Goal: Information Seeking & Learning: Learn about a topic

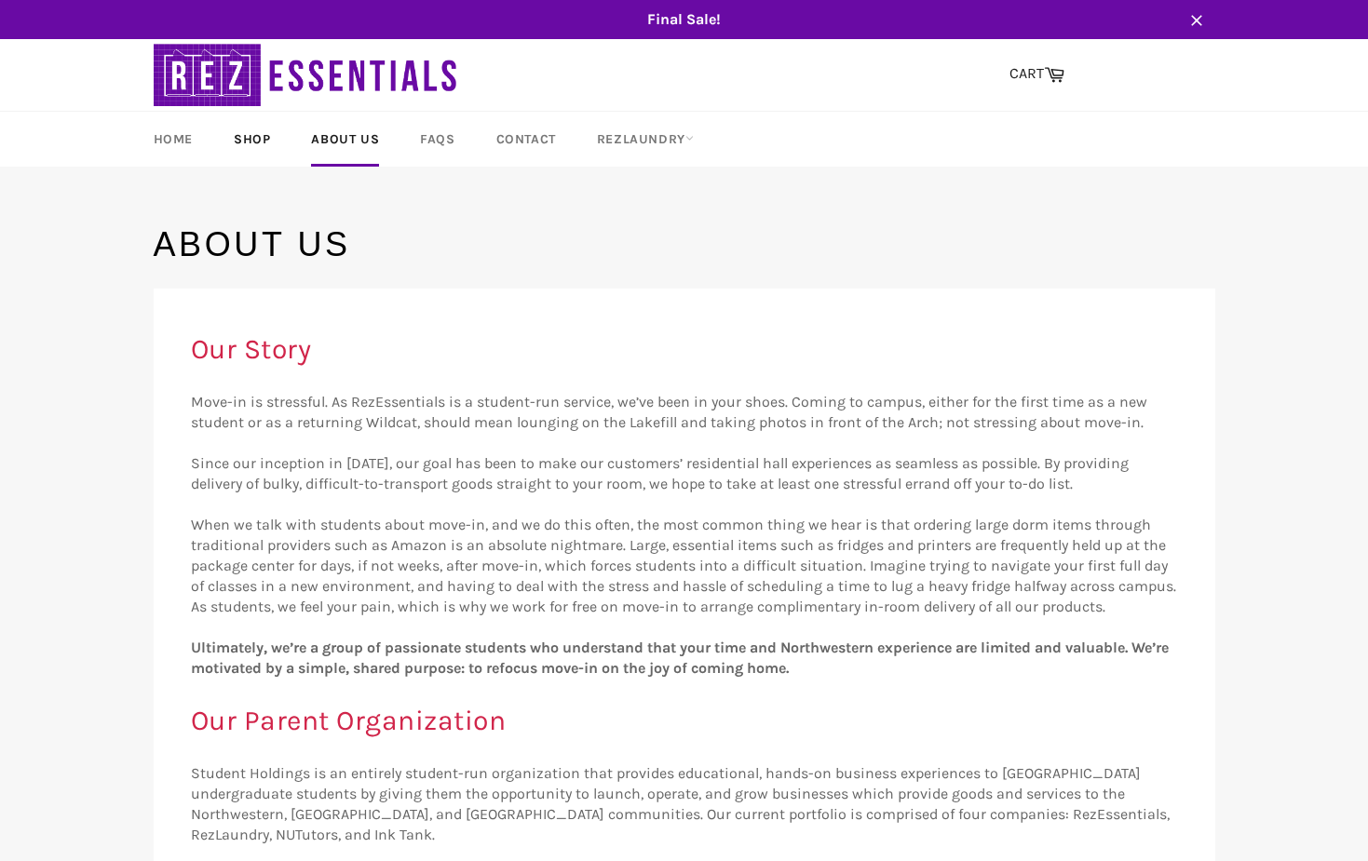
click at [249, 139] on link "Shop" at bounding box center [252, 139] width 74 height 55
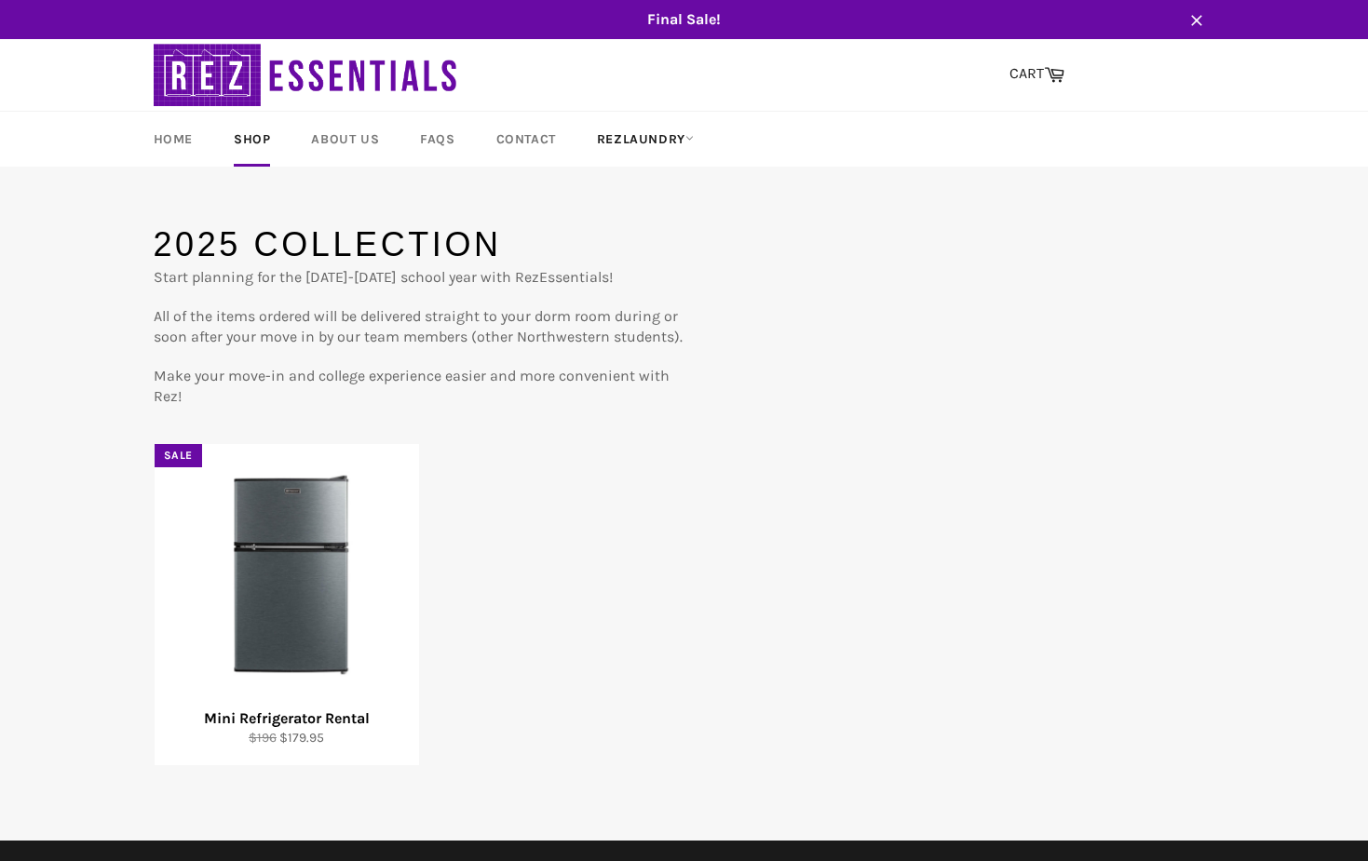
click at [663, 138] on link "RezLaundry" at bounding box center [645, 139] width 134 height 55
click at [635, 244] on link "Laundry Plans" at bounding box center [666, 247] width 158 height 30
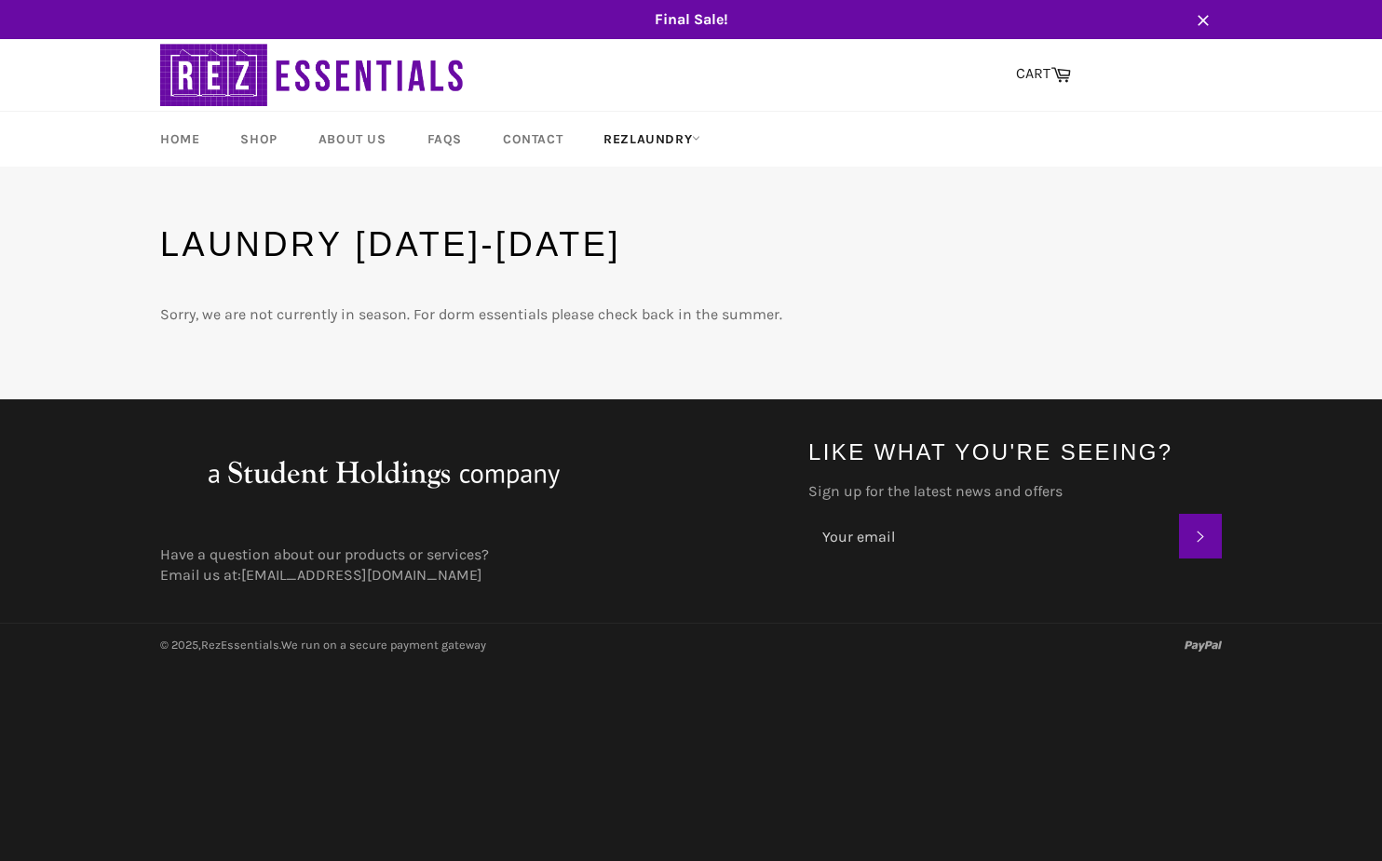
click at [654, 141] on link "RezLaundry" at bounding box center [652, 139] width 134 height 55
click at [357, 138] on link "About Us" at bounding box center [352, 139] width 105 height 55
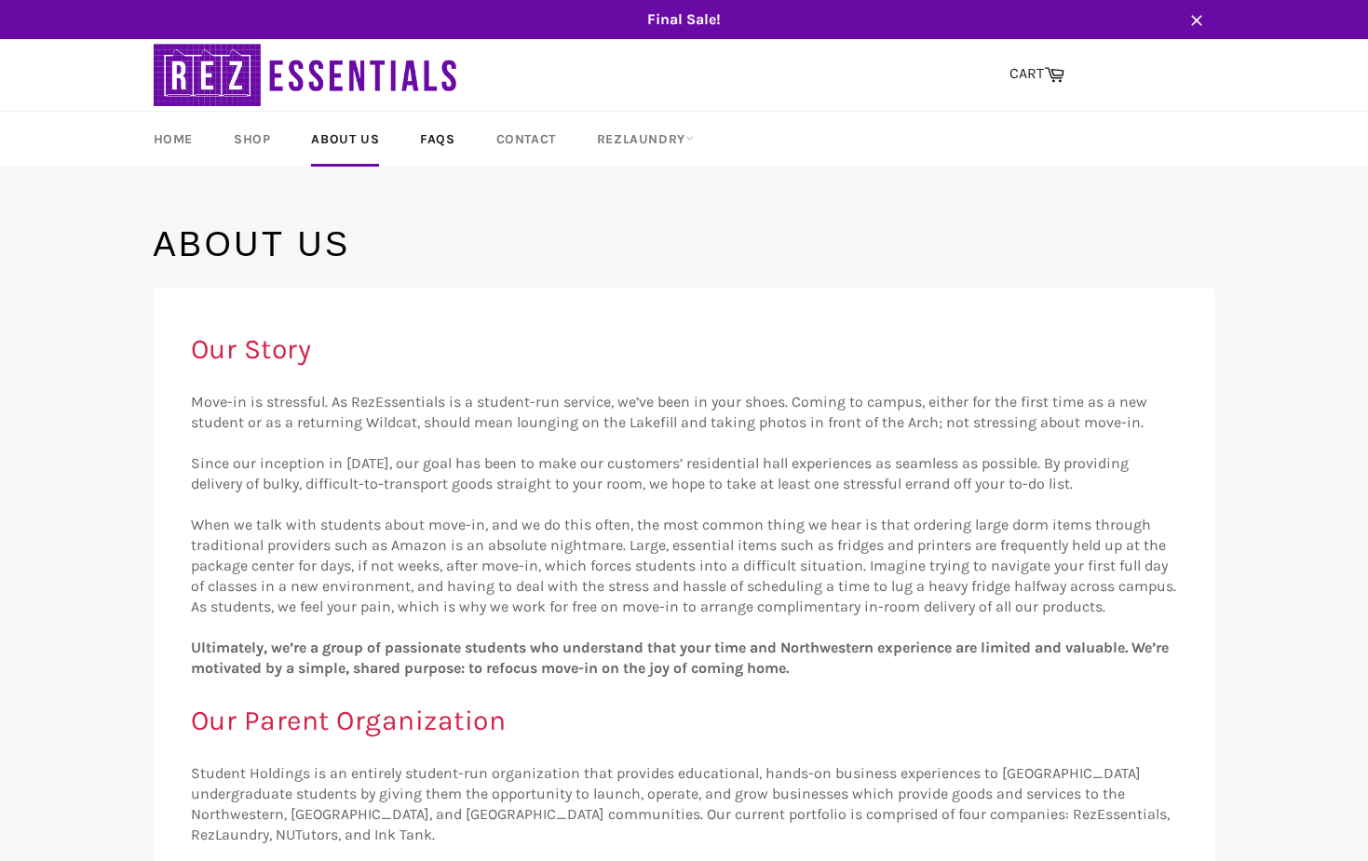
click at [436, 143] on link "FAQs" at bounding box center [437, 139] width 72 height 55
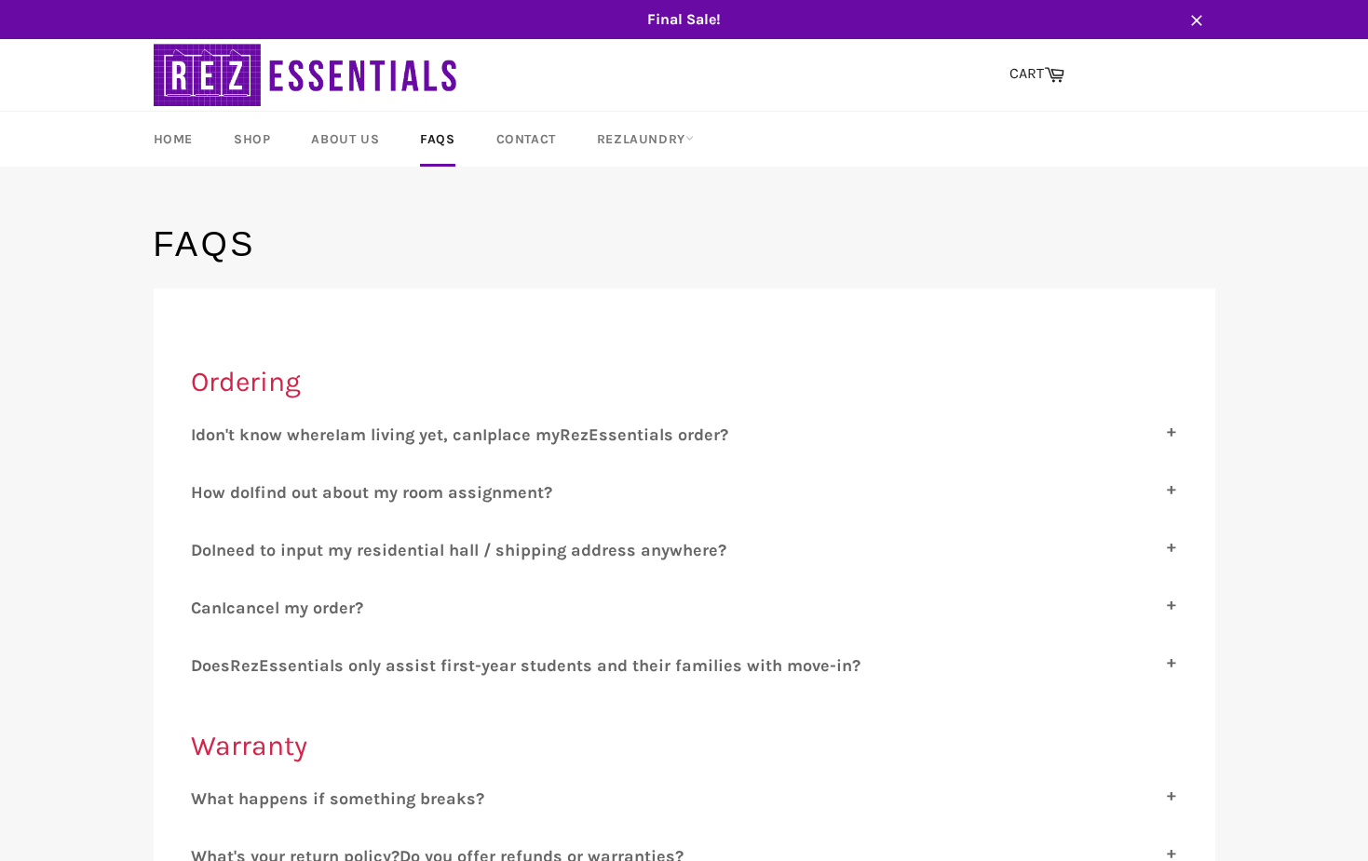
scroll to position [115, 0]
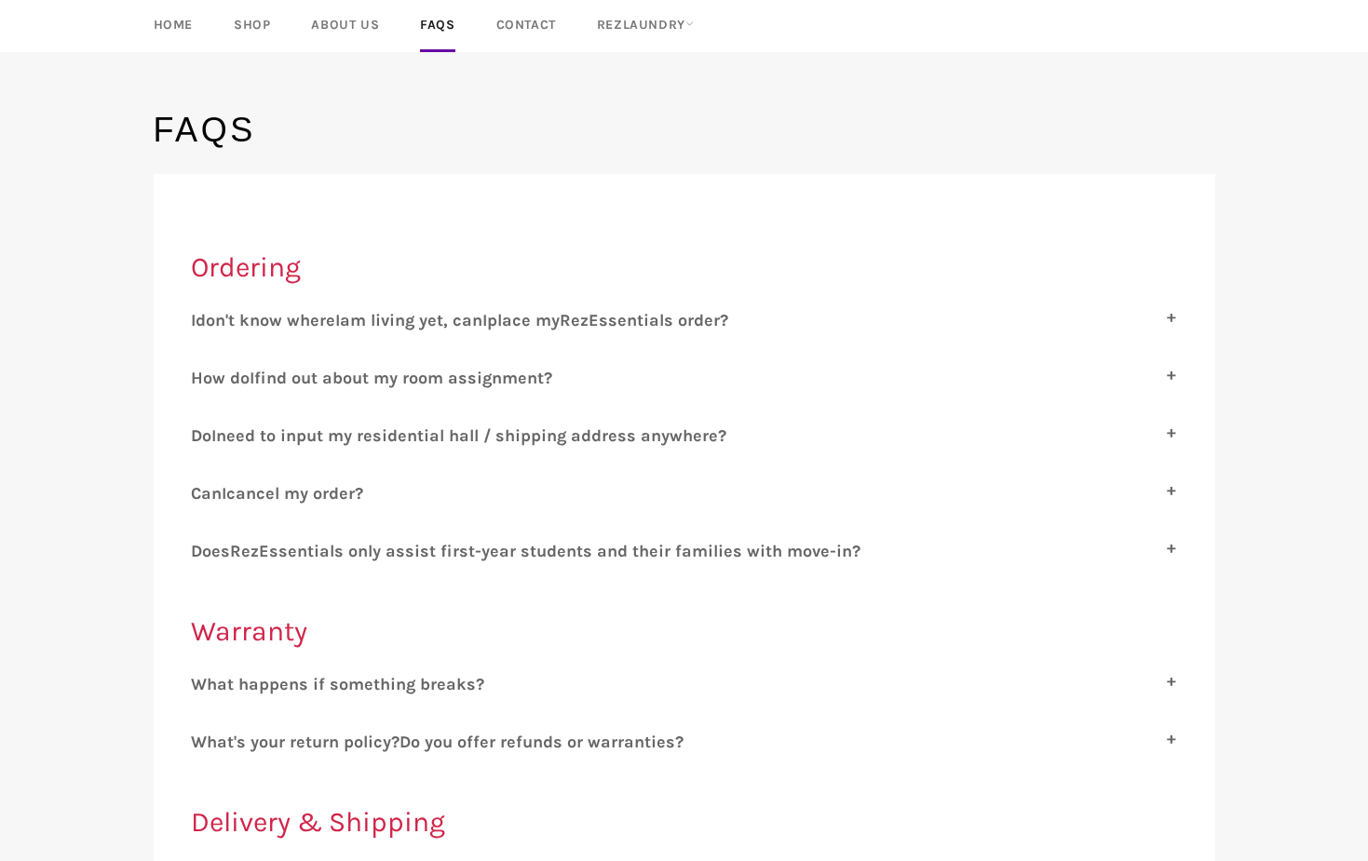
click at [522, 315] on span "place my" at bounding box center [523, 320] width 73 height 20
click at [203, 315] on input "I don't know where I am living yet, can I place my R ez E ssentials order?" at bounding box center [197, 316] width 12 height 12
checkbox input "true"
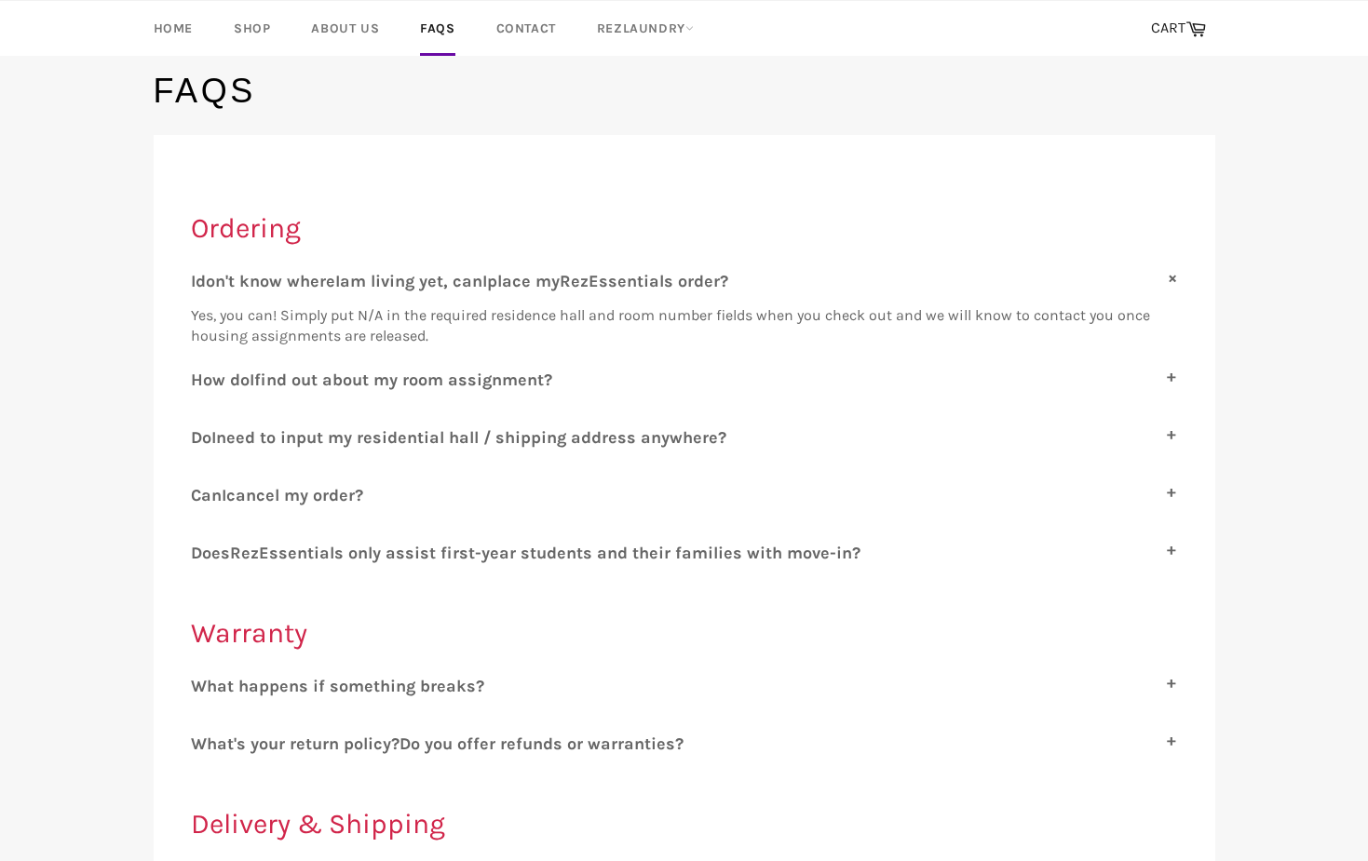
scroll to position [244, 0]
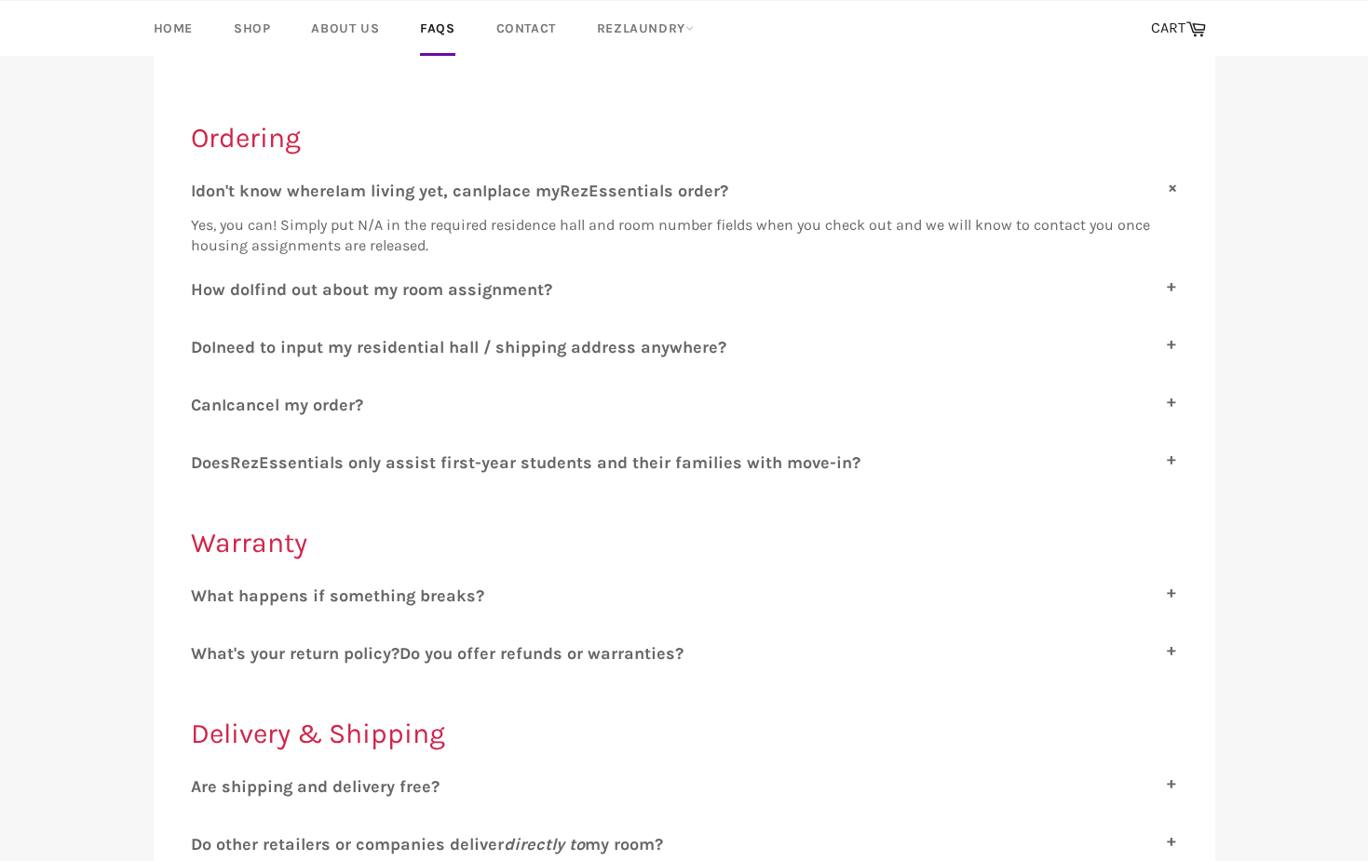
click at [493, 337] on span "need to input my residential hall / shipping address anywhere?" at bounding box center [471, 347] width 510 height 20
click at [203, 337] on input "D o I need to input my residential hall / shipping address anywhere?" at bounding box center [197, 343] width 12 height 12
checkbox input "true"
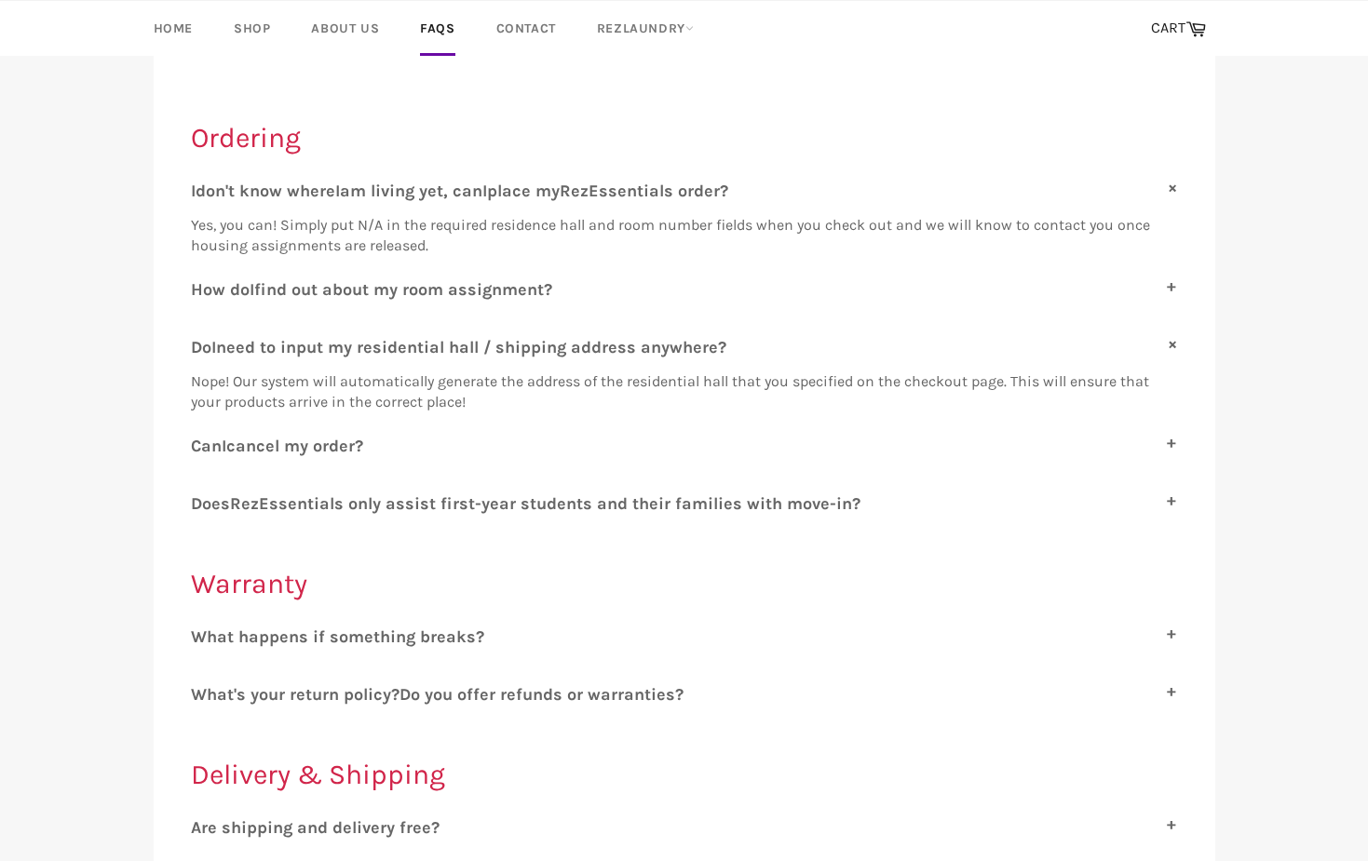
click at [335, 436] on span "cancel my order?" at bounding box center [294, 446] width 137 height 20
click at [203, 436] on input "C an I cancel my order?" at bounding box center [197, 442] width 12 height 12
checkbox input "true"
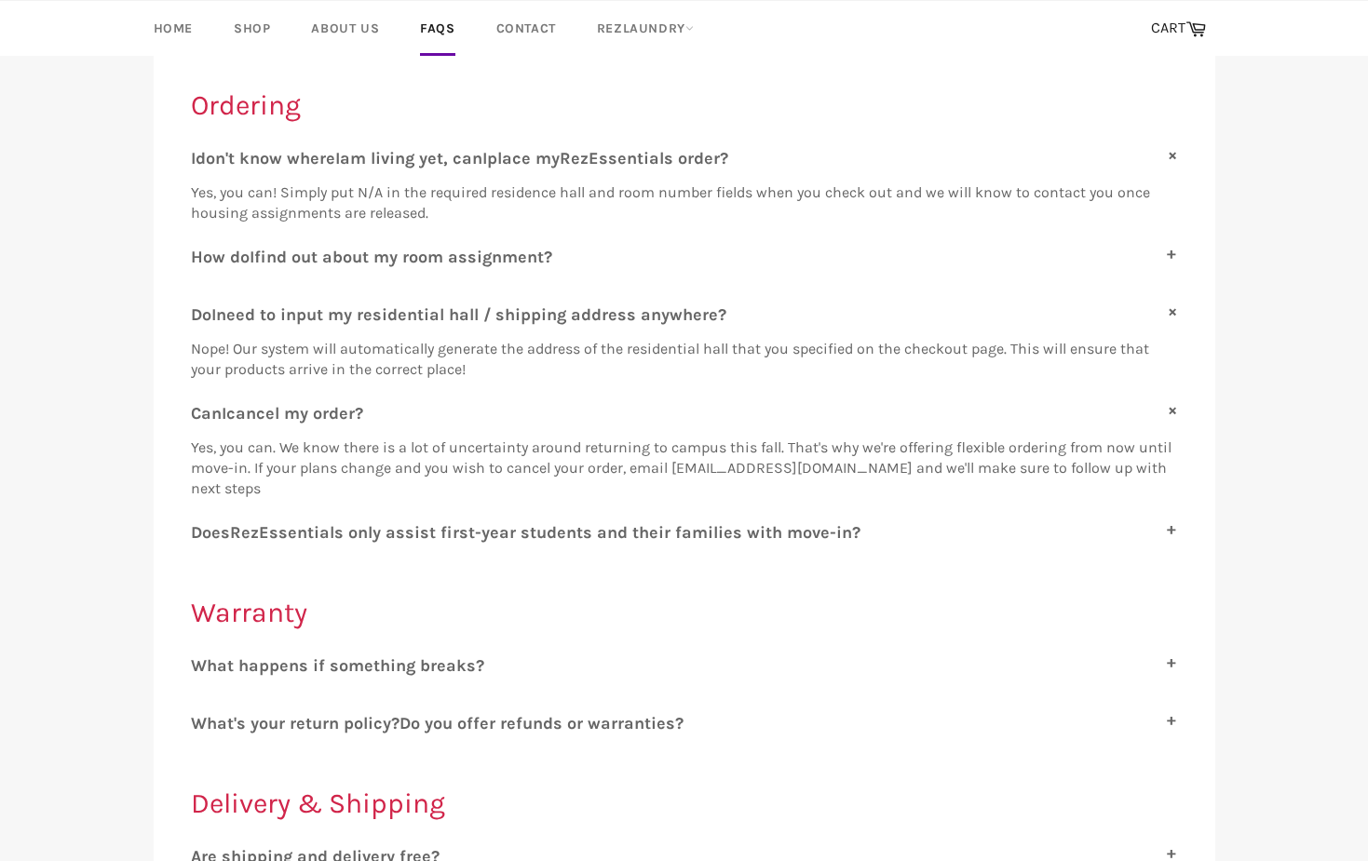
scroll to position [379, 0]
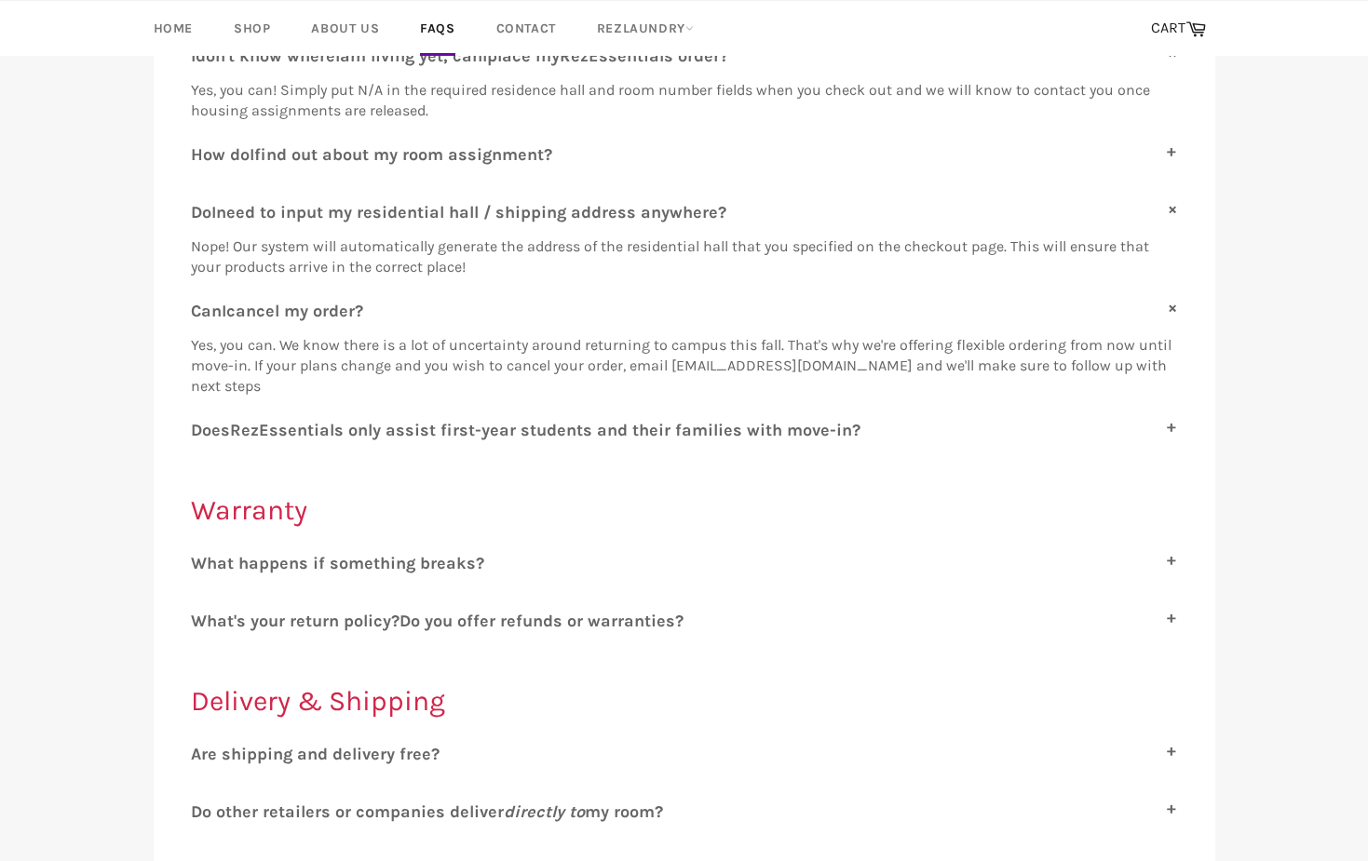
click at [507, 428] on span "ssentials only assist first-year students and their families with move-in?" at bounding box center [564, 430] width 591 height 20
click at [203, 428] on input "D oes R ez E ssentials only assist first-year students and their families with …" at bounding box center [197, 426] width 12 height 12
checkbox input "true"
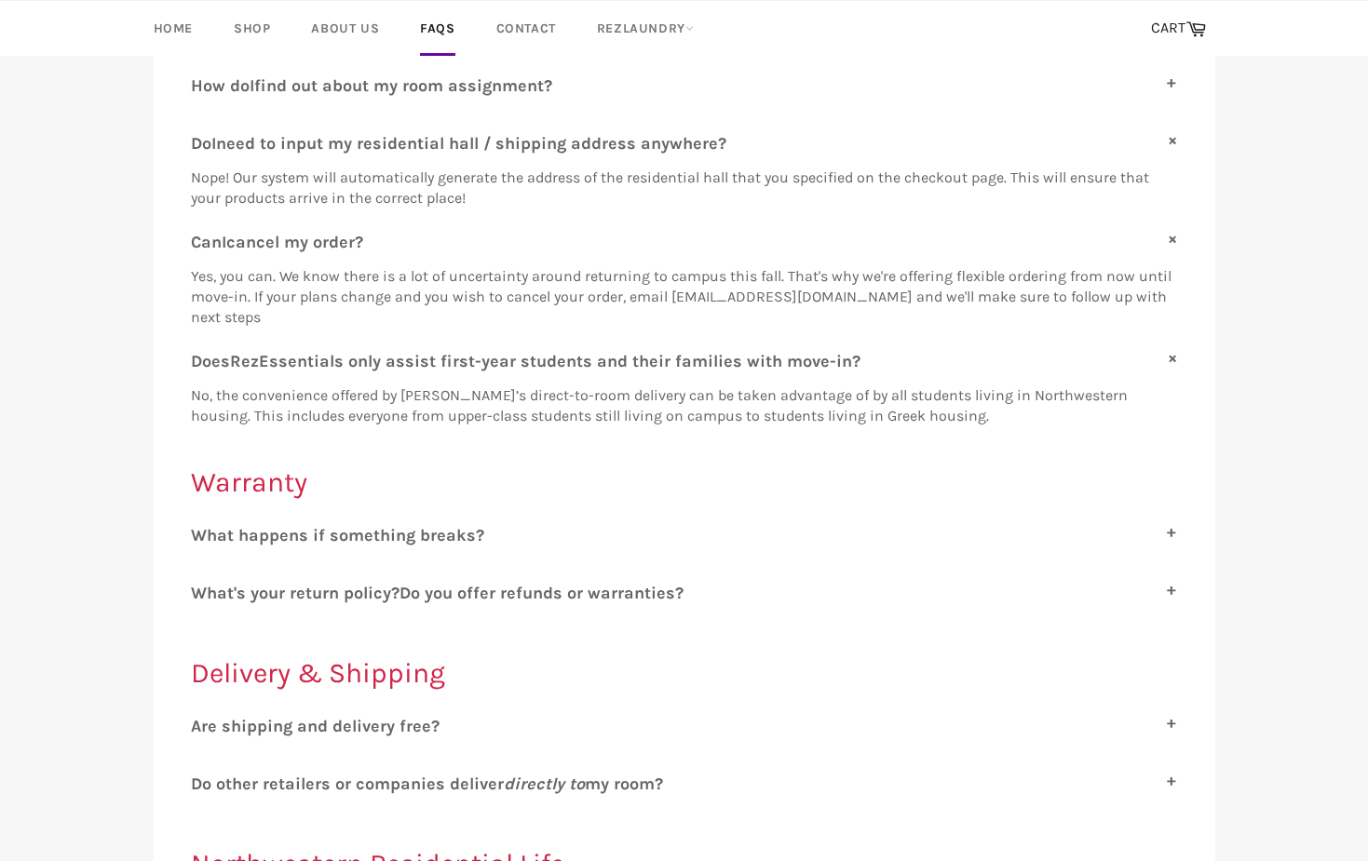
scroll to position [593, 0]
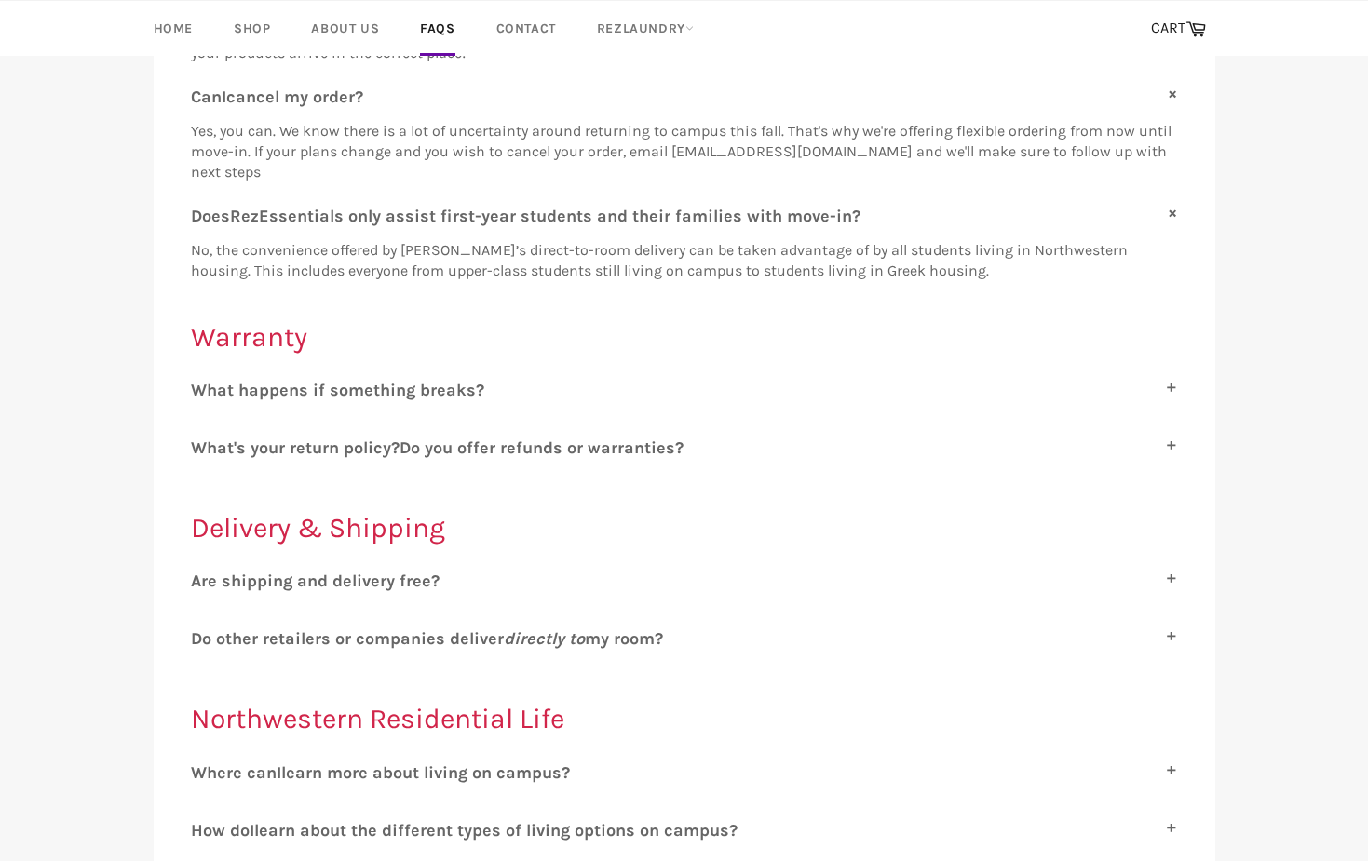
click at [456, 396] on span "hat happens if something breaks?" at bounding box center [345, 390] width 277 height 20
click at [203, 392] on input "W hat happens if something breaks?" at bounding box center [197, 386] width 12 height 12
checkbox input "true"
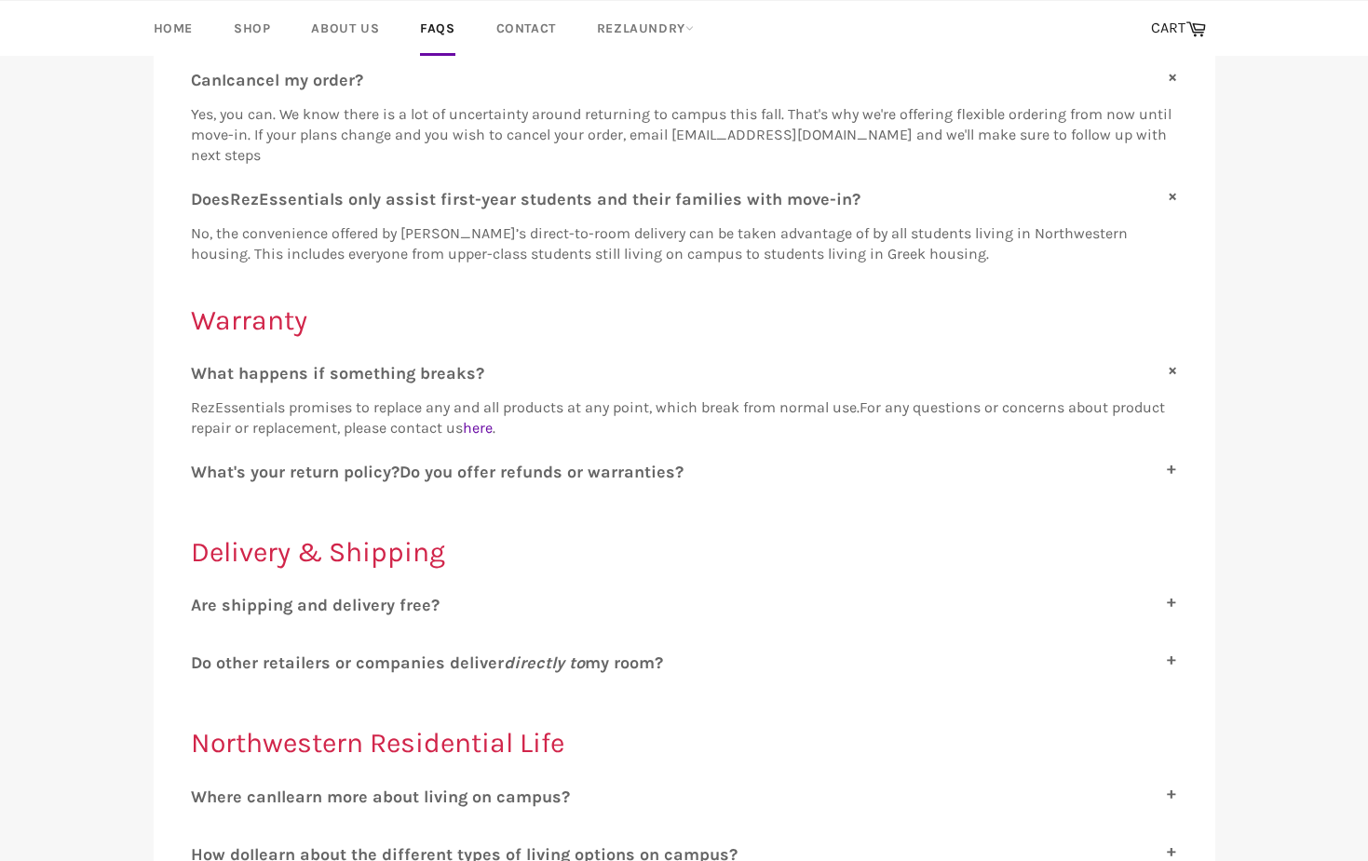
scroll to position [677, 0]
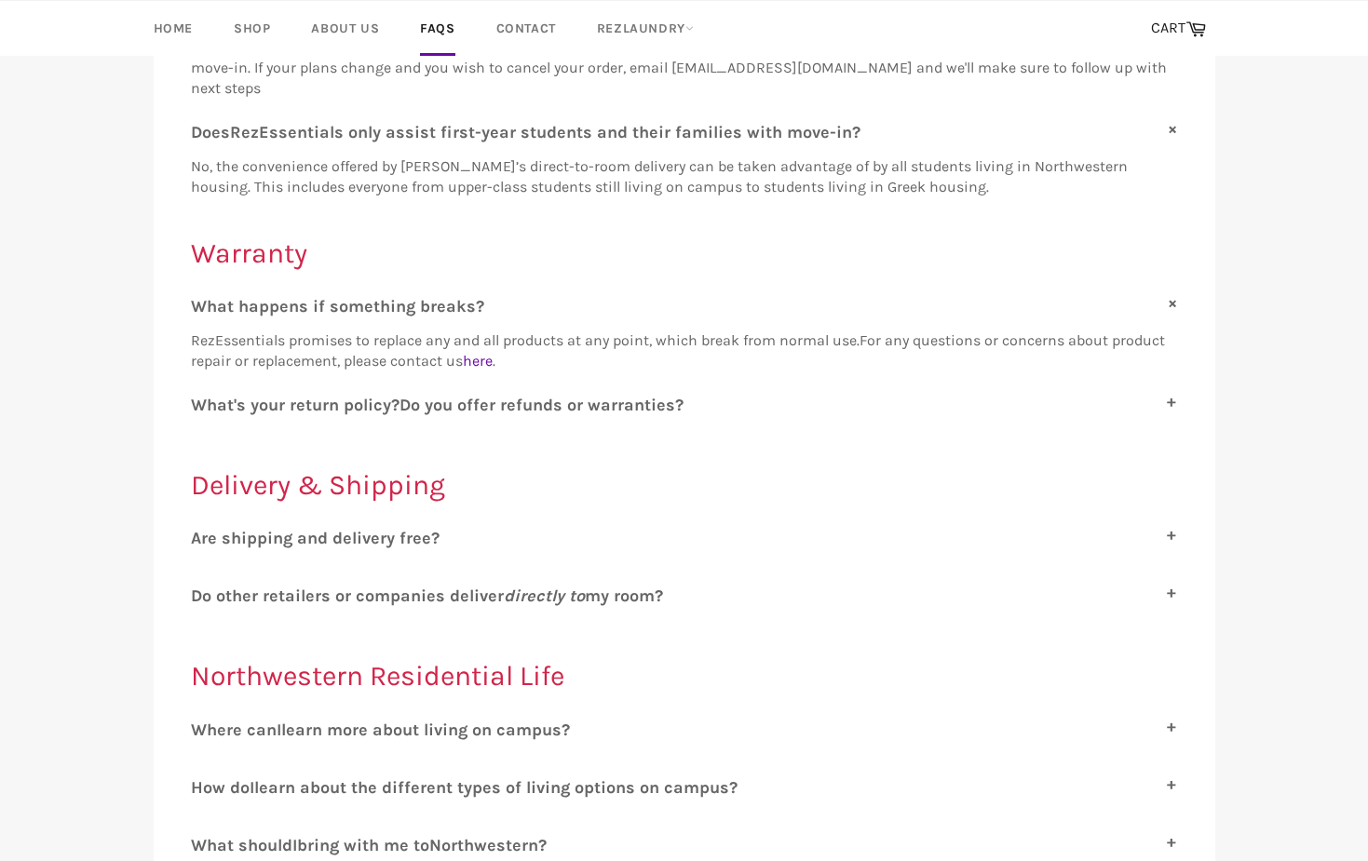
click at [635, 402] on span "o you offer refunds or warranties?" at bounding box center [547, 405] width 273 height 20
click at [203, 402] on input "W hat's your return policy? D o you offer refunds or warranties?" at bounding box center [197, 401] width 12 height 12
checkbox input "true"
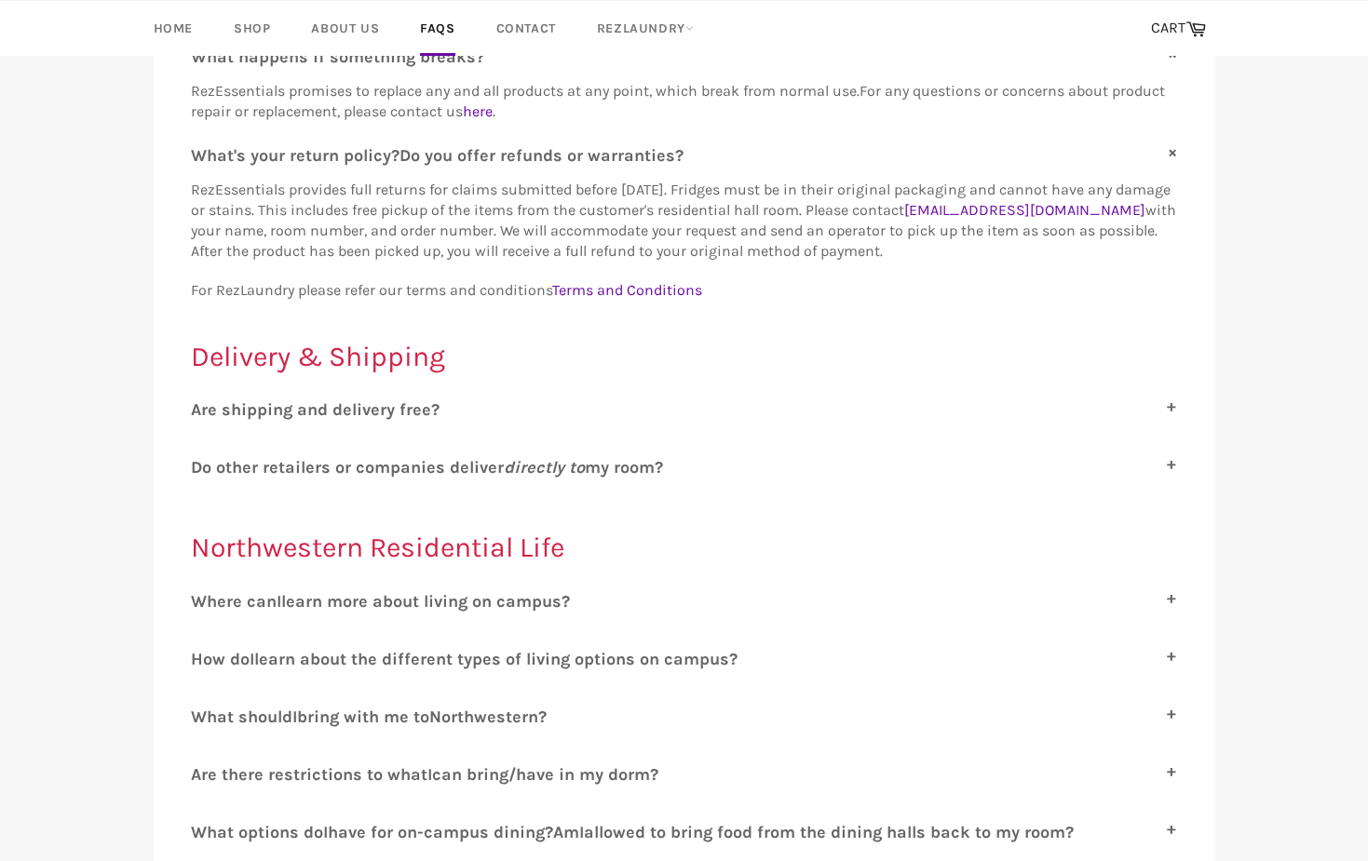
scroll to position [1047, 0]
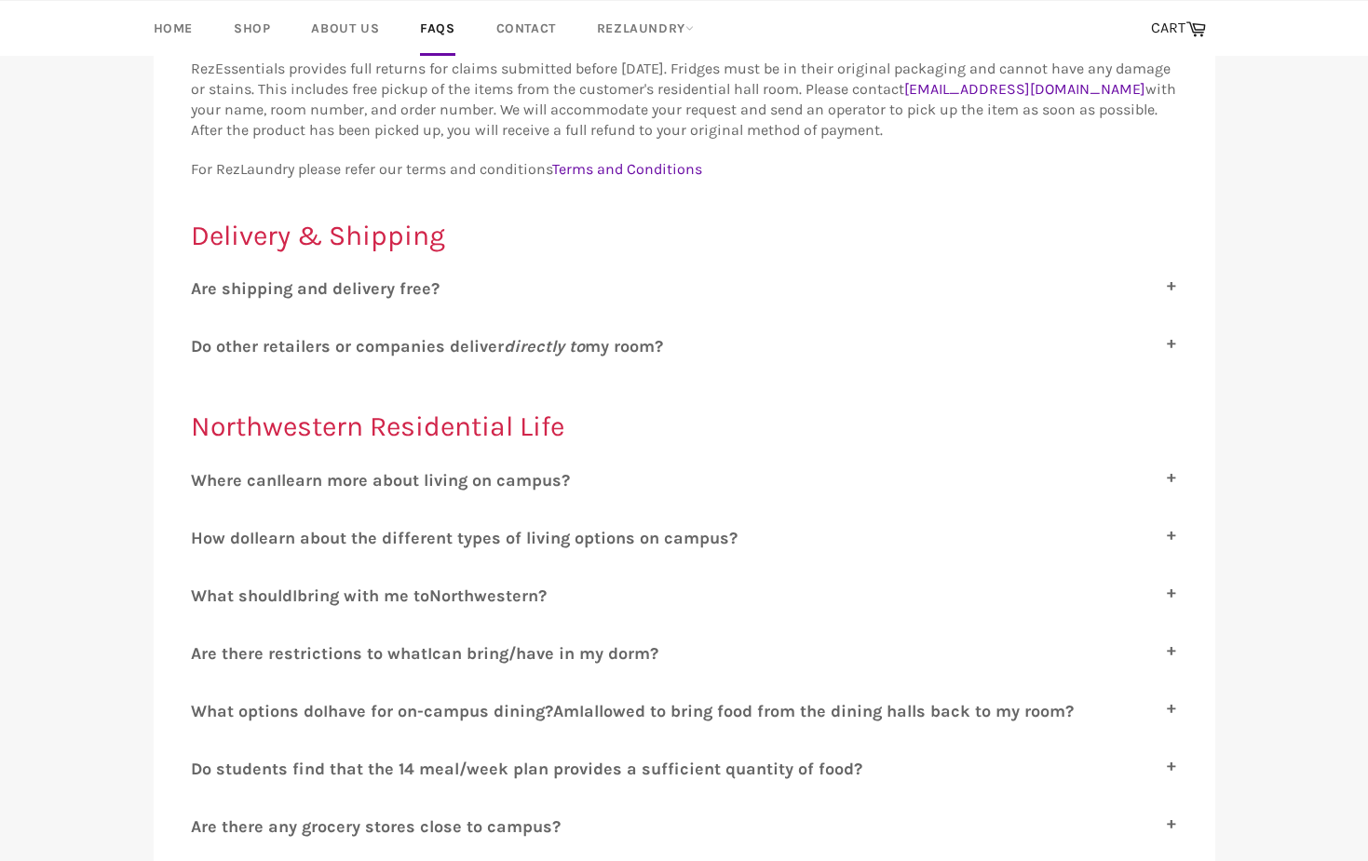
click at [605, 357] on div "D o other retailers or companies deliver directly to my room? While some other …" at bounding box center [684, 353] width 987 height 34
click at [613, 347] on span "o other retailers or companies deliver directly to my room?" at bounding box center [432, 346] width 461 height 20
click at [203, 347] on input "D o other retailers or companies deliver directly to my room?" at bounding box center [197, 342] width 12 height 12
checkbox input "true"
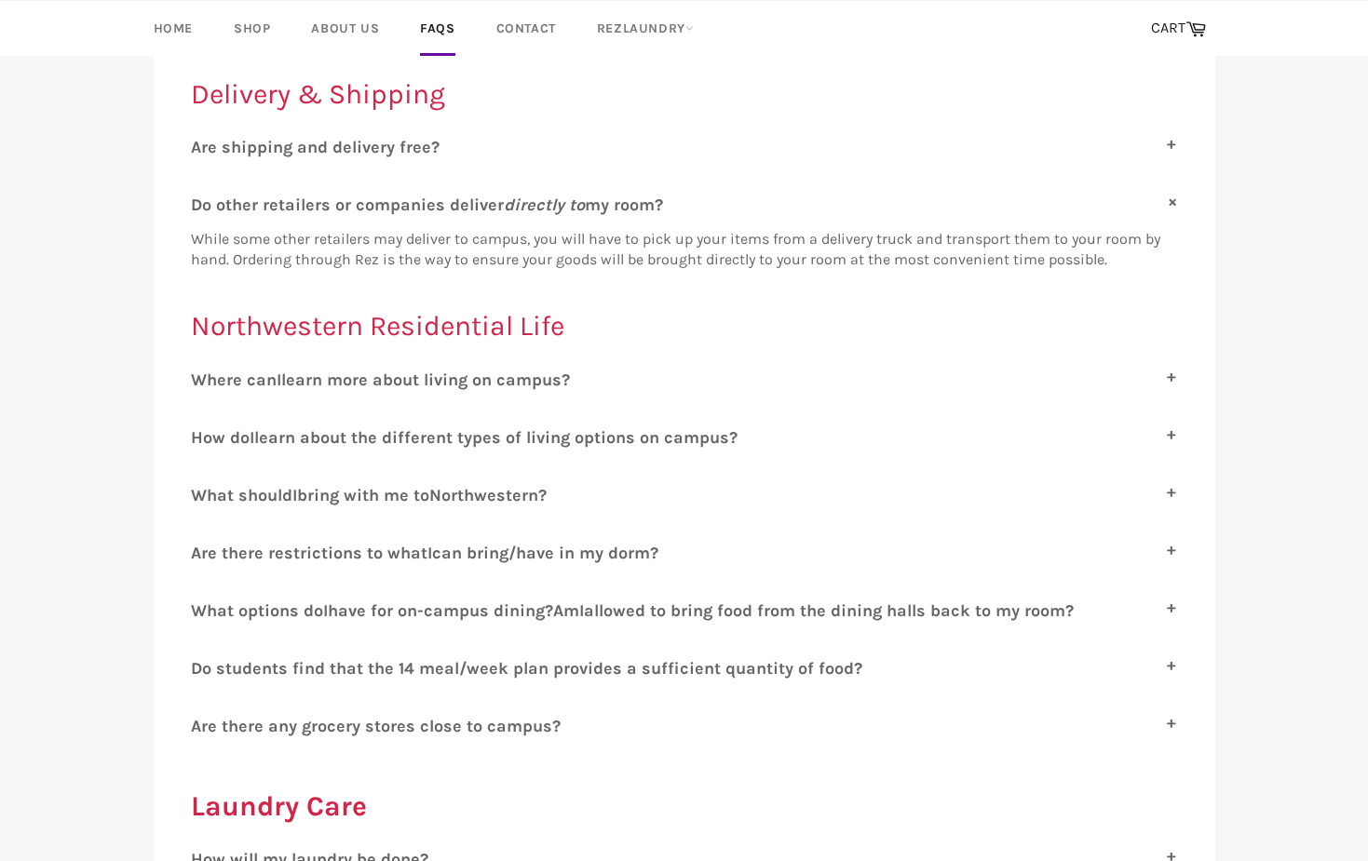
scroll to position [1326, 0]
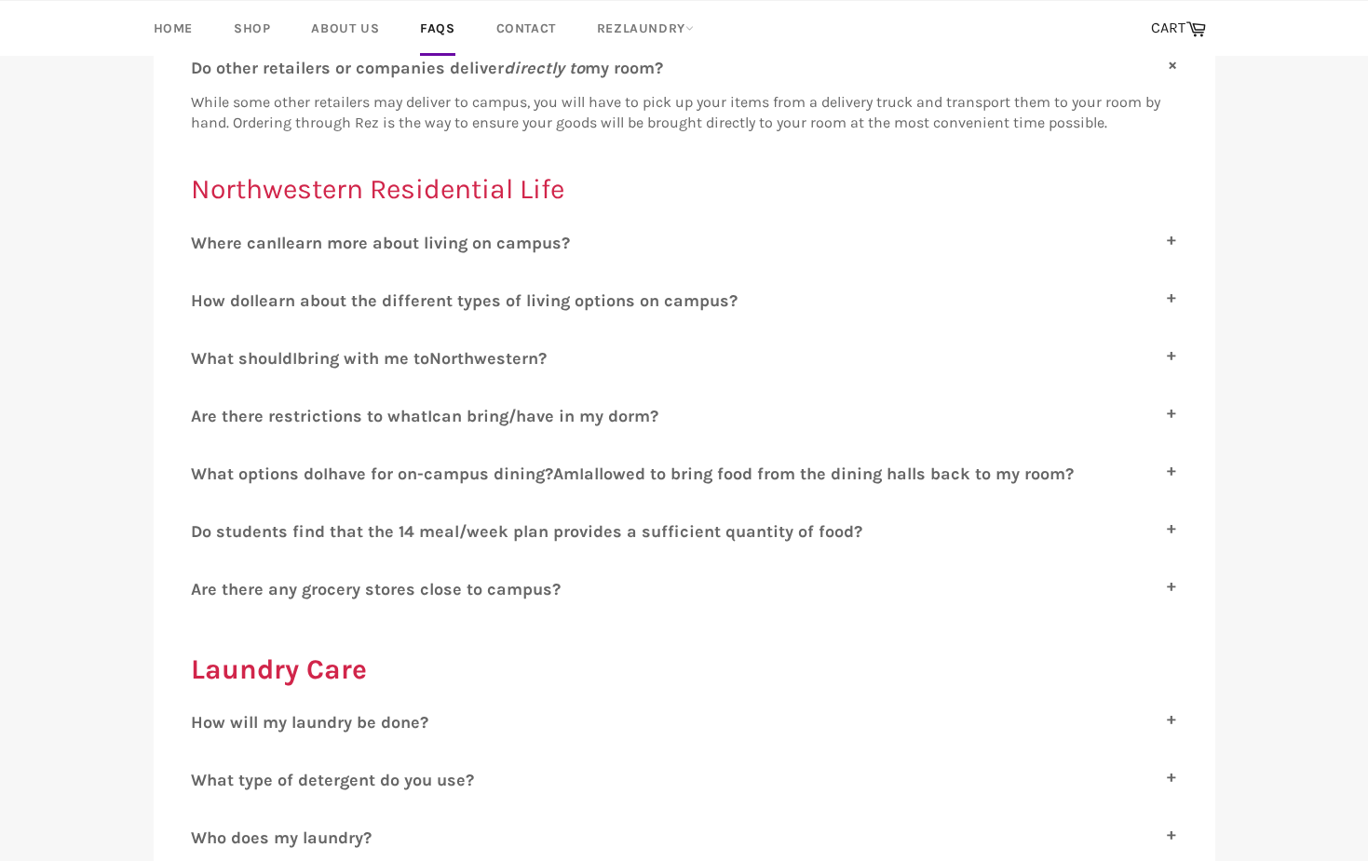
click at [544, 352] on span "orthwestern?" at bounding box center [493, 358] width 105 height 20
click at [203, 352] on input "W hat should I bring with me to N orthwestern?" at bounding box center [197, 354] width 12 height 12
checkbox input "true"
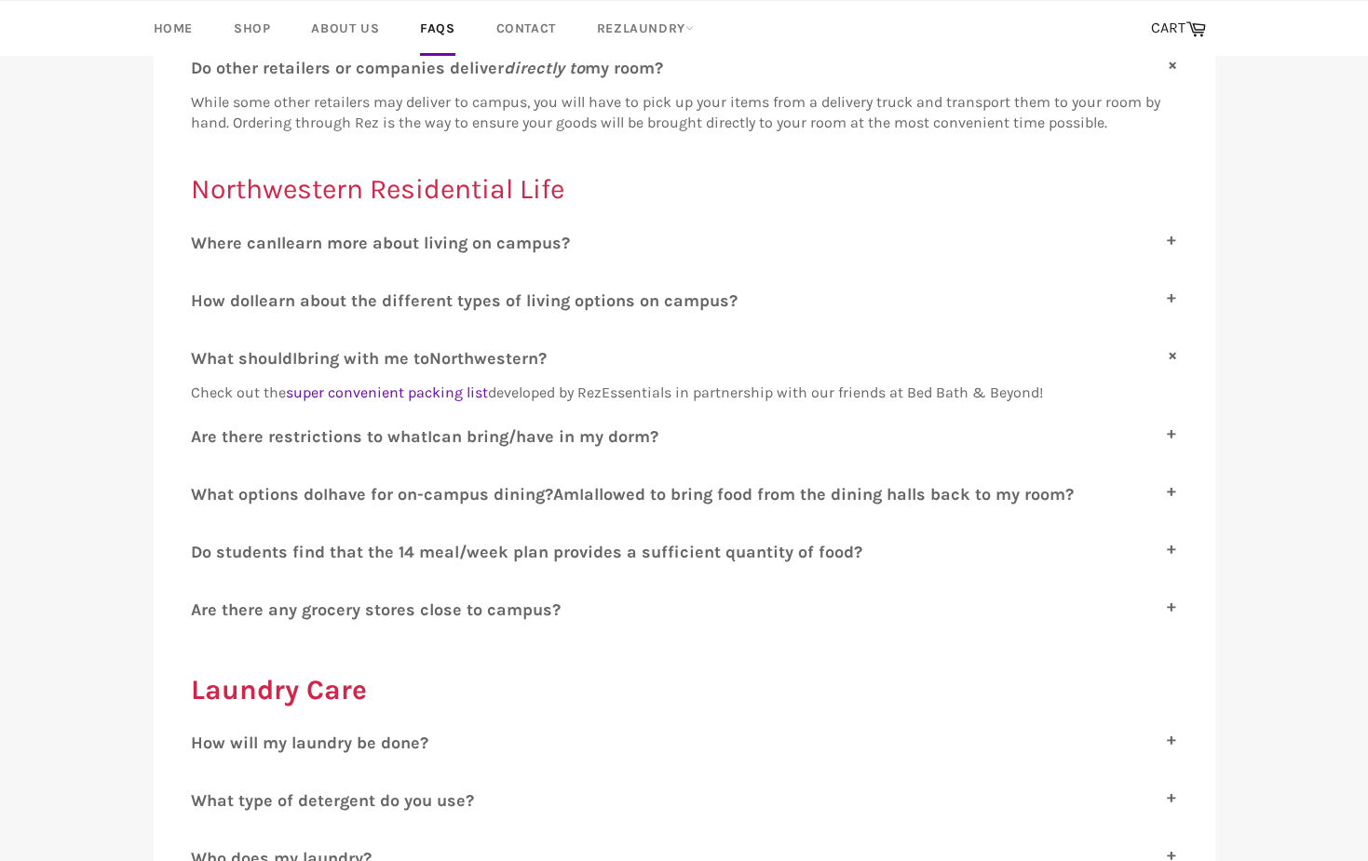
click at [516, 435] on span "can bring/have in my dorm?" at bounding box center [545, 436] width 226 height 20
click at [203, 435] on input "A re there restrictions to what I can bring/have in my dorm?" at bounding box center [197, 432] width 12 height 12
checkbox input "true"
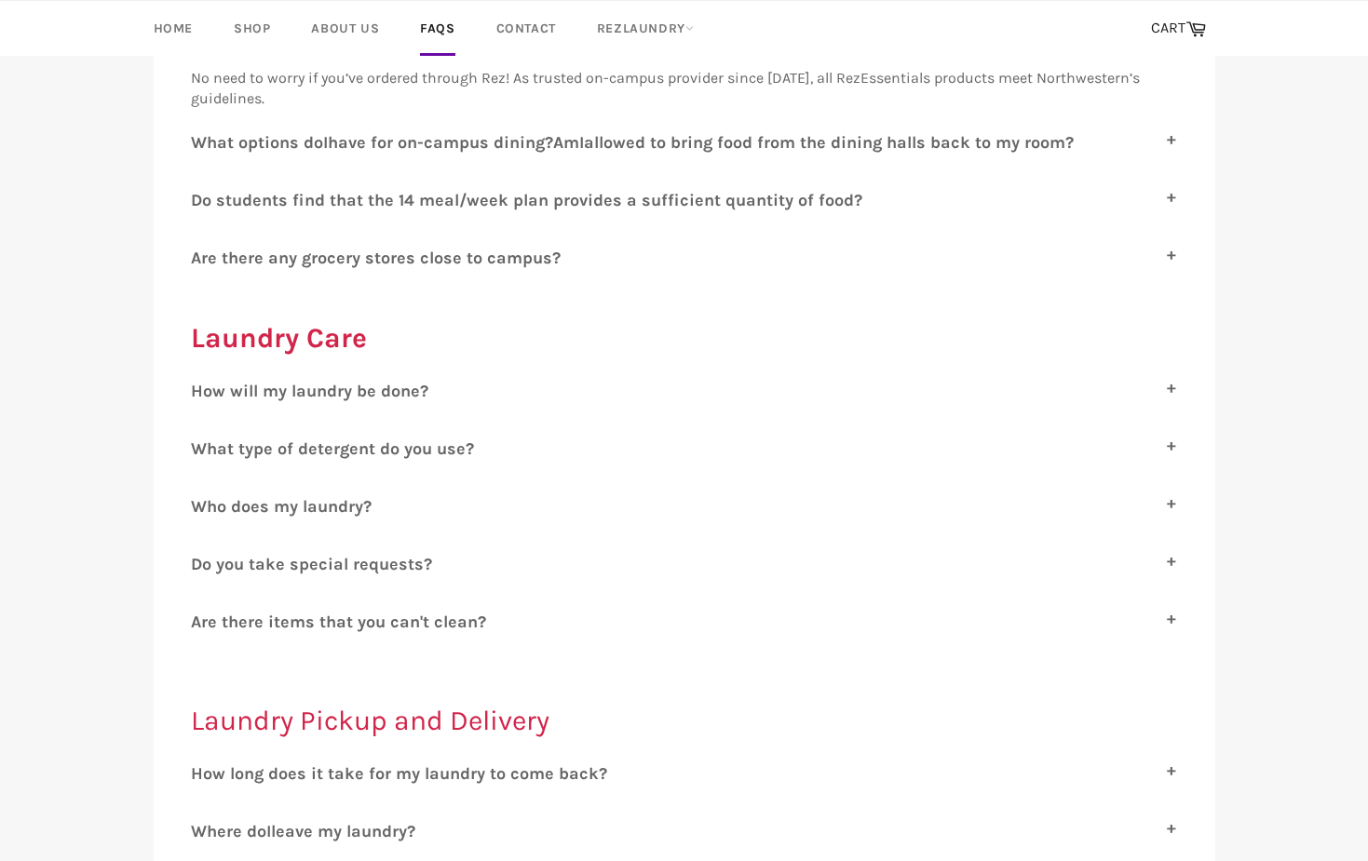
scroll to position [1821, 0]
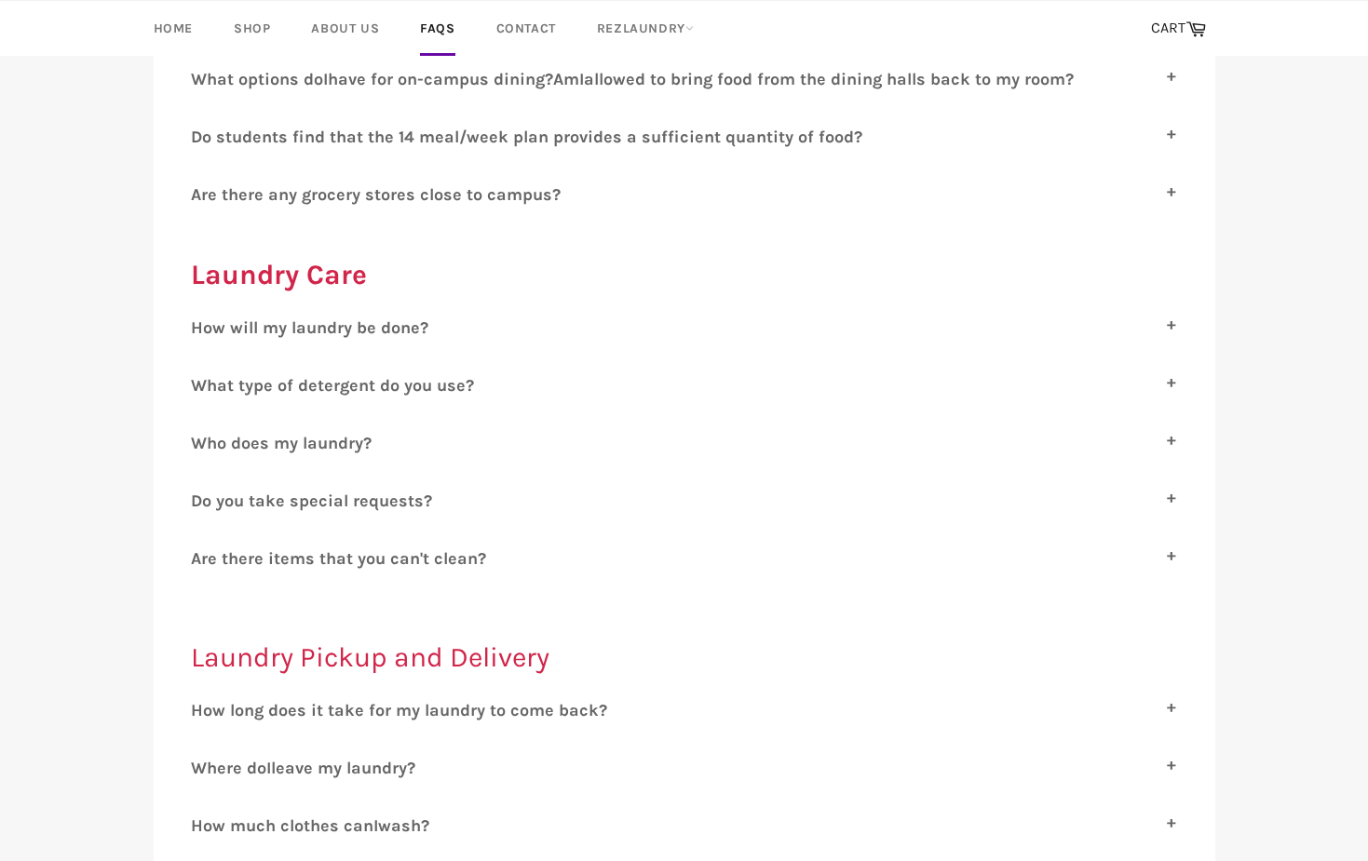
click at [433, 392] on span "hat type of detergent do you use?" at bounding box center [340, 385] width 267 height 20
click at [203, 387] on input "W hat type of detergent do you use?" at bounding box center [197, 381] width 12 height 12
checkbox input "true"
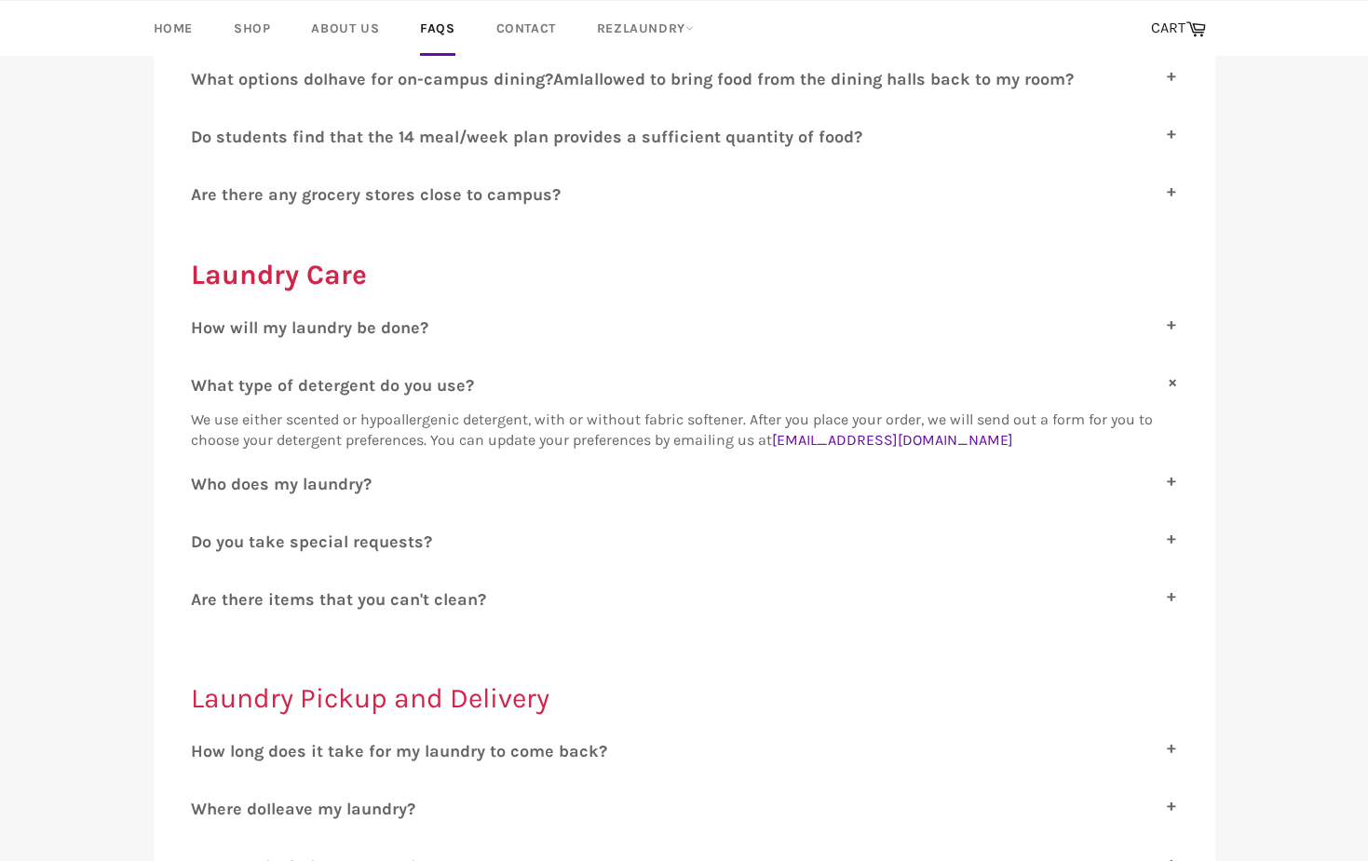
click at [347, 481] on span "ho does my laundry?" at bounding box center [289, 484] width 165 height 20
click at [203, 481] on input "W ho does my laundry?" at bounding box center [197, 480] width 12 height 12
checkbox input "true"
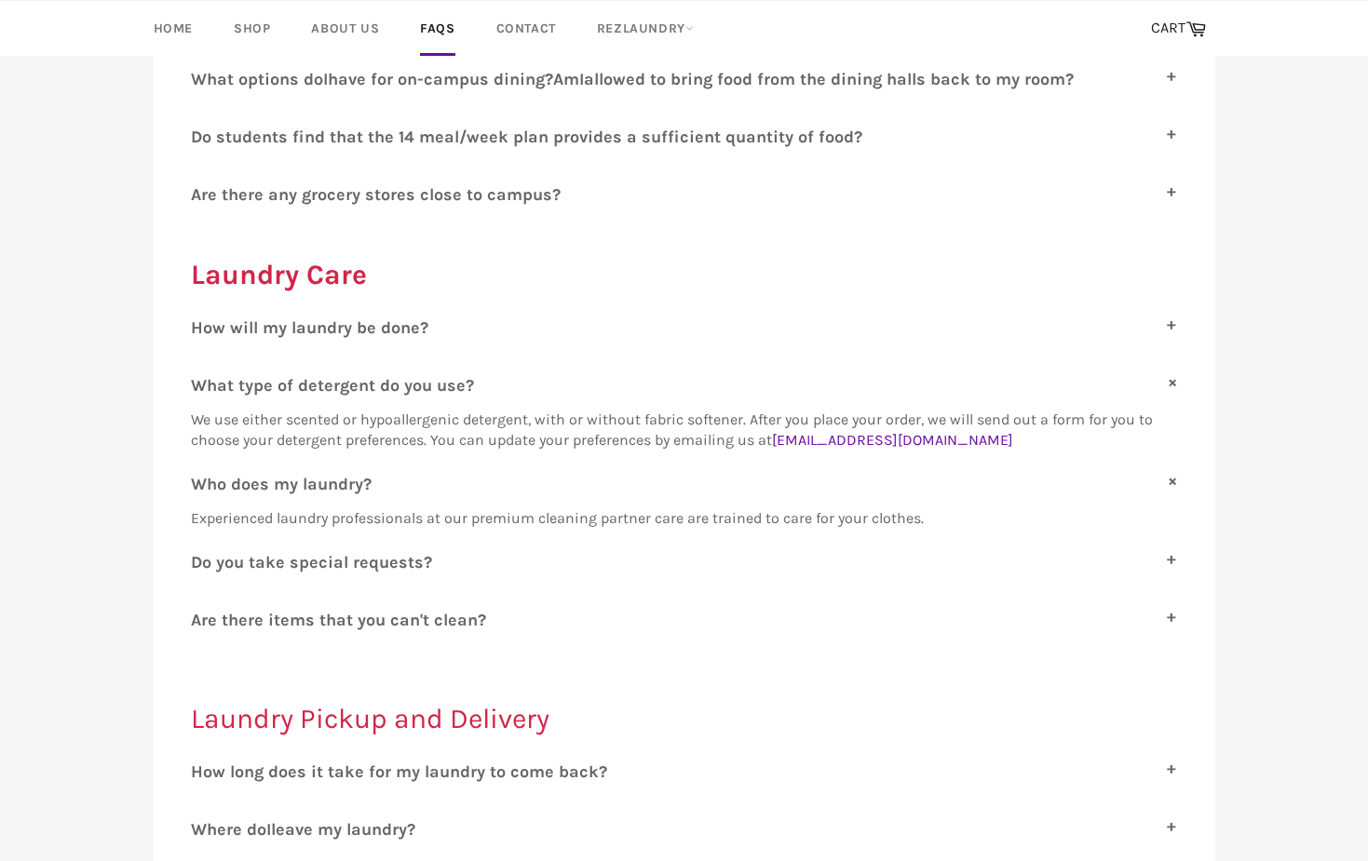
click at [349, 556] on span "o you take special requests?" at bounding box center [317, 562] width 230 height 20
click at [203, 556] on input "D o you take special requests?" at bounding box center [197, 558] width 12 height 12
checkbox input "true"
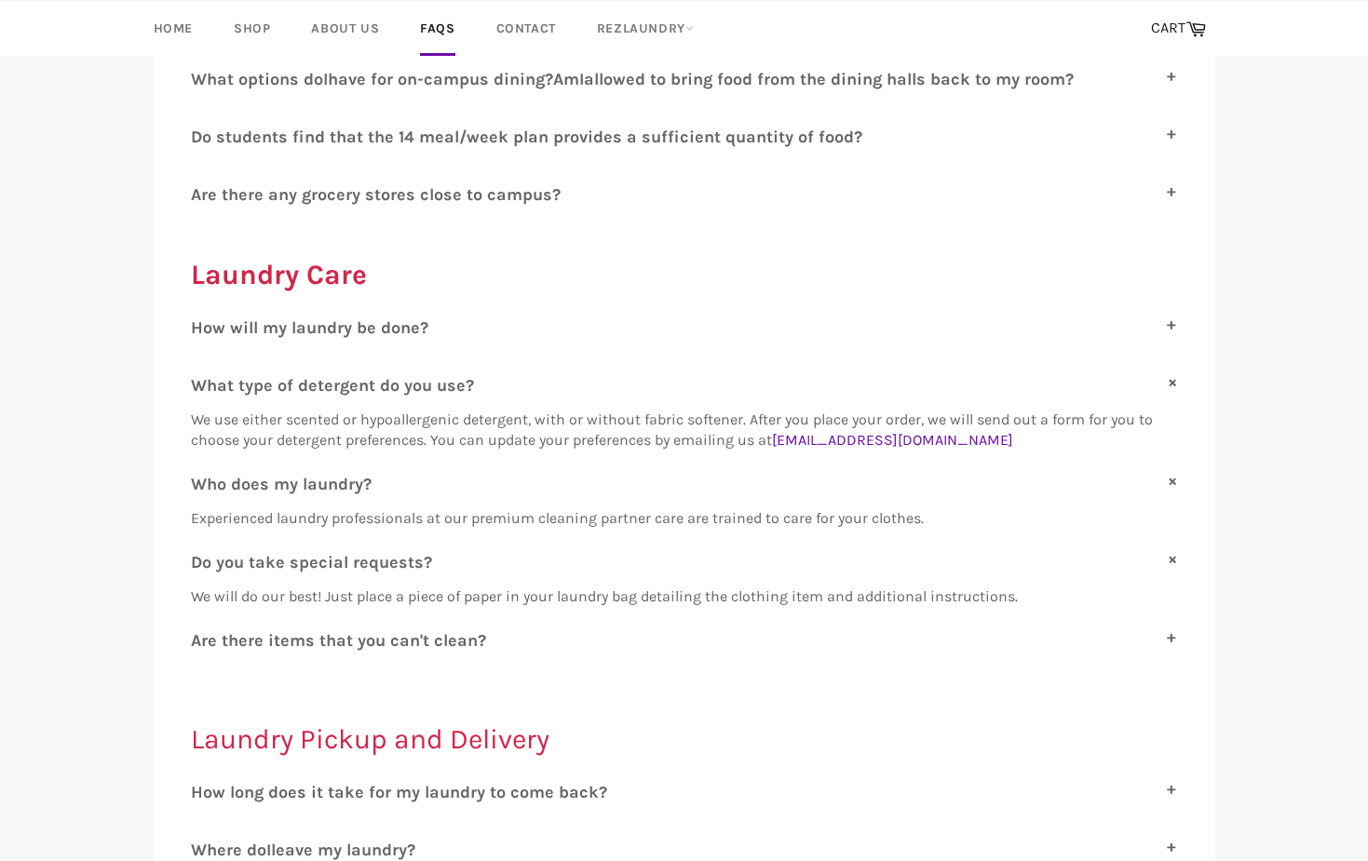
click at [370, 630] on span "re there items that you can't clean?" at bounding box center [343, 640] width 285 height 20
click at [203, 630] on input "A re there items that you can't clean?" at bounding box center [197, 636] width 12 height 12
click at [459, 640] on span "re there items that you can't clean?" at bounding box center [343, 640] width 285 height 20
click at [203, 640] on input "A re there items that you can't clean?" at bounding box center [197, 636] width 12 height 12
click at [474, 633] on span "re there items that you can't clean?" at bounding box center [343, 640] width 285 height 20
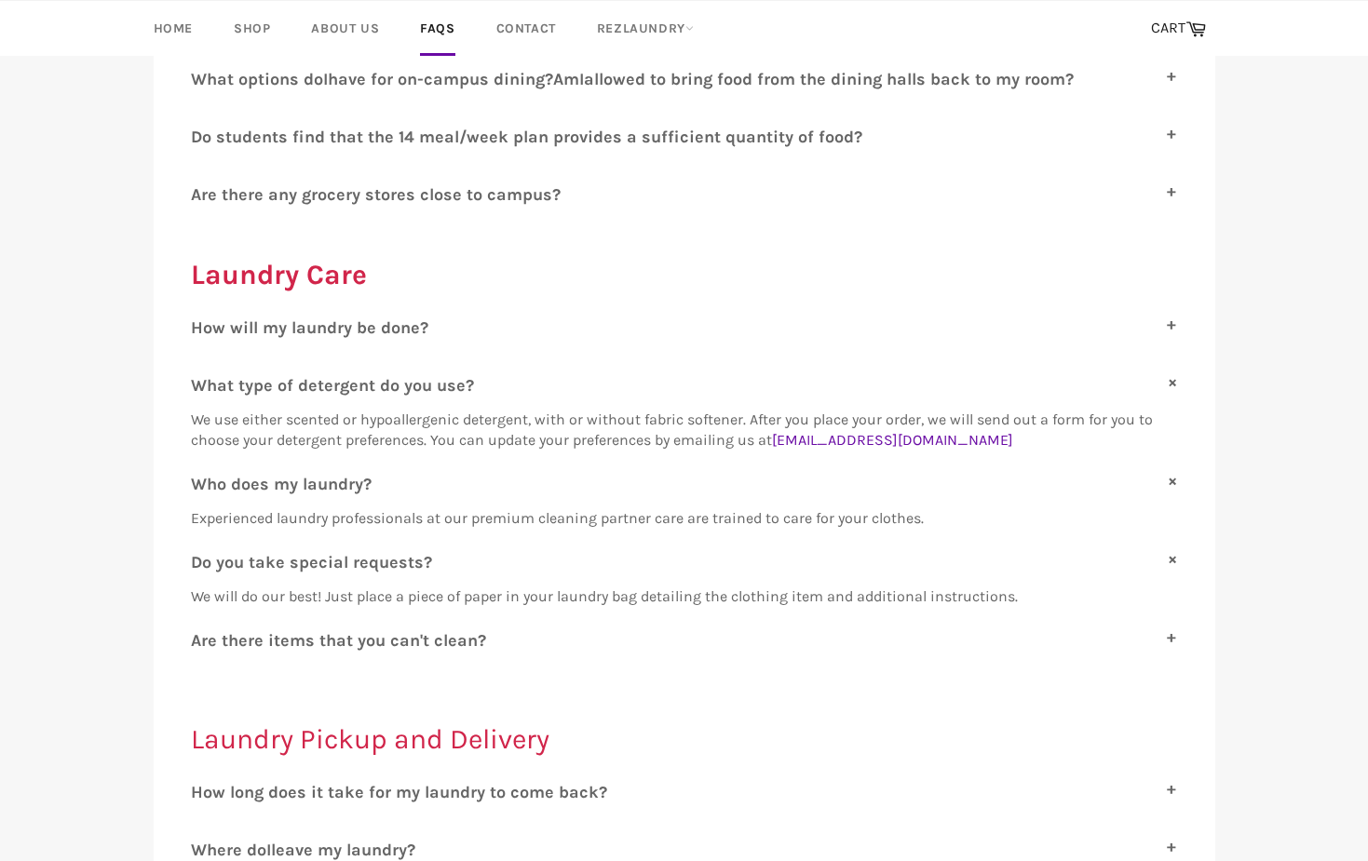
click at [203, 633] on input "A re there items that you can't clean?" at bounding box center [197, 636] width 12 height 12
click at [390, 631] on span "re there items that you can't clean?" at bounding box center [343, 640] width 285 height 20
click at [203, 631] on input "A re there items that you can't clean?" at bounding box center [197, 636] width 12 height 12
checkbox input "false"
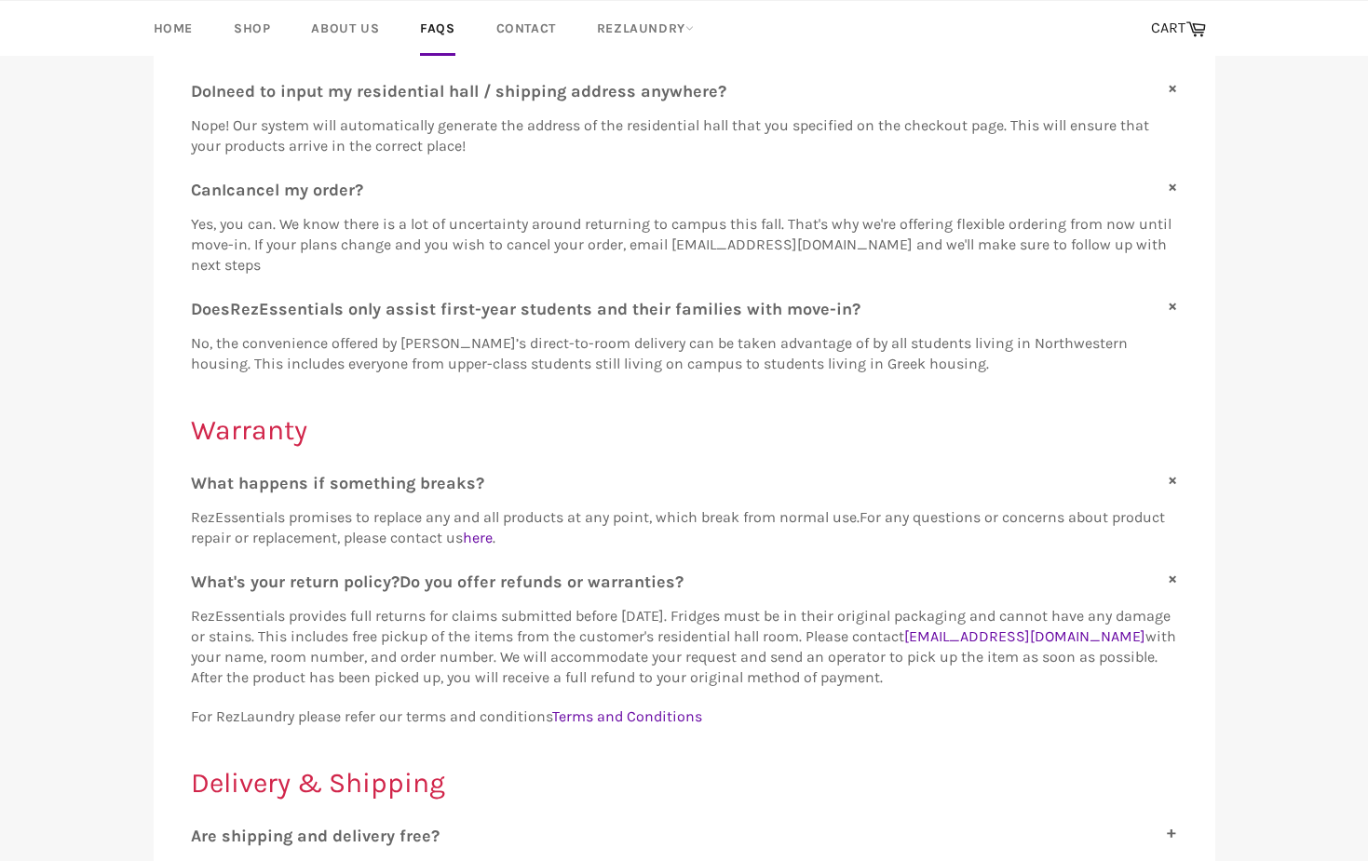
scroll to position [0, 0]
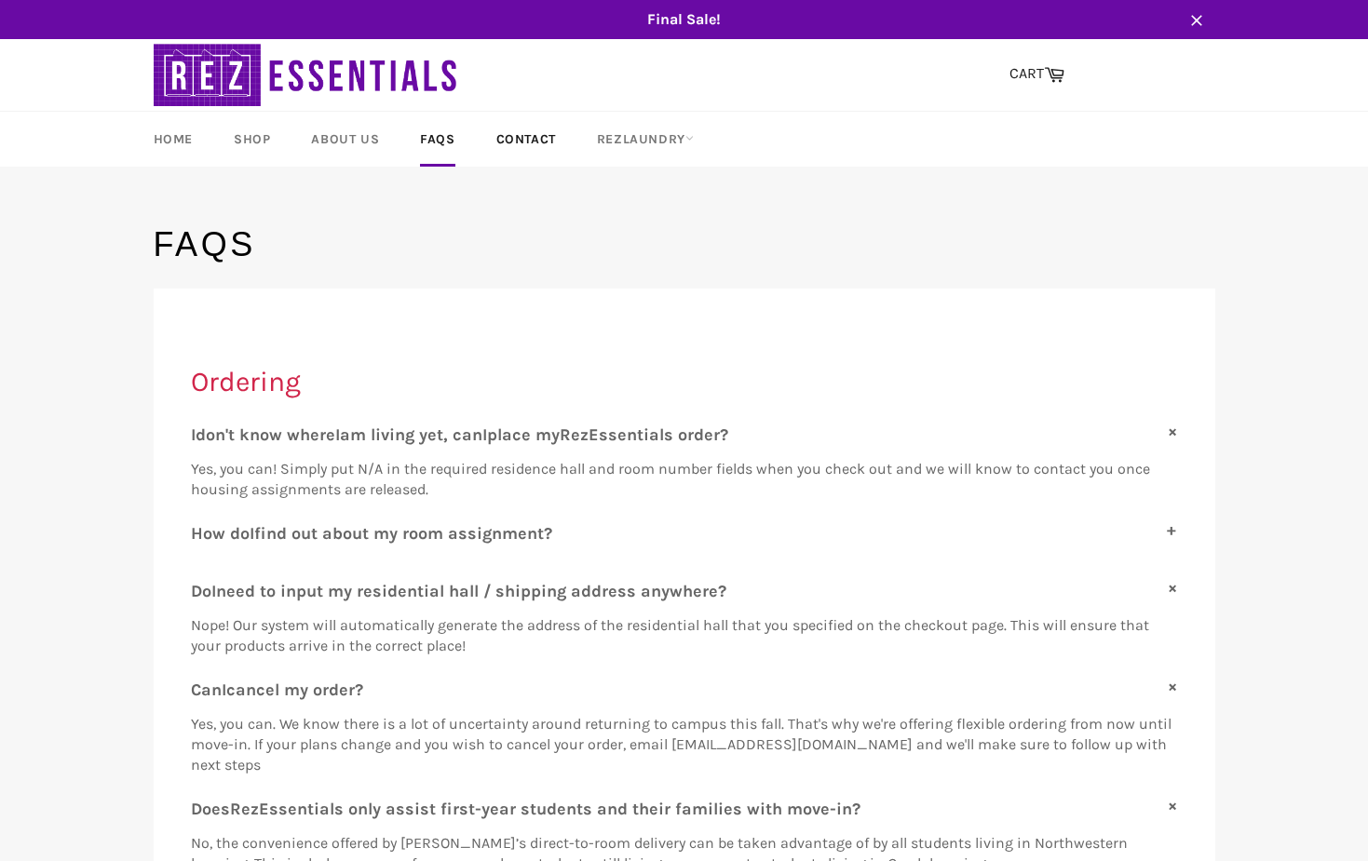
click at [527, 140] on link "Contact" at bounding box center [526, 139] width 97 height 55
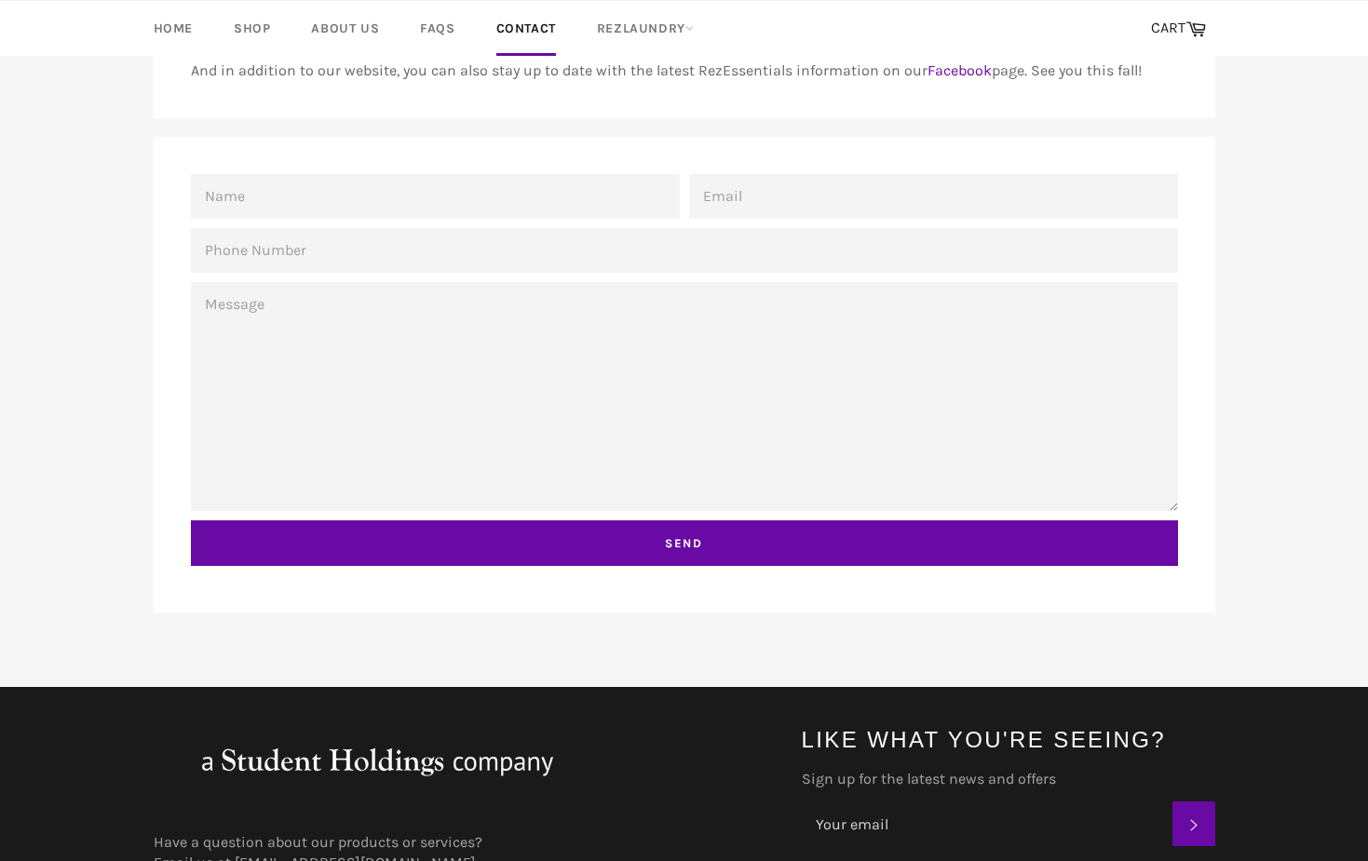
scroll to position [136, 0]
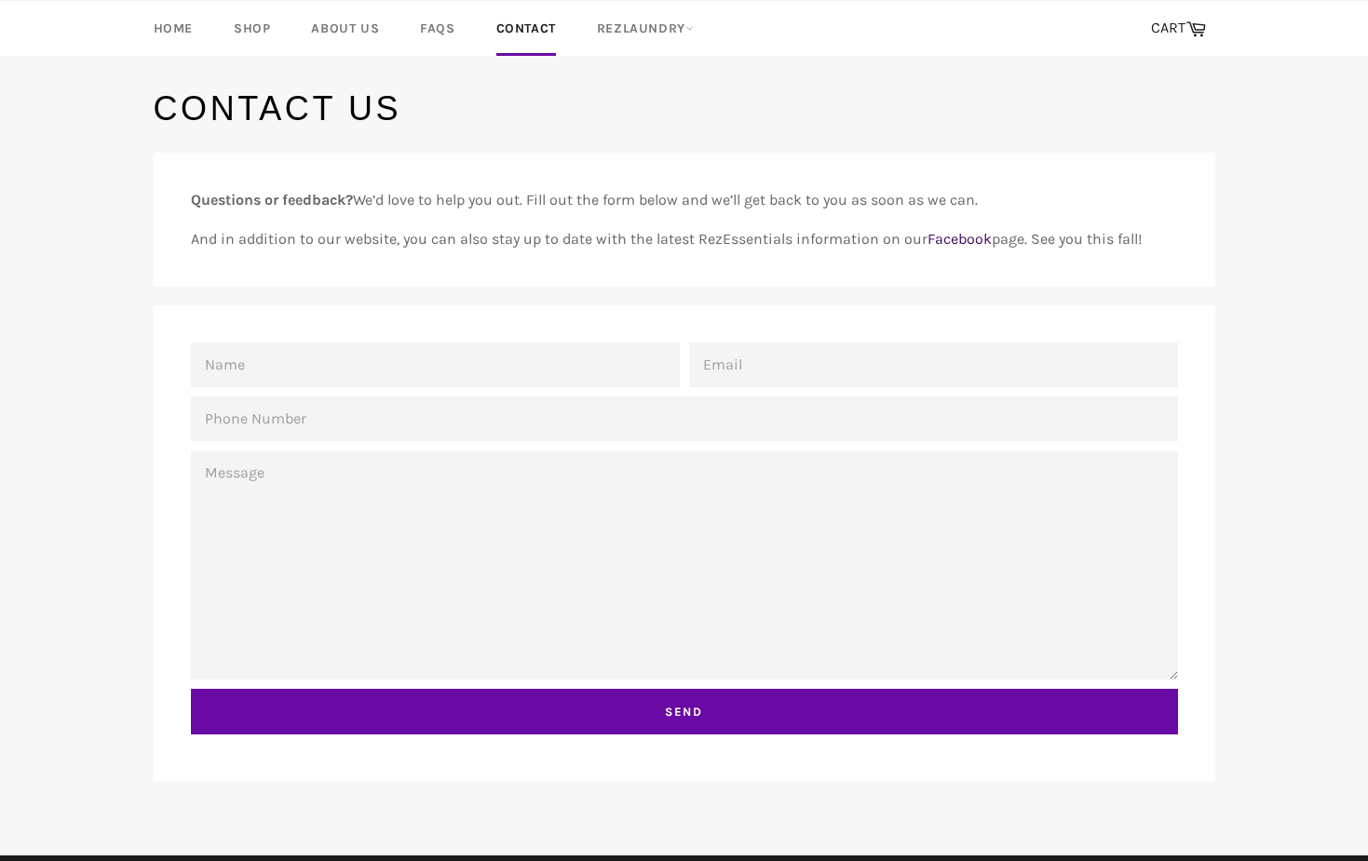
click at [958, 241] on link "Facebook" at bounding box center [959, 239] width 64 height 18
click at [349, 20] on link "About Us" at bounding box center [344, 28] width 105 height 55
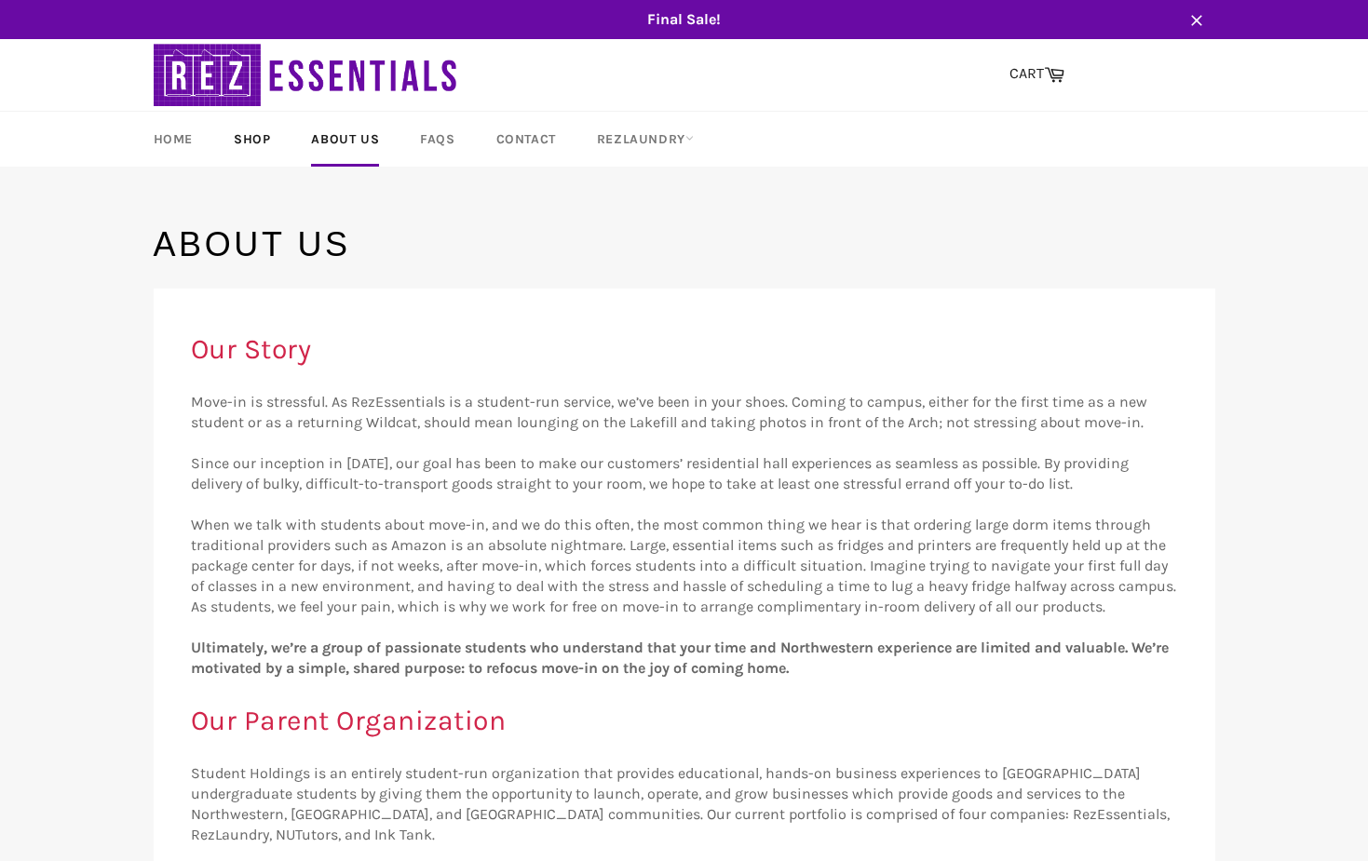
click at [255, 140] on link "Shop" at bounding box center [252, 139] width 74 height 55
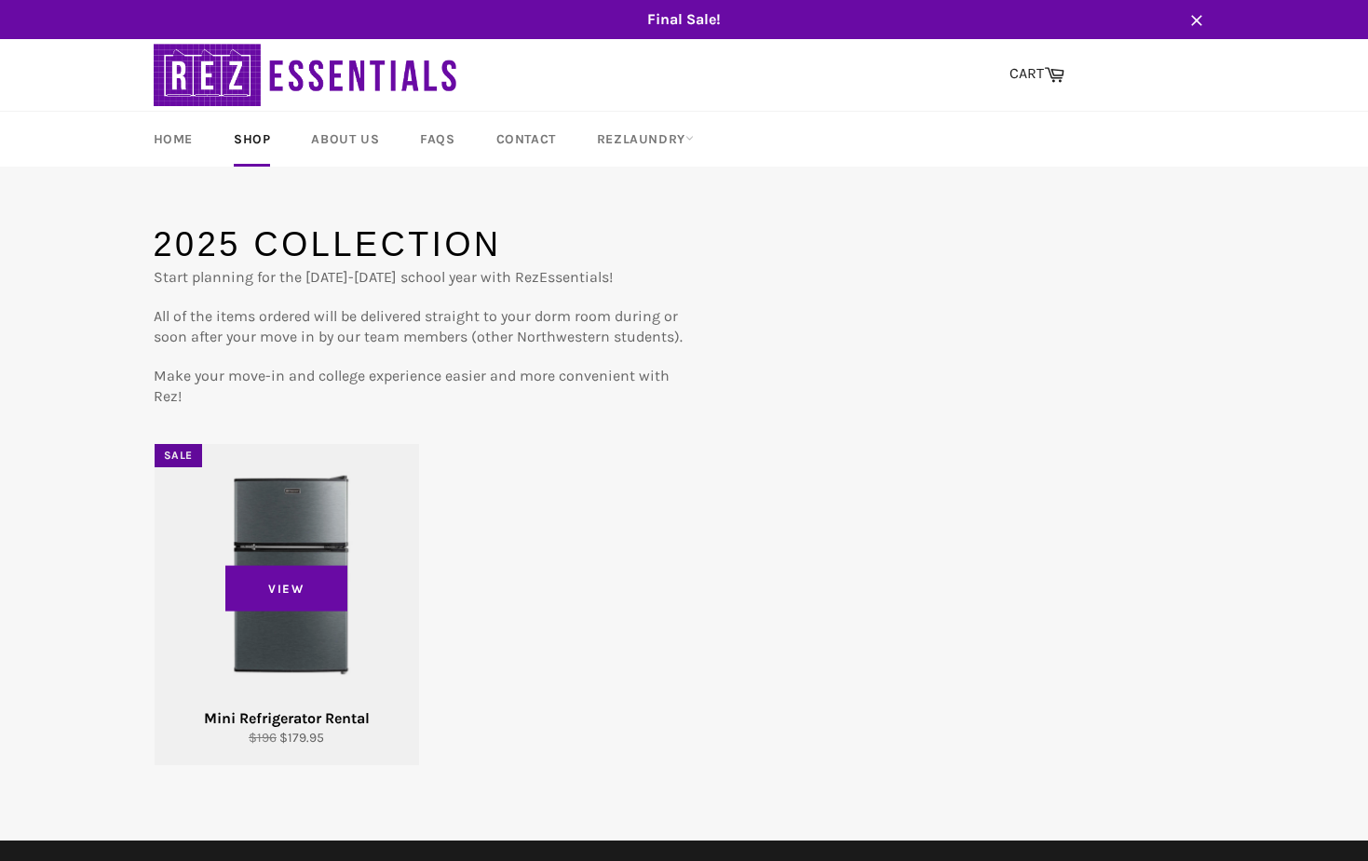
click at [317, 510] on div "View" at bounding box center [287, 604] width 264 height 321
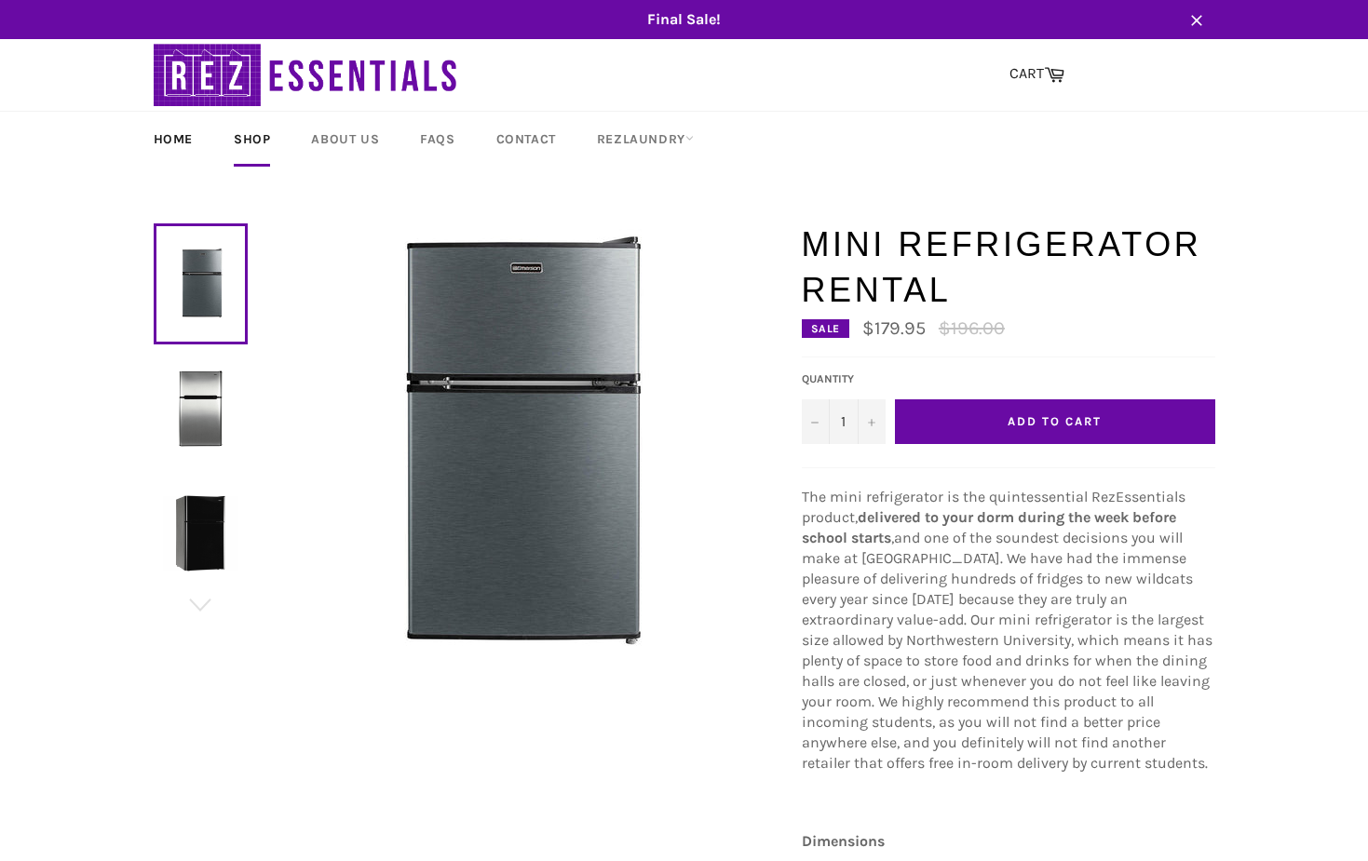
click at [182, 135] on link "Home" at bounding box center [173, 139] width 76 height 55
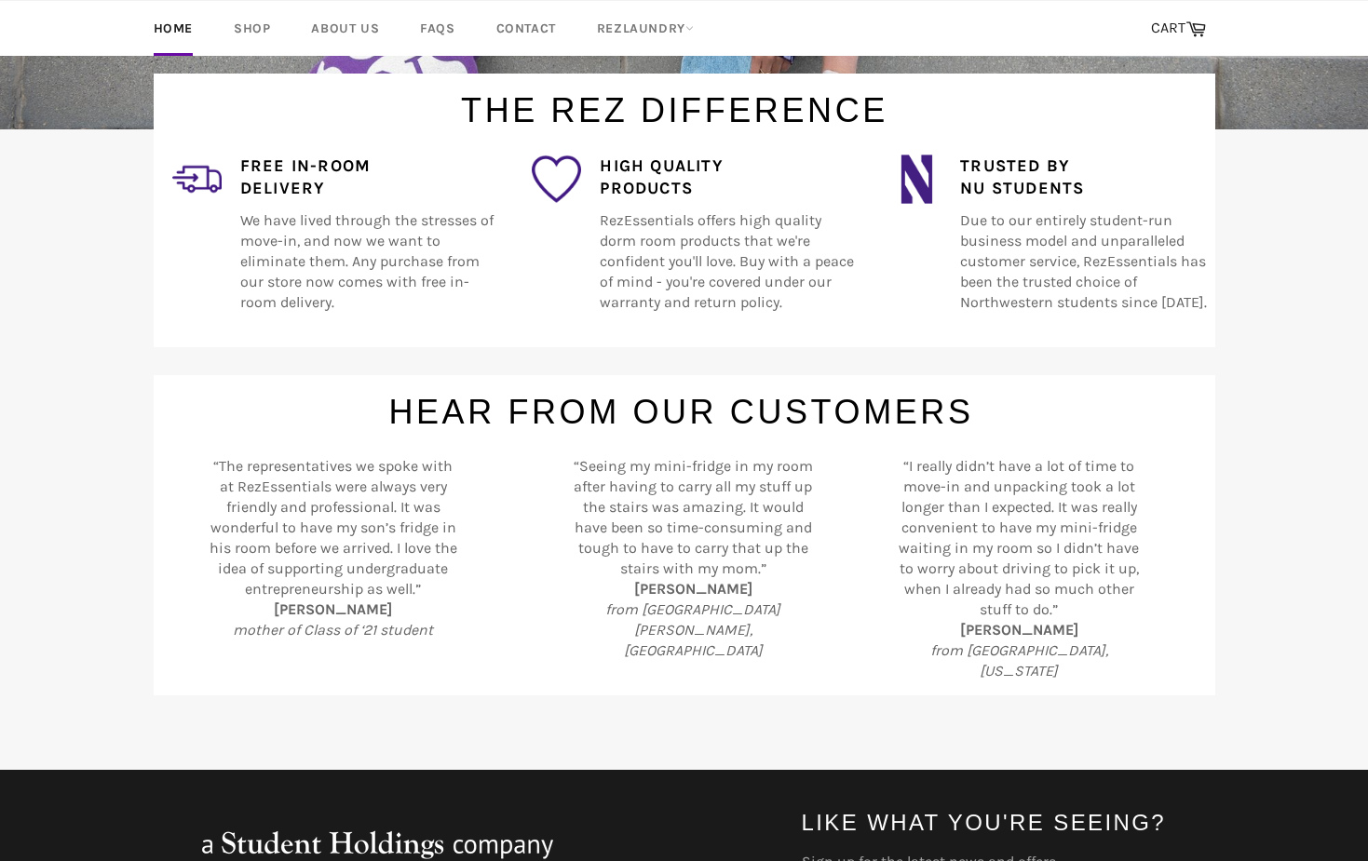
scroll to position [747, 0]
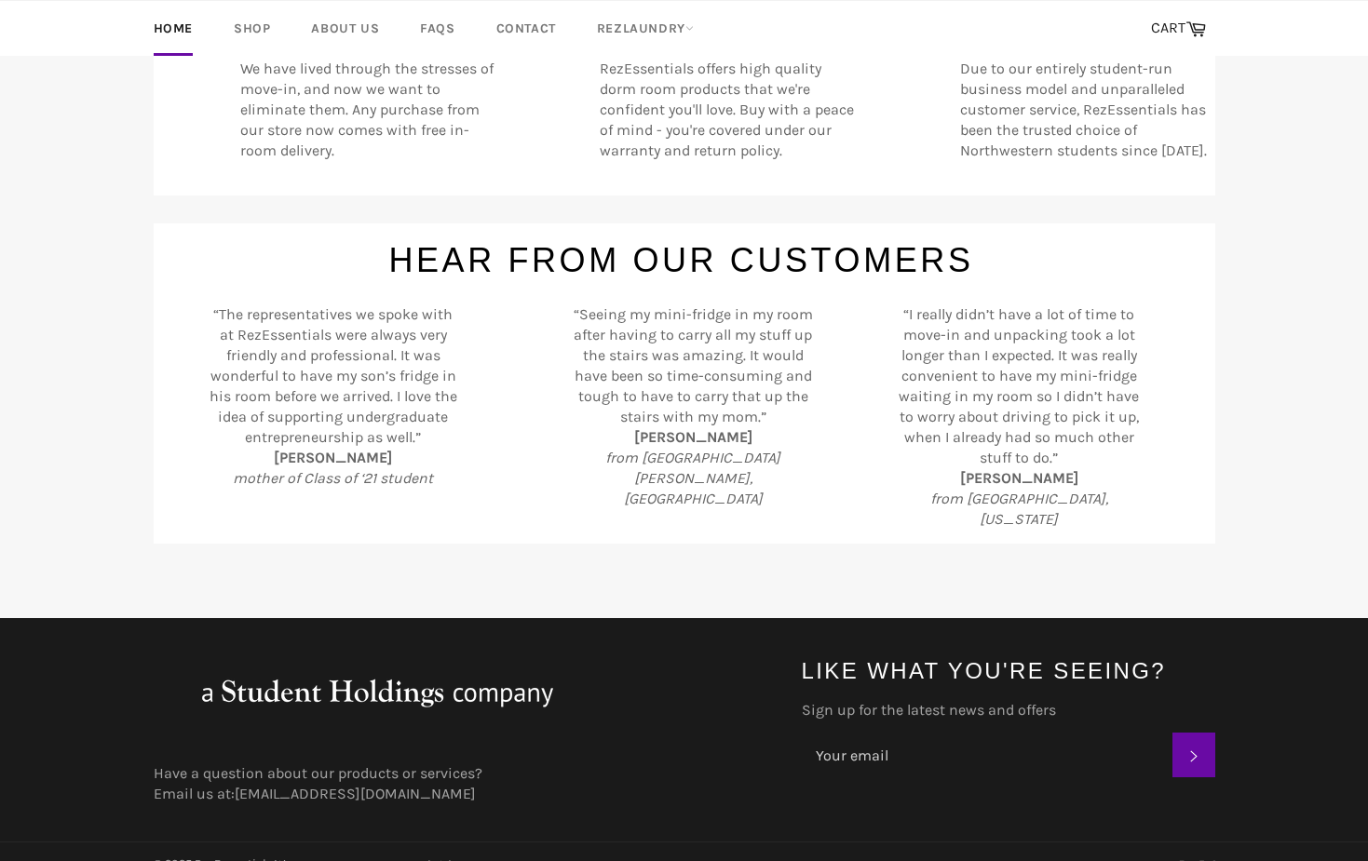
click at [432, 665] on img at bounding box center [377, 692] width 447 height 74
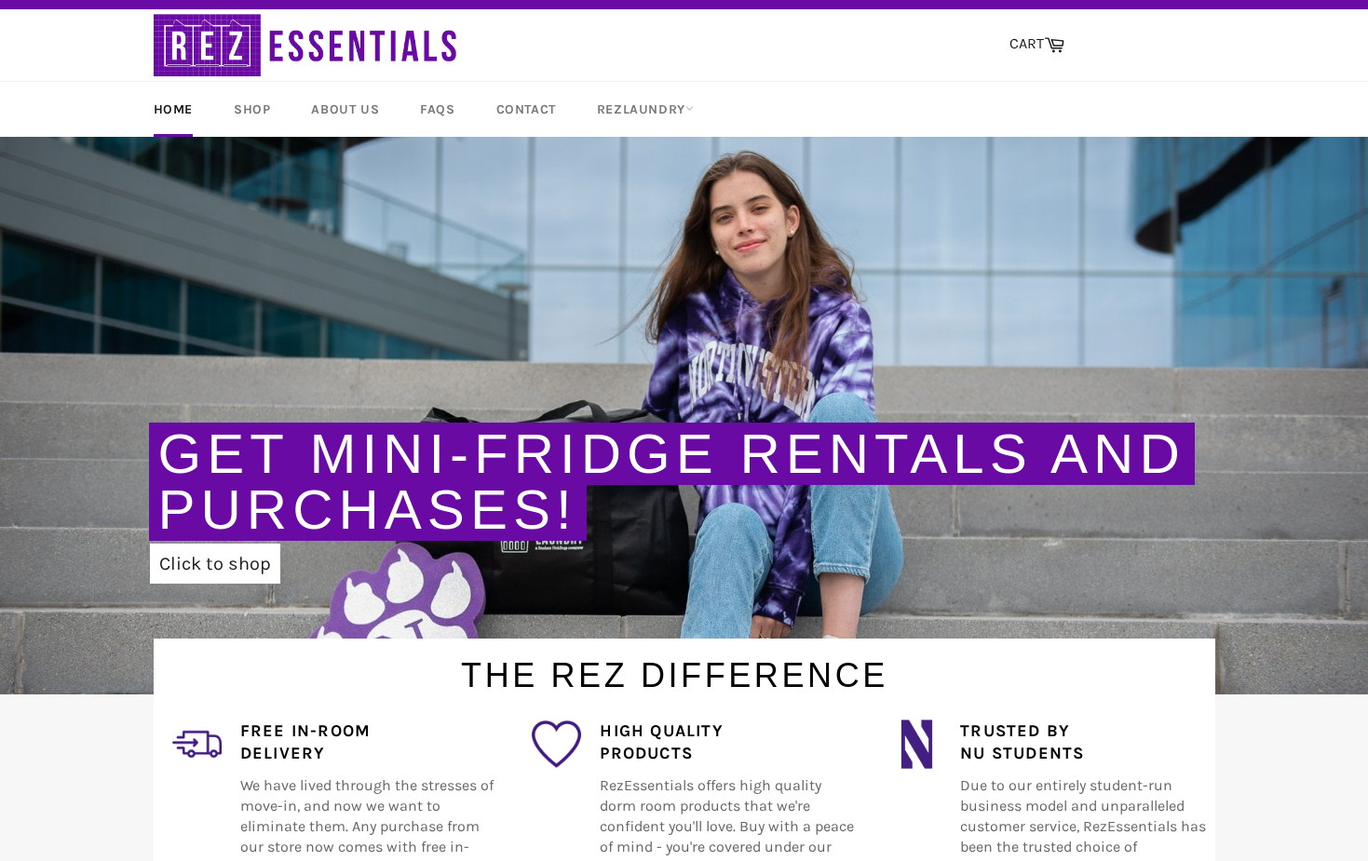
scroll to position [89, 0]
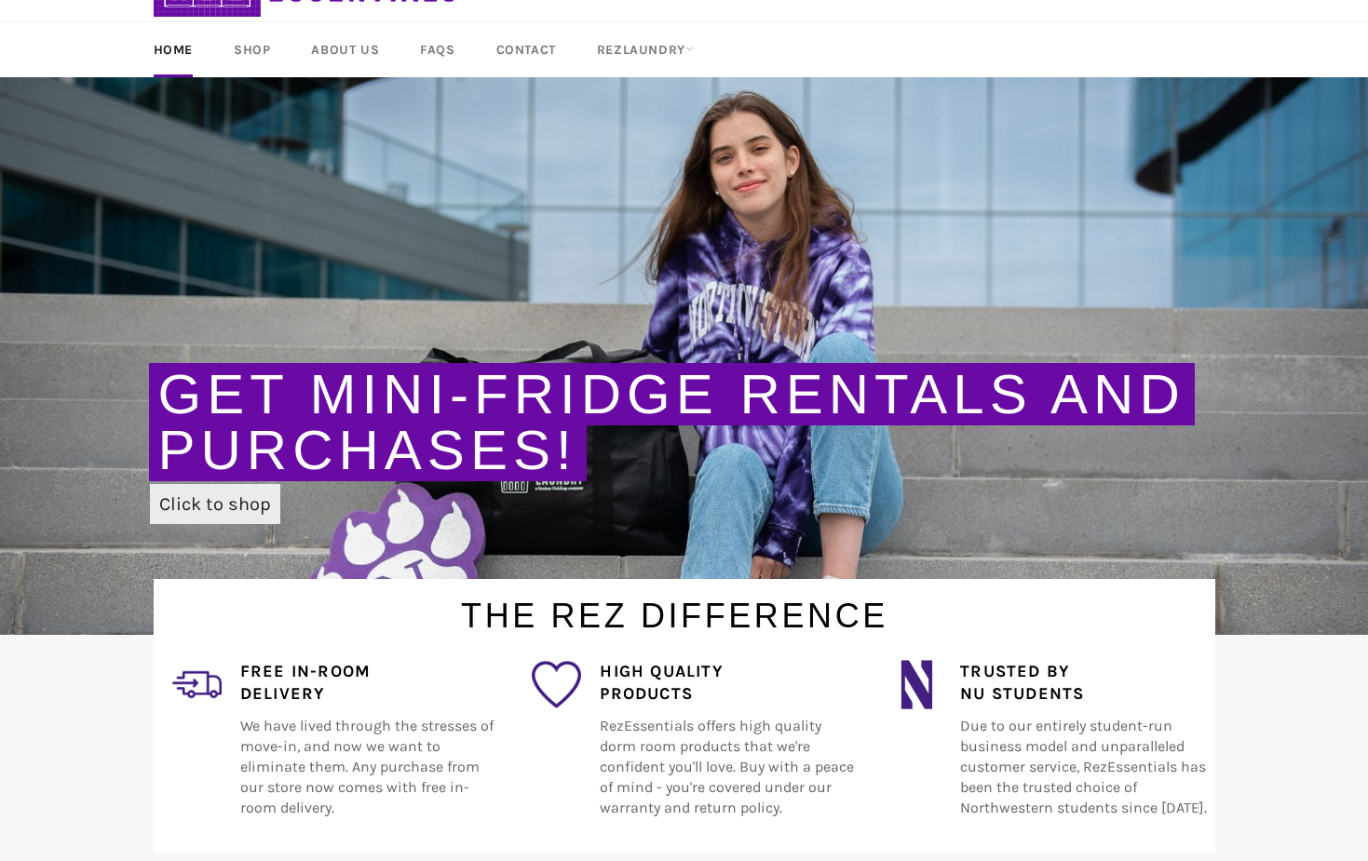
click at [200, 499] on link "Click to shop" at bounding box center [215, 504] width 130 height 40
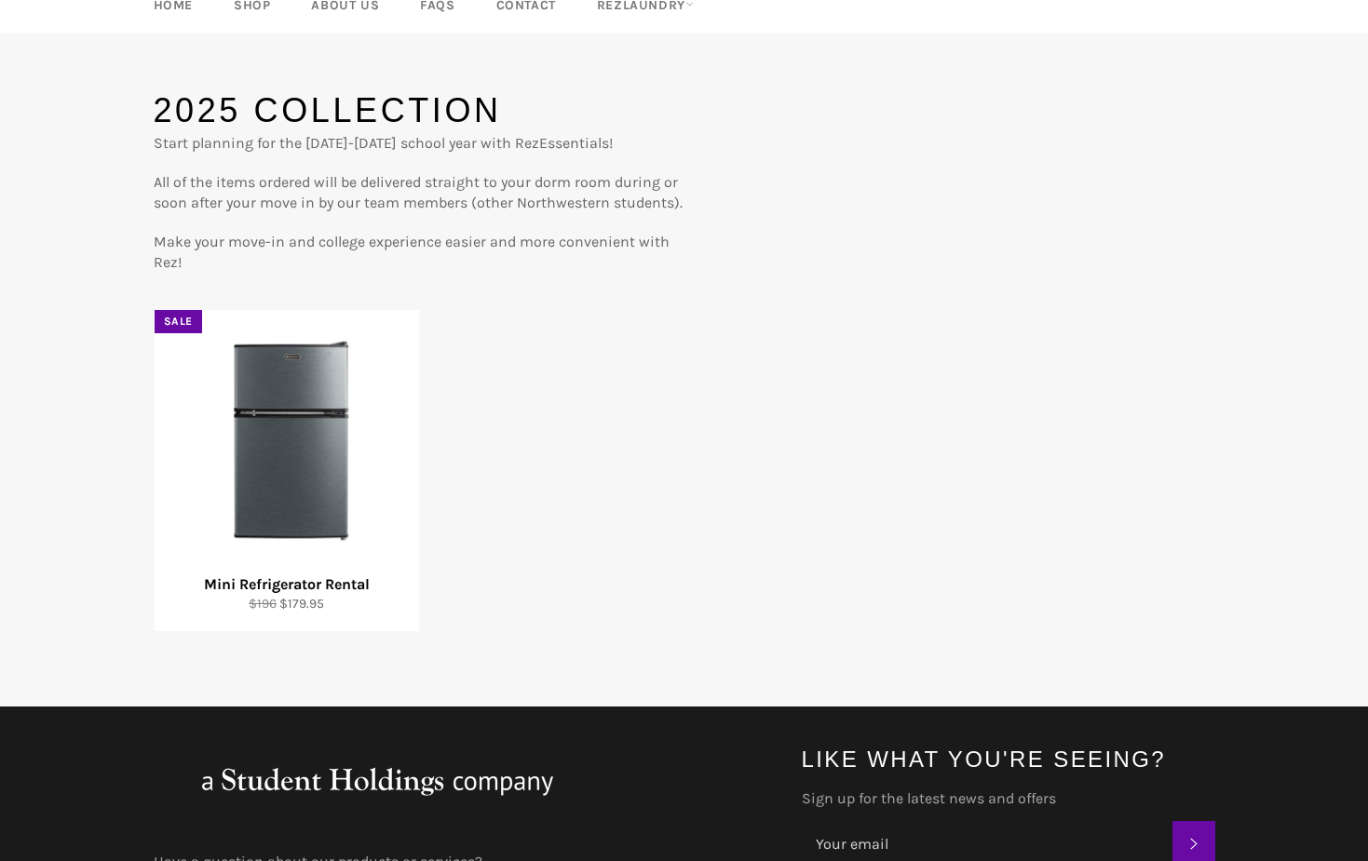
scroll to position [245, 0]
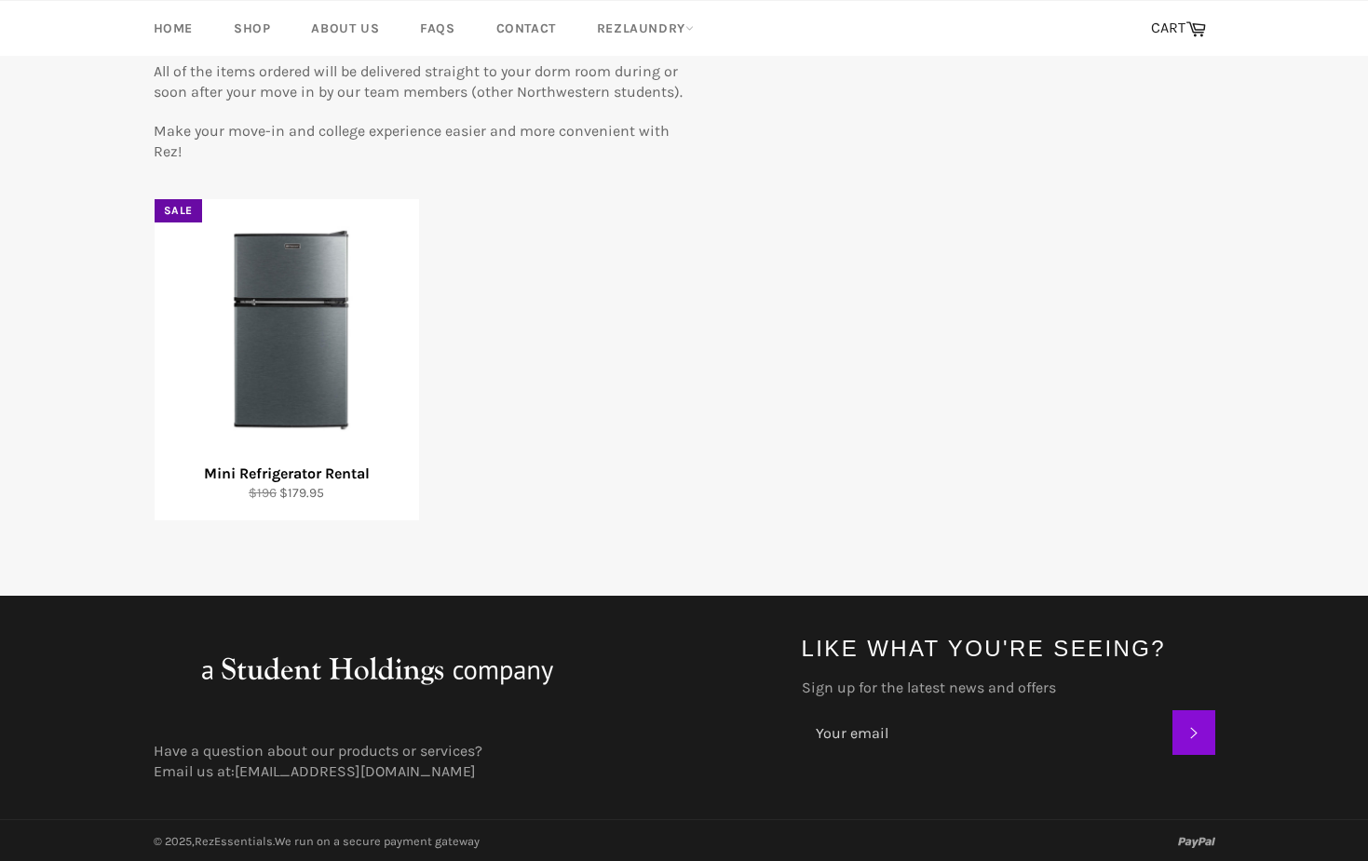
click at [1184, 725] on button "Subscribe" at bounding box center [1193, 732] width 43 height 45
click at [1196, 737] on icon "submit" at bounding box center [1193, 733] width 13 height 16
drag, startPoint x: 1032, startPoint y: 443, endPoint x: 972, endPoint y: 459, distance: 62.5
click at [1032, 443] on div "Mini Refrigerator Rental Regular price $196 Sale price $179.95 Sale View" at bounding box center [684, 360] width 1061 height 322
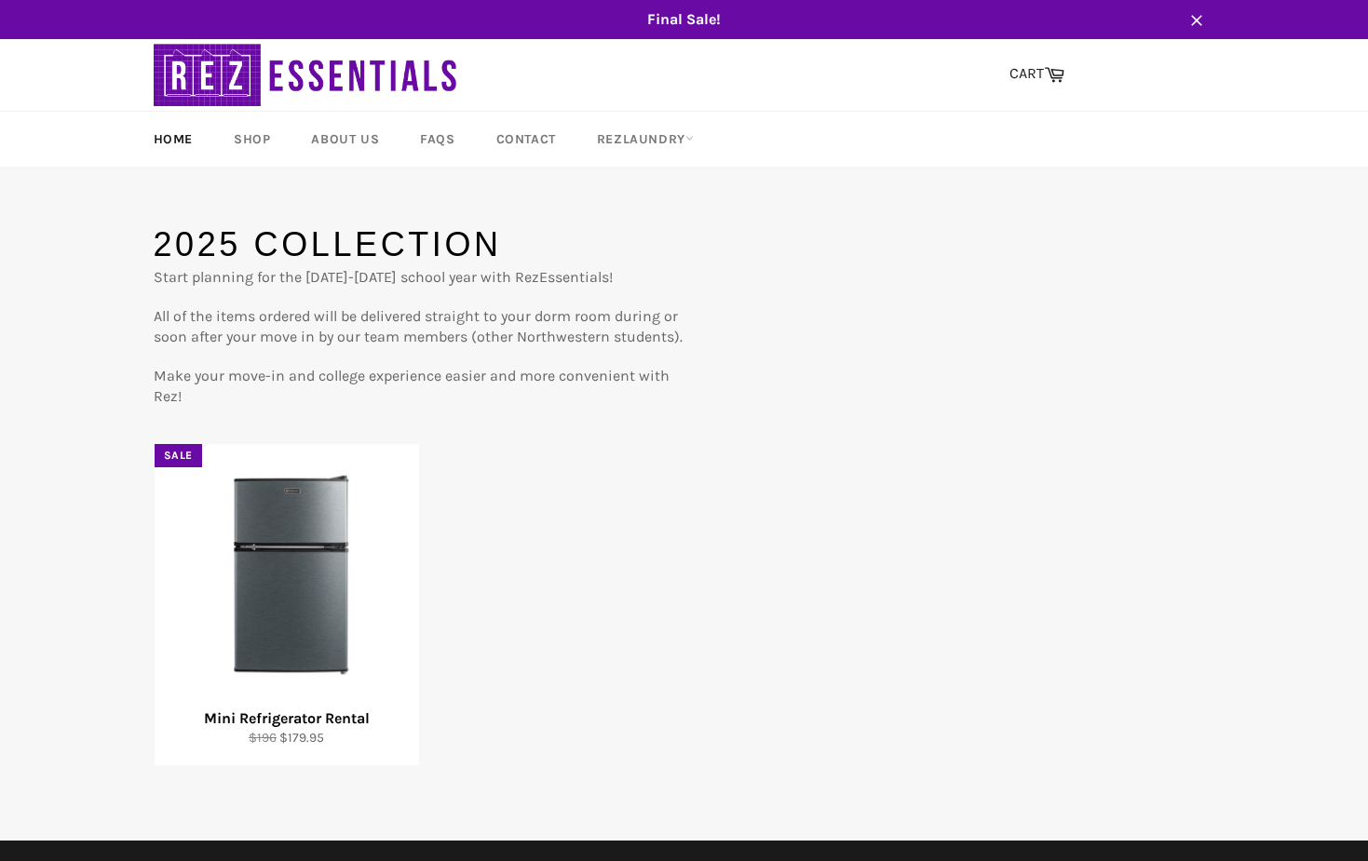
click at [182, 138] on link "Home" at bounding box center [173, 139] width 76 height 55
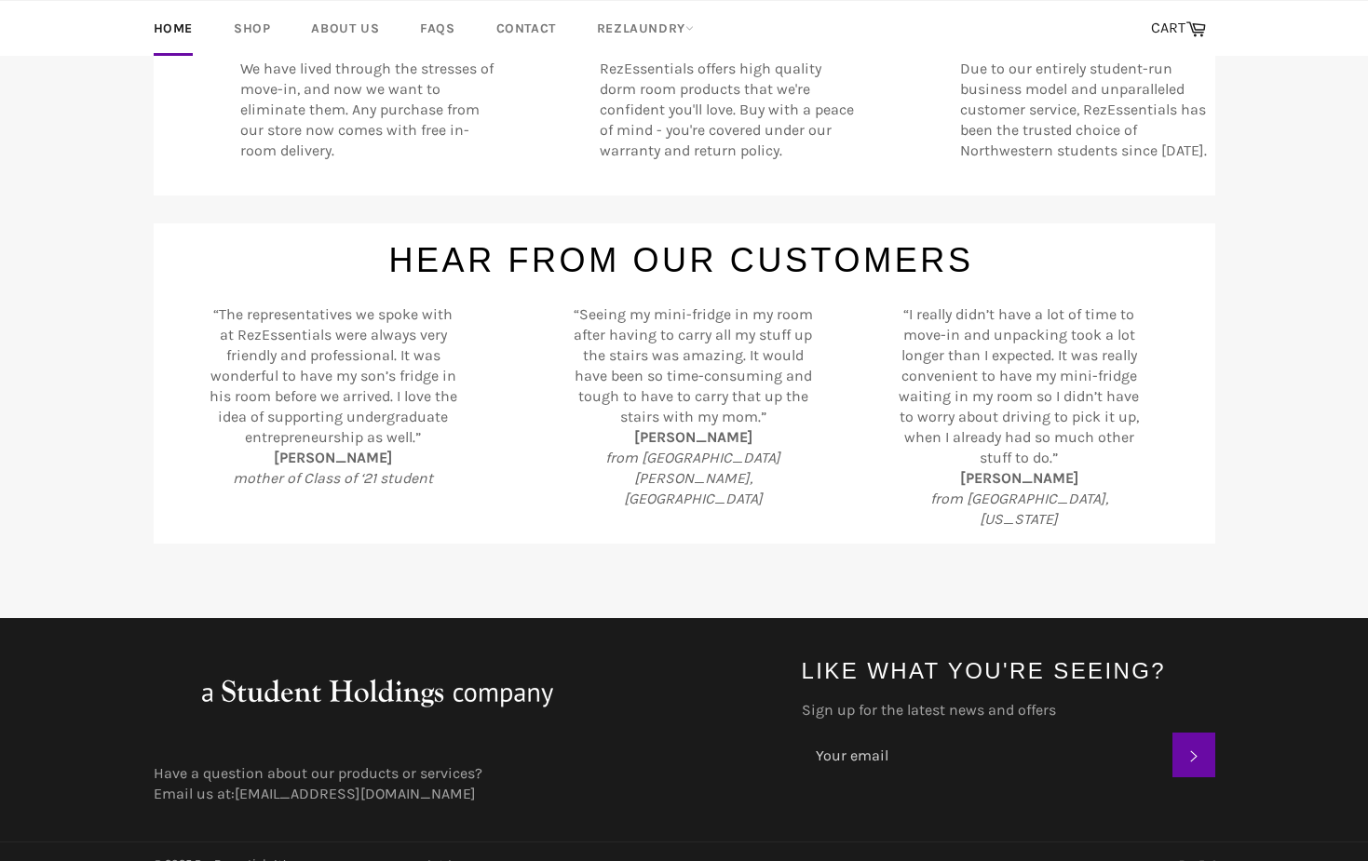
scroll to position [121, 0]
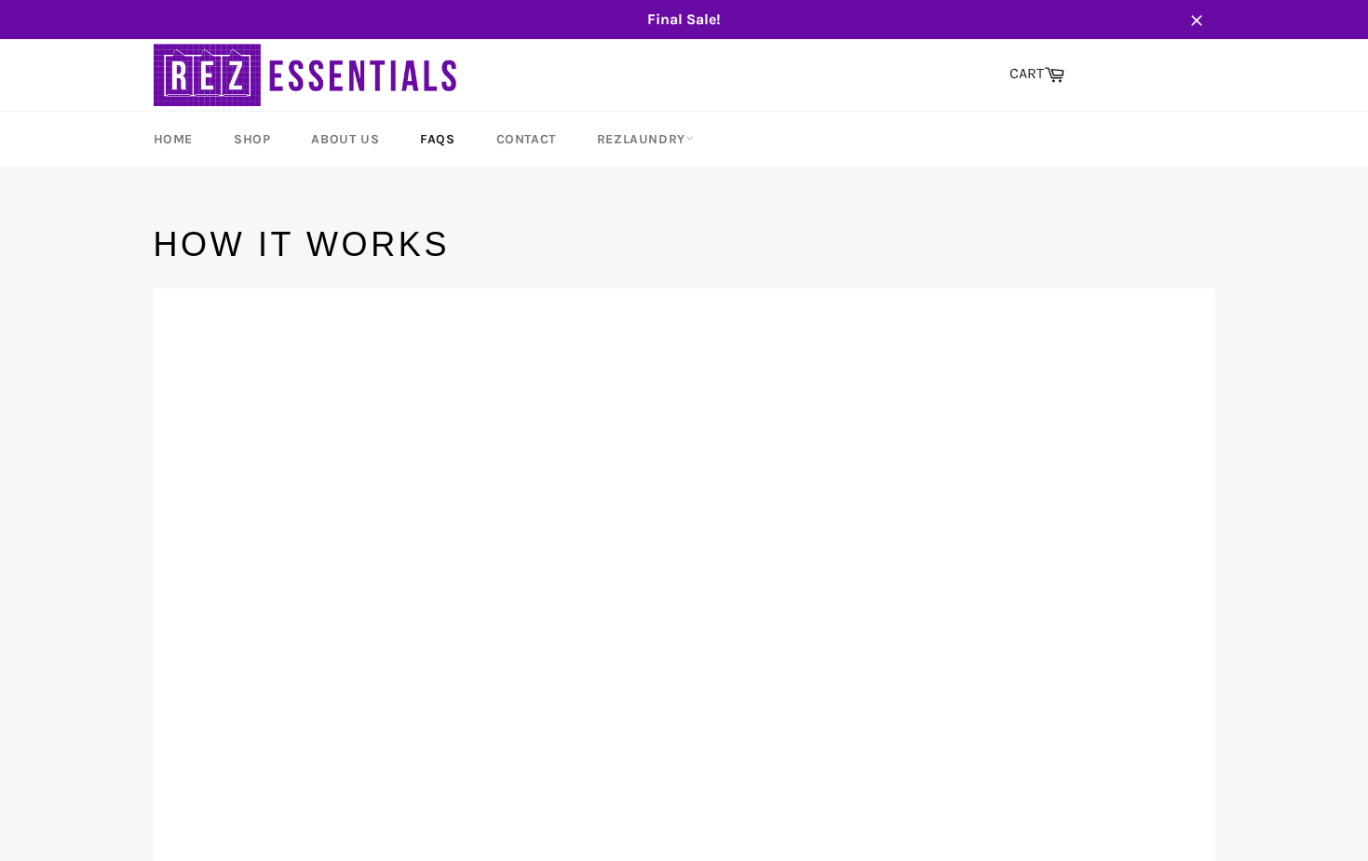
click at [444, 142] on link "FAQs" at bounding box center [437, 139] width 72 height 55
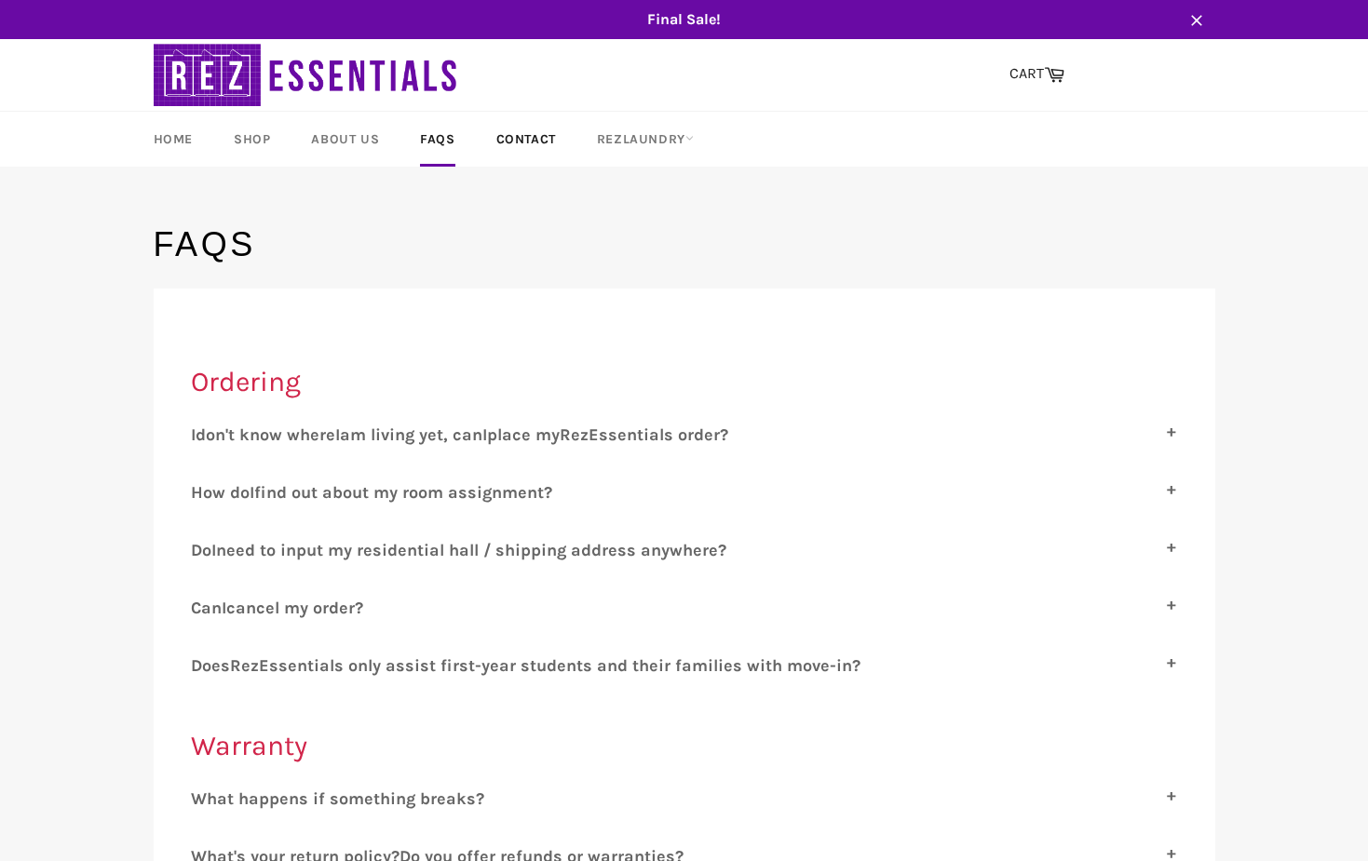
click at [511, 141] on link "Contact" at bounding box center [526, 139] width 97 height 55
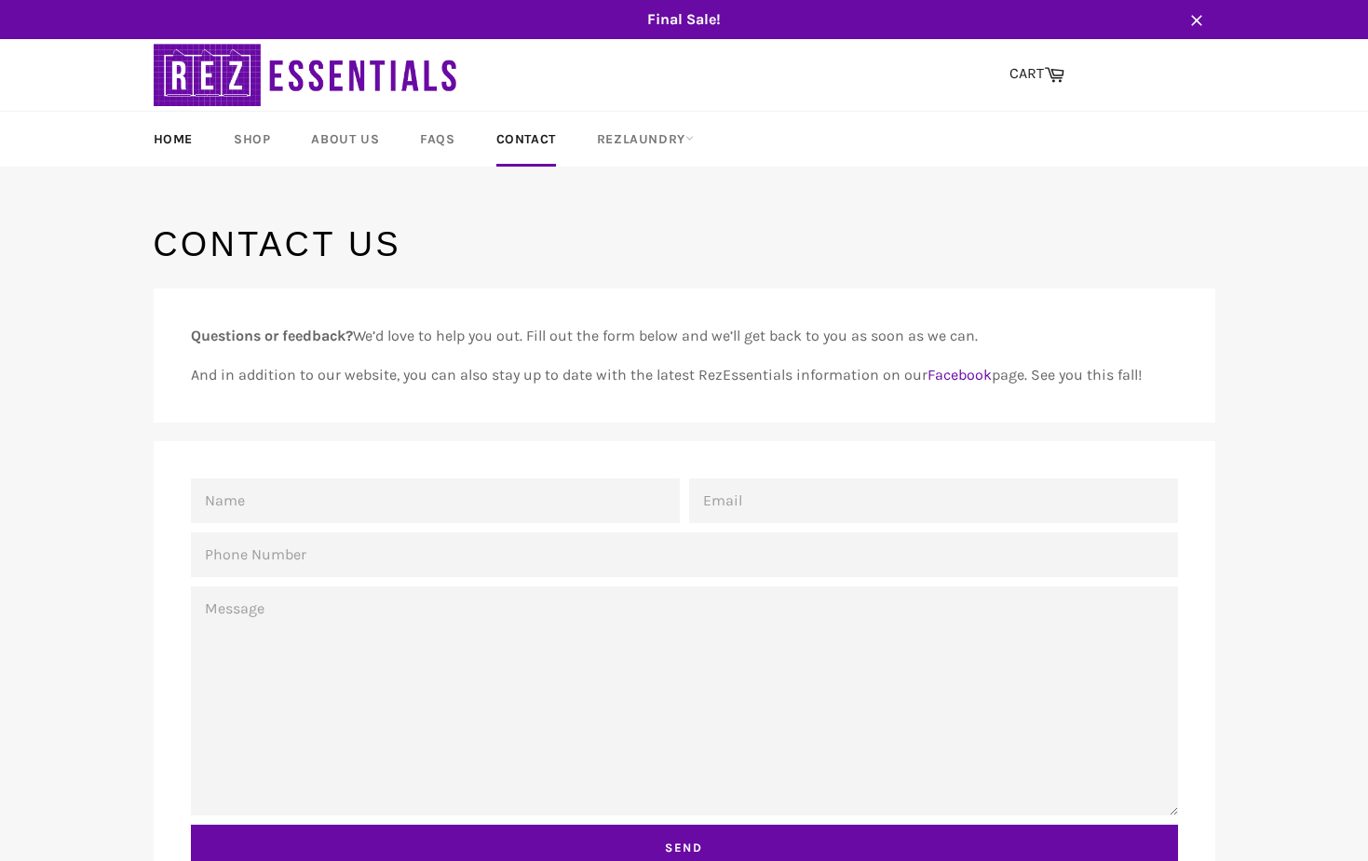
click at [149, 128] on link "Home" at bounding box center [173, 139] width 76 height 55
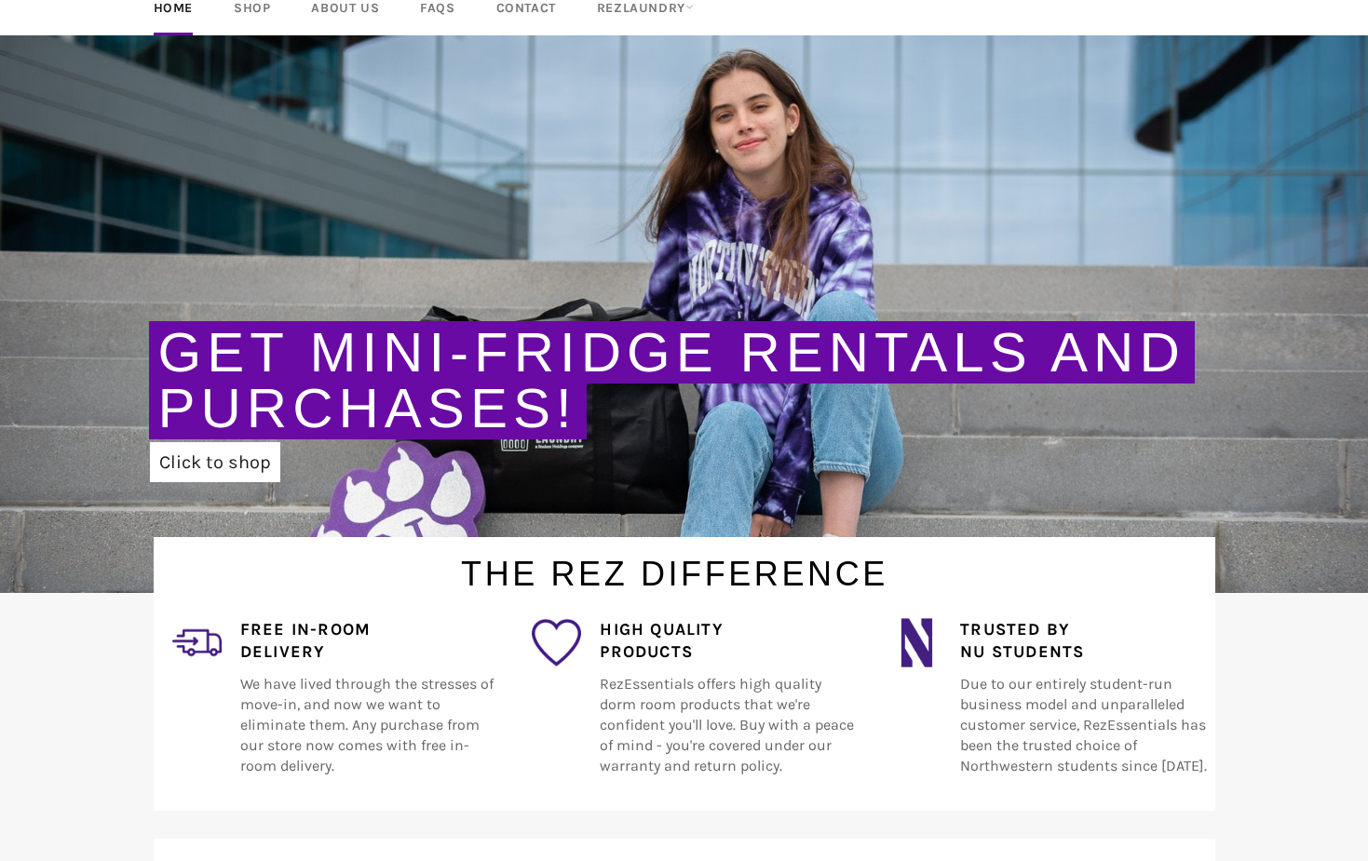
scroll to position [418, 0]
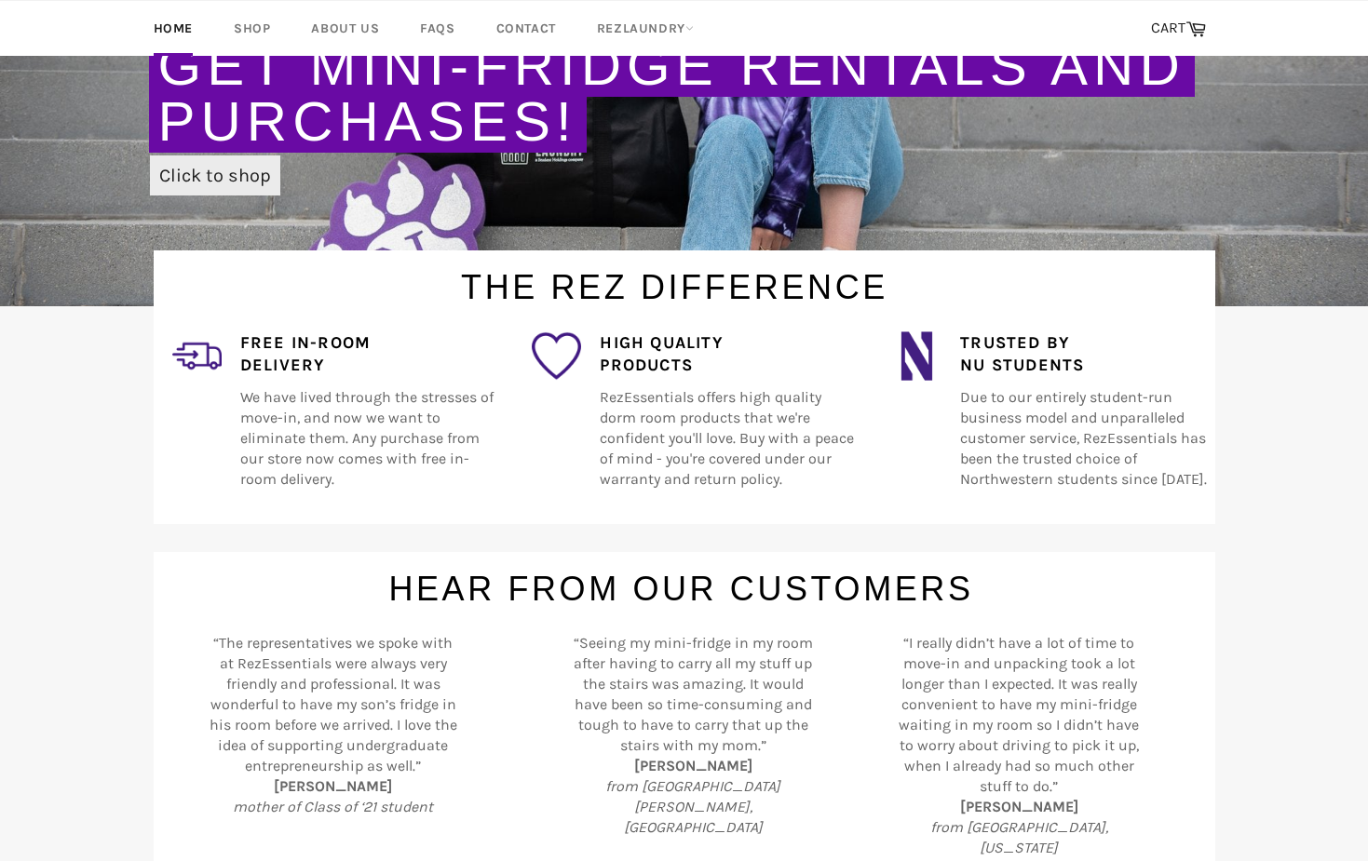
click at [223, 182] on link "Click to shop" at bounding box center [215, 175] width 130 height 40
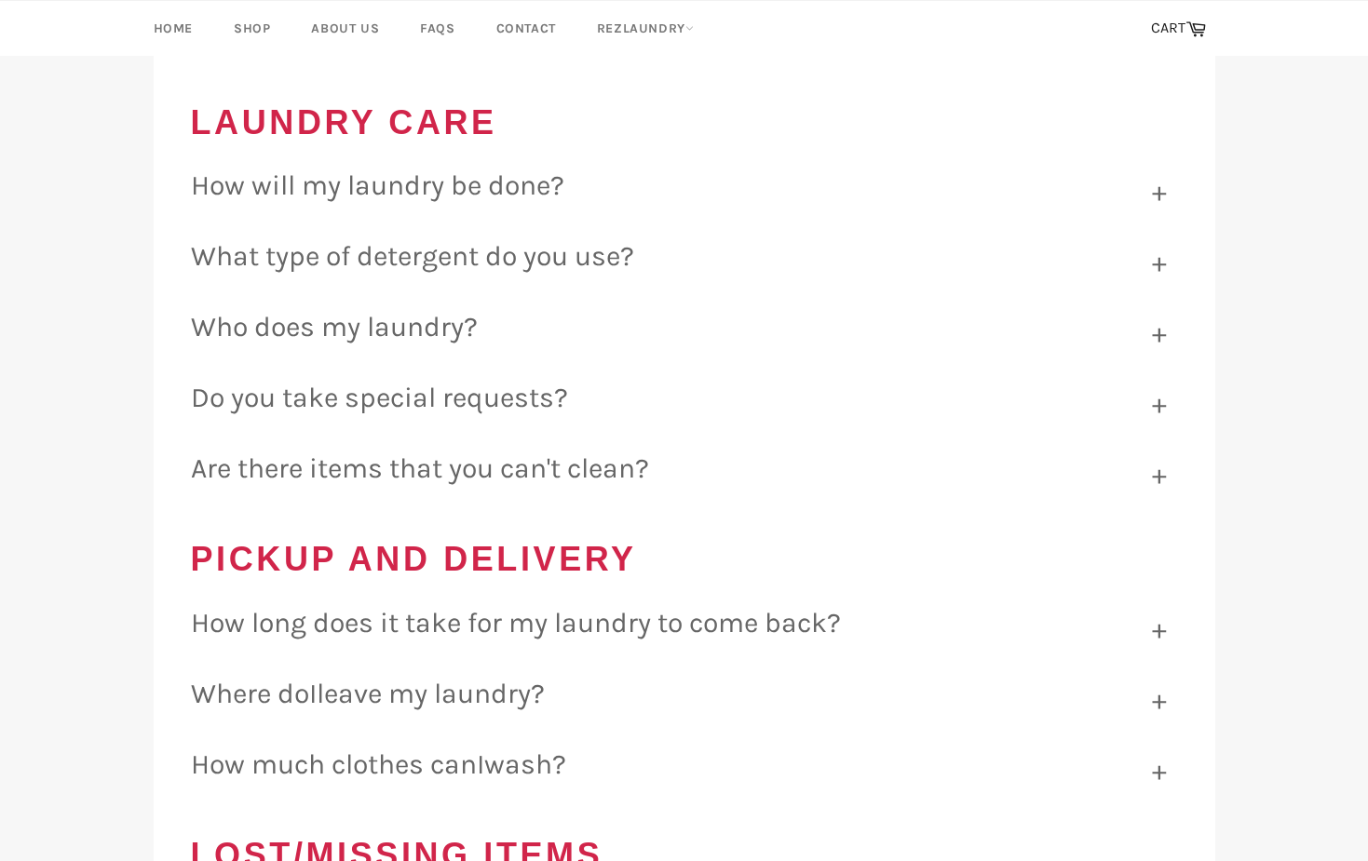
scroll to position [2391, 0]
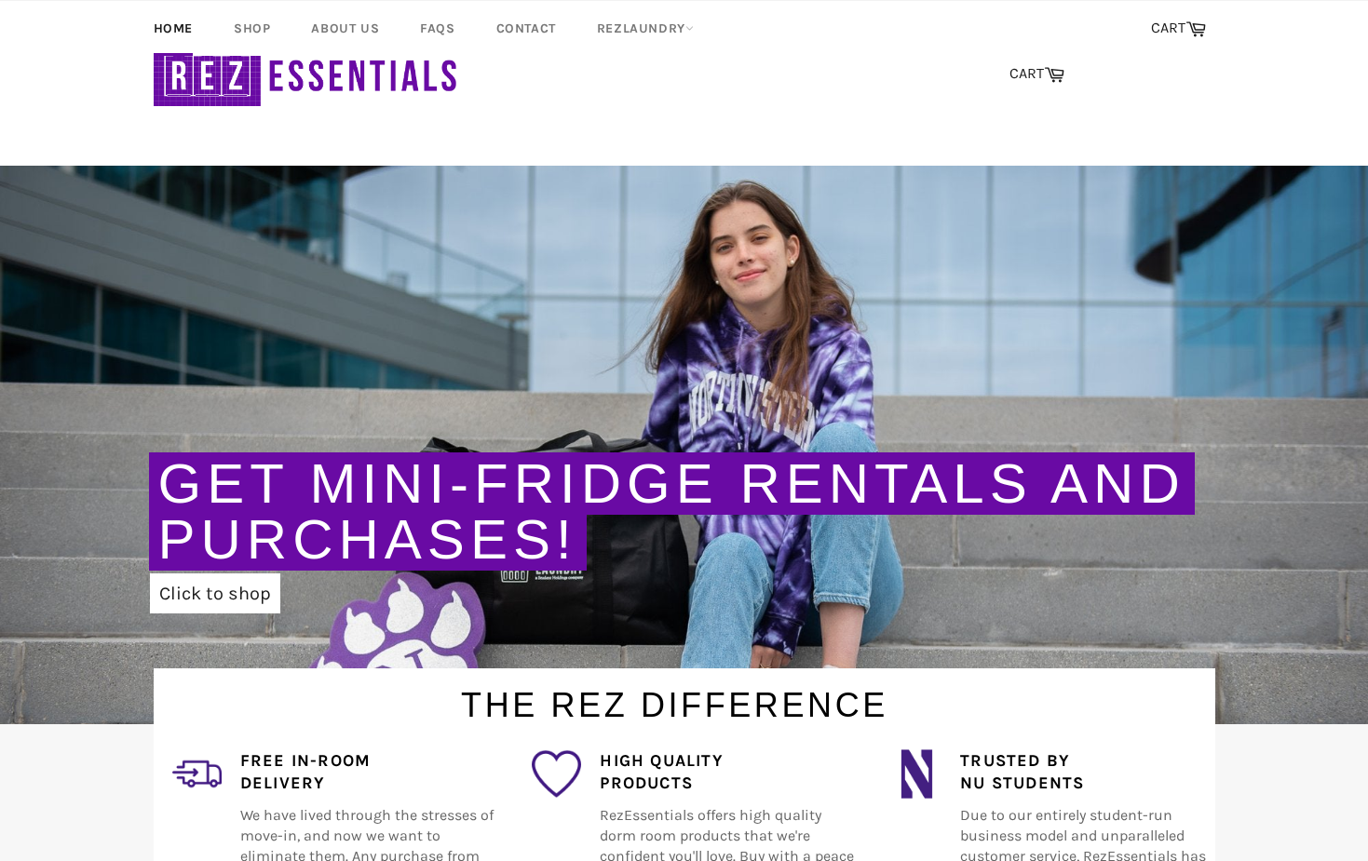
scroll to position [121, 0]
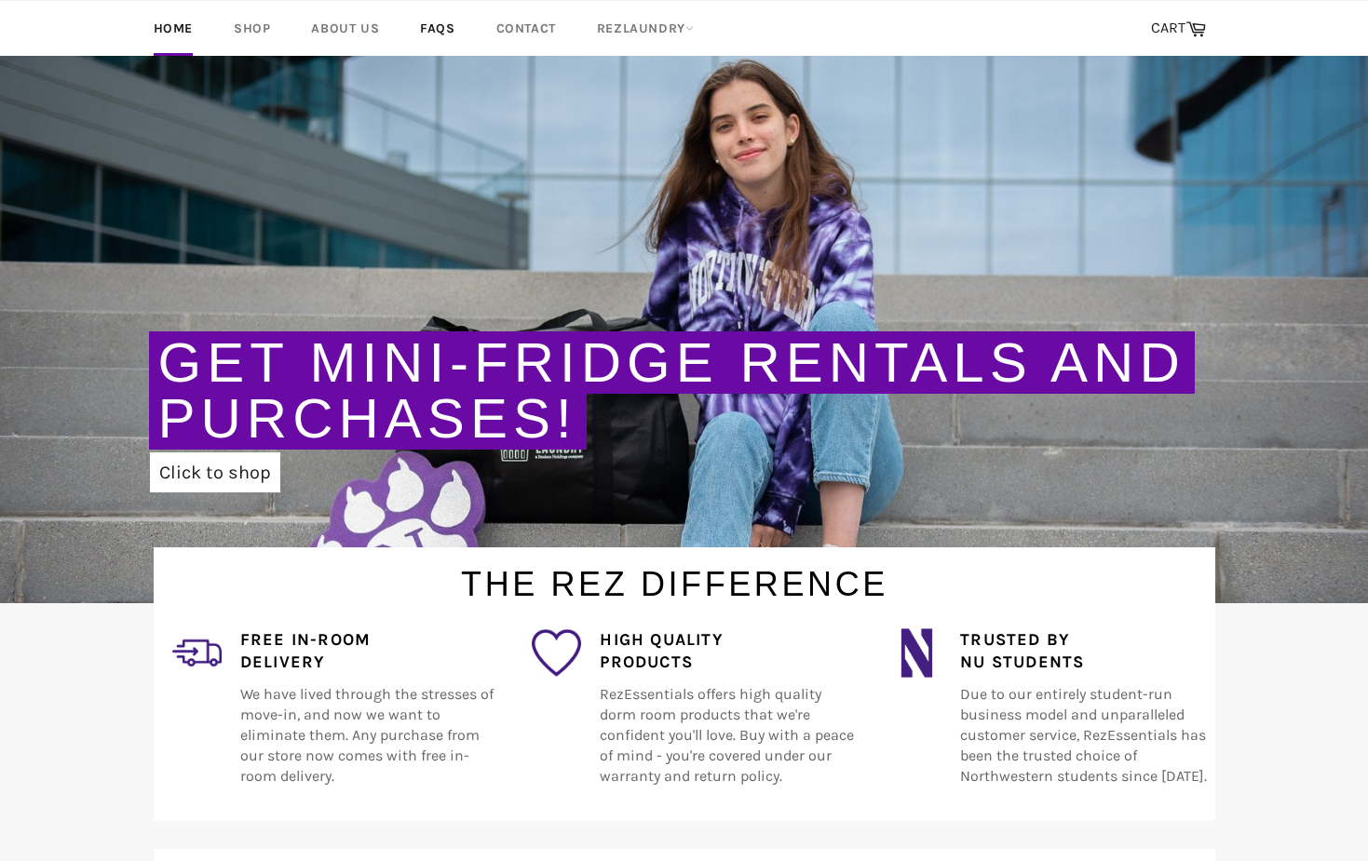
click at [435, 34] on link "FAQs" at bounding box center [437, 28] width 72 height 55
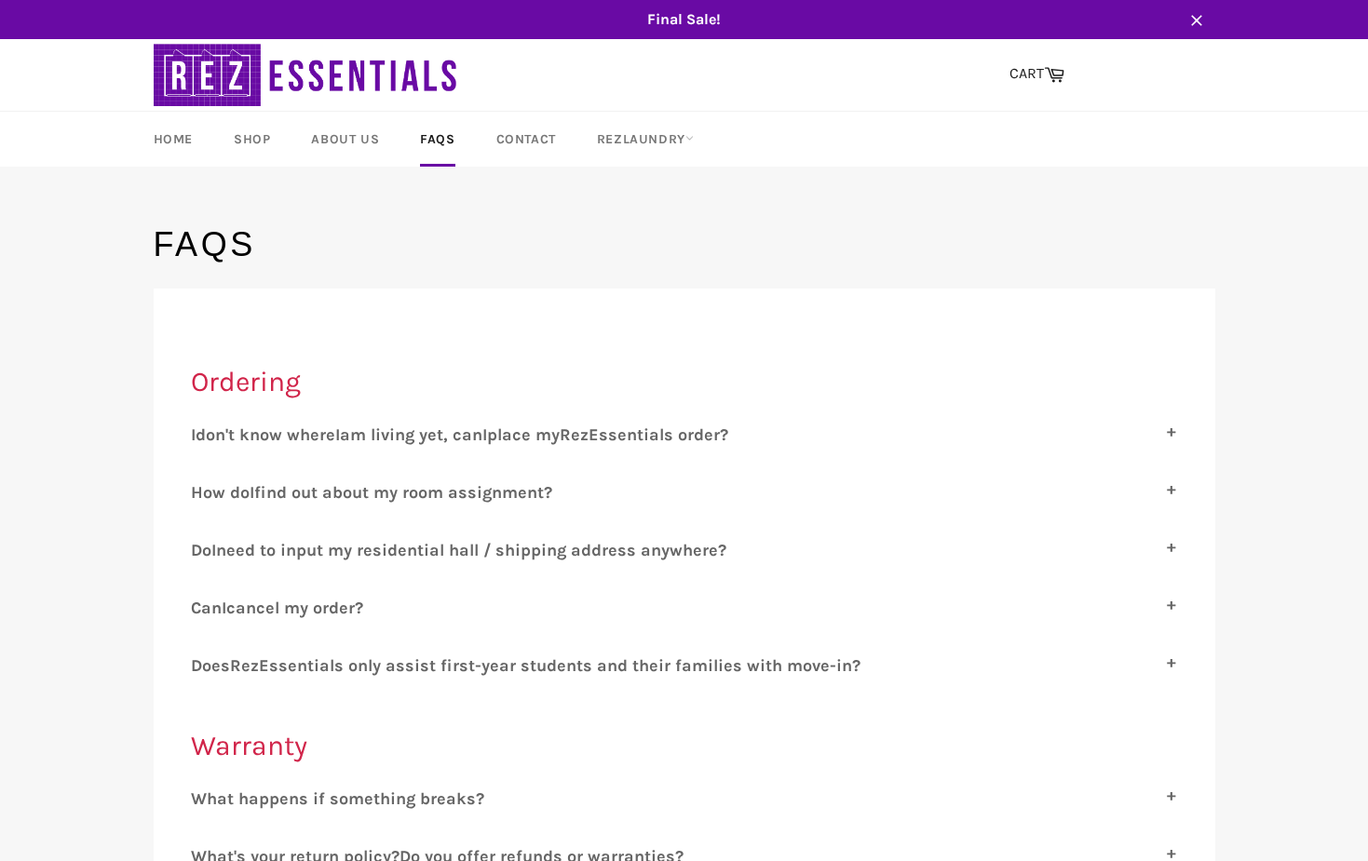
scroll to position [115, 0]
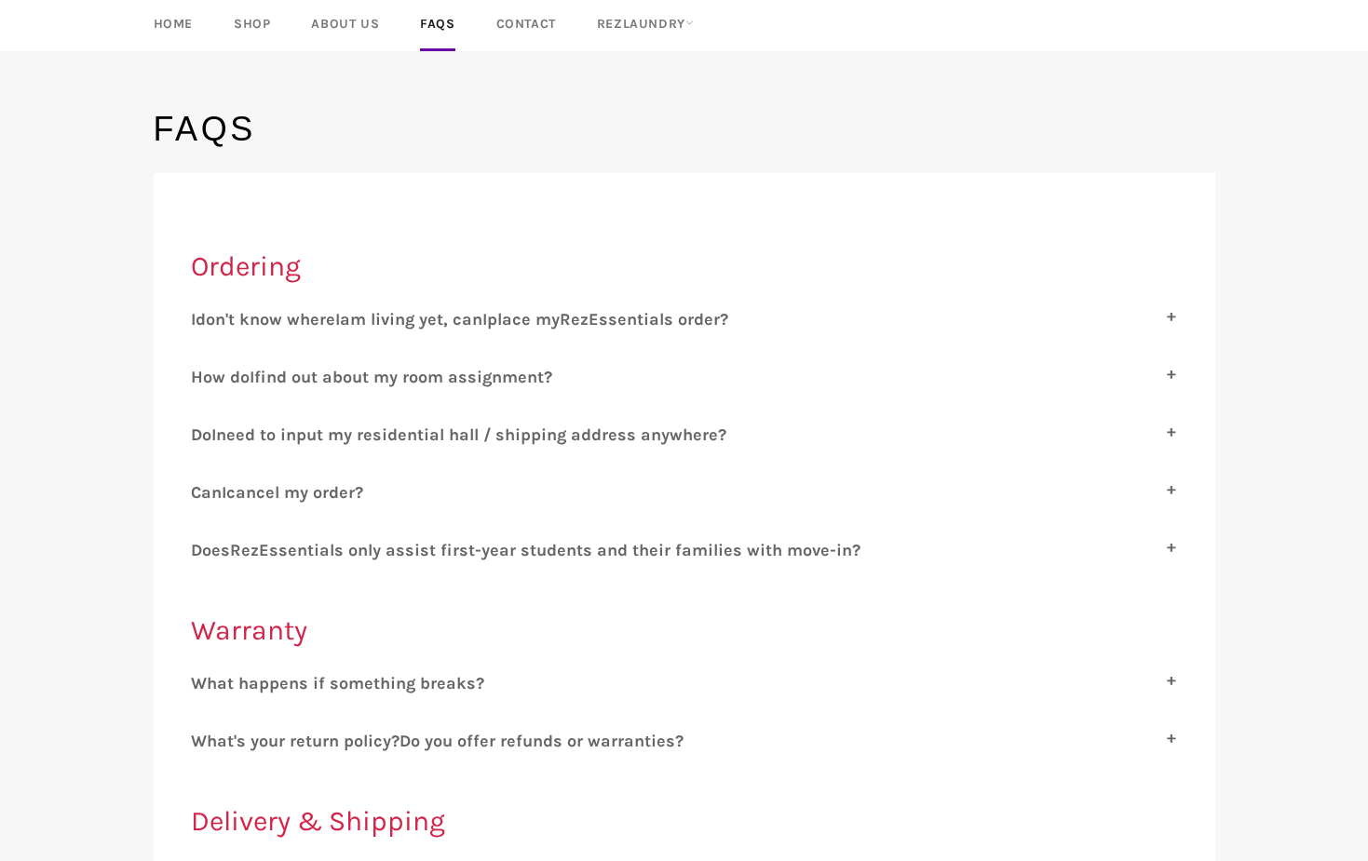
click at [547, 489] on label "C an I cancel my order?" at bounding box center [684, 492] width 987 height 20
click at [203, 489] on input "C an I cancel my order?" at bounding box center [197, 488] width 12 height 12
checkbox input "true"
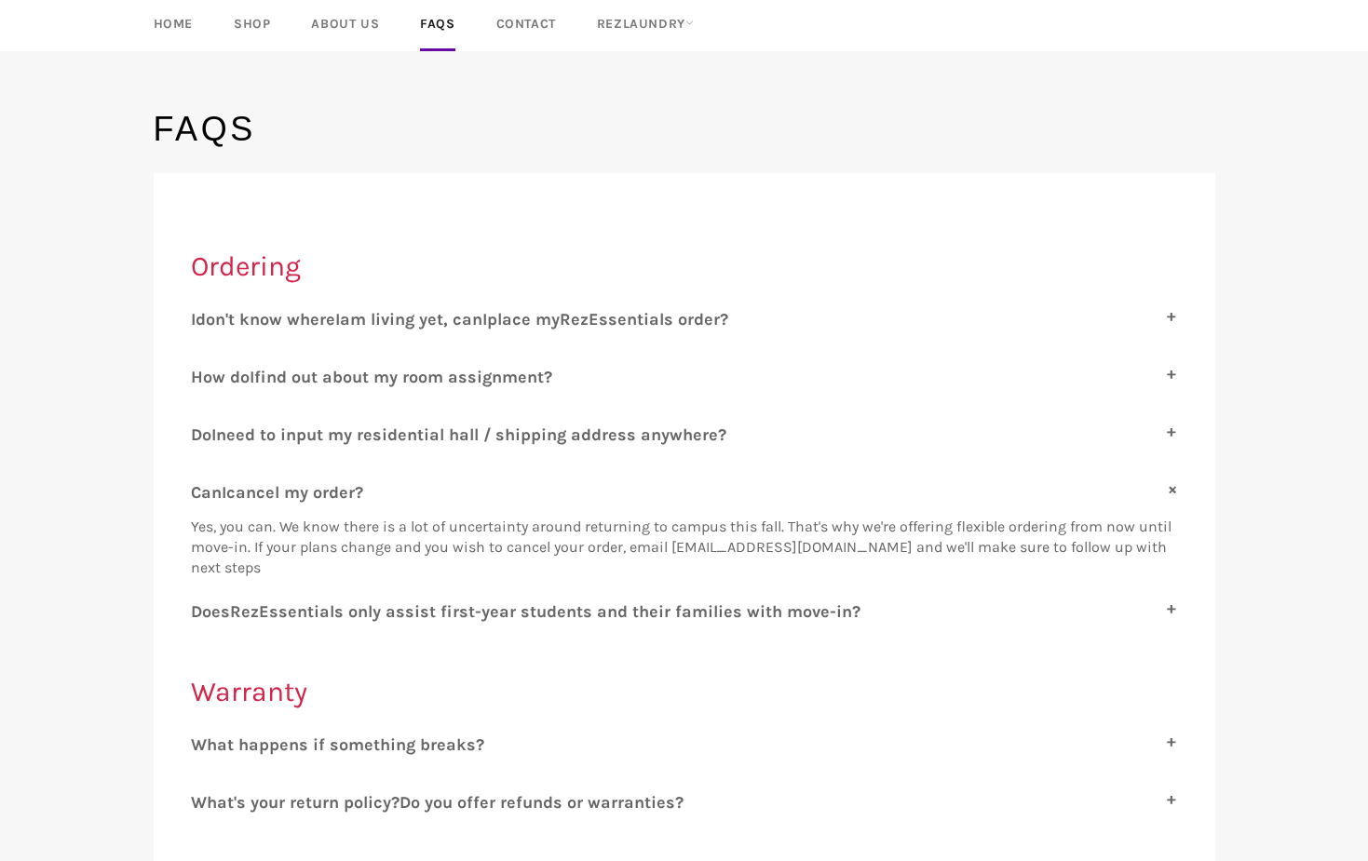
click at [880, 606] on label "D oes R ez E ssentials only assist first-year students and their families with …" at bounding box center [684, 611] width 987 height 20
click at [203, 606] on input "D oes R ez E ssentials only assist first-year students and their families with …" at bounding box center [197, 607] width 12 height 12
checkbox input "true"
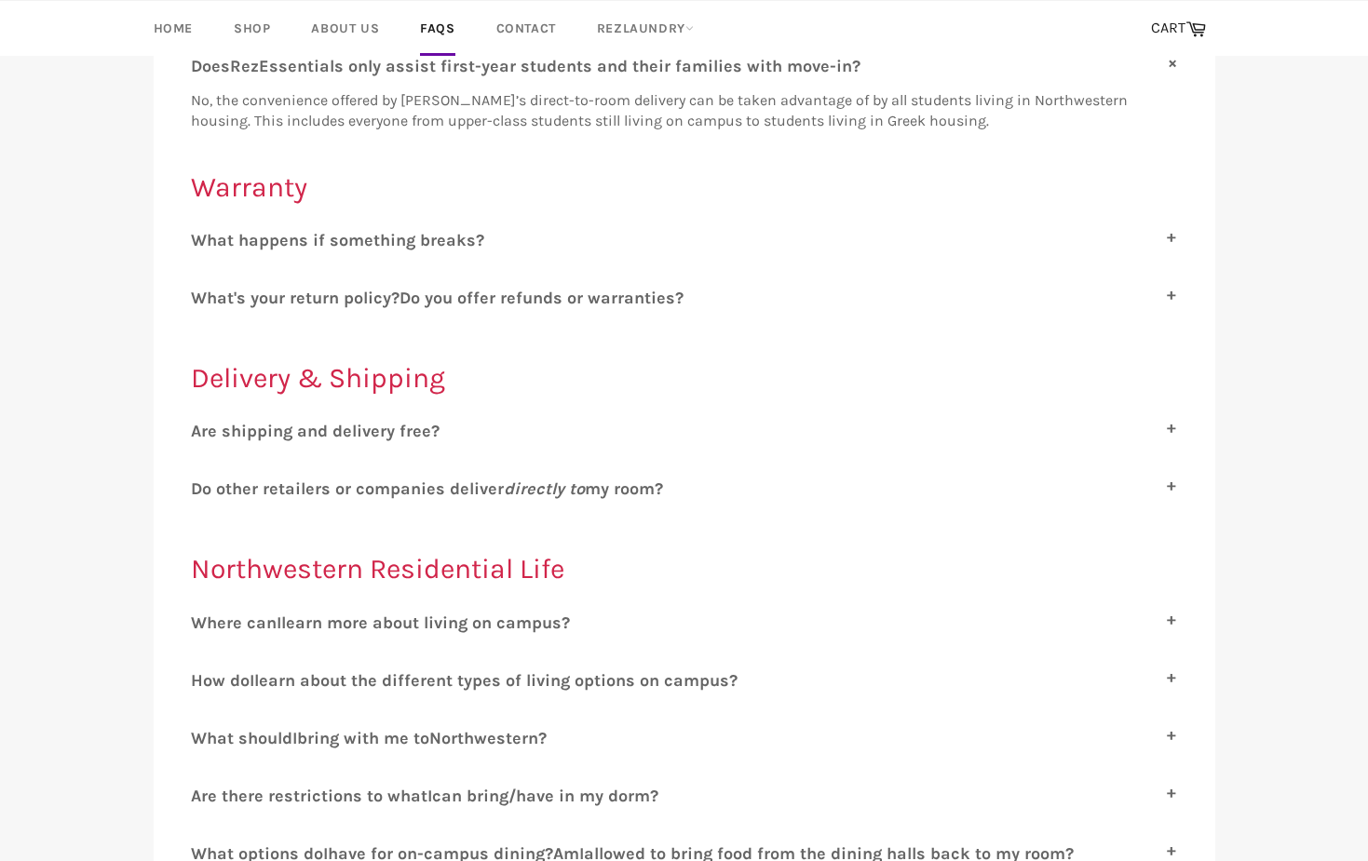
scroll to position [883, 0]
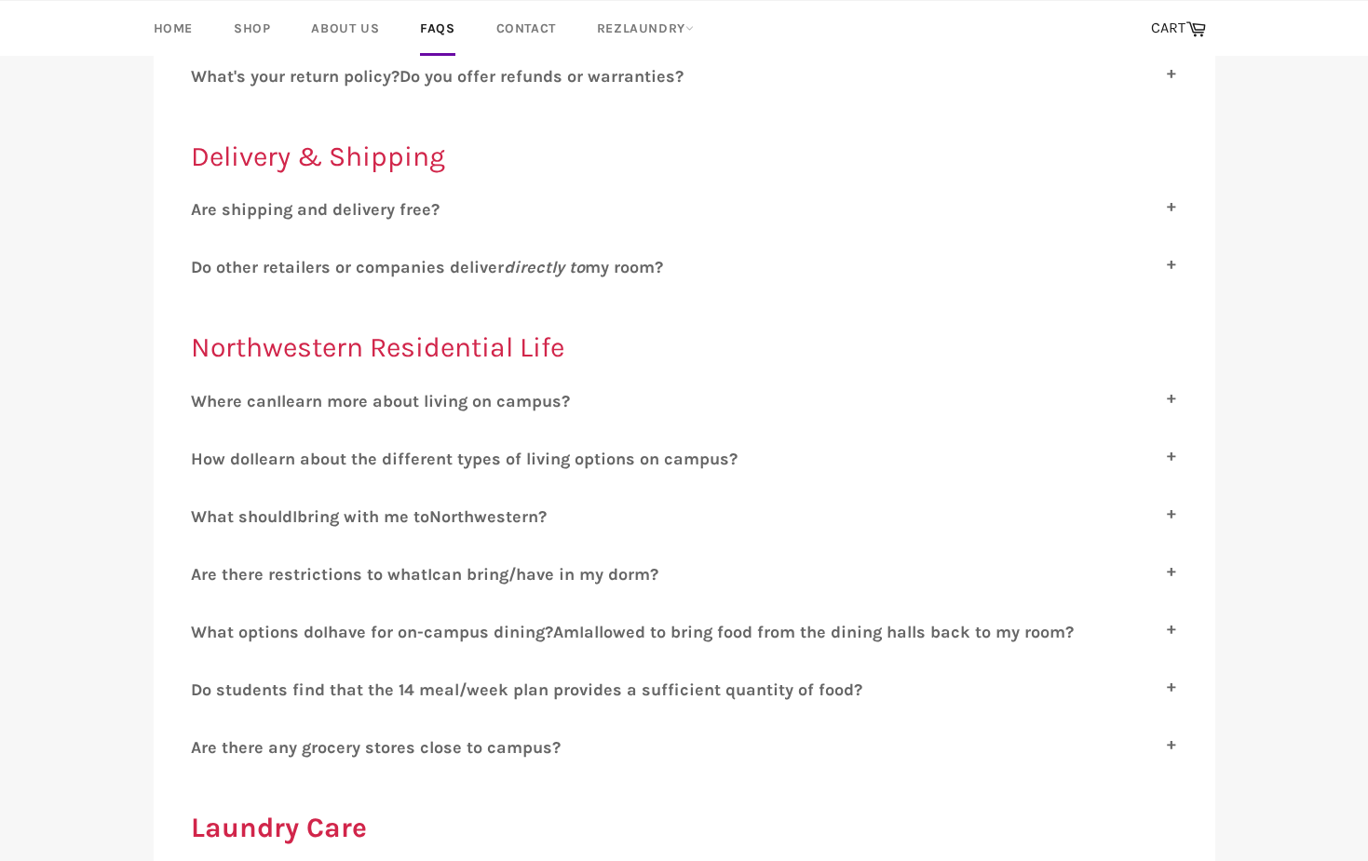
click at [485, 508] on span "orthwestern?" at bounding box center [493, 516] width 105 height 20
click at [203, 508] on input "W hat should I bring with me to N orthwestern?" at bounding box center [197, 512] width 12 height 12
checkbox input "true"
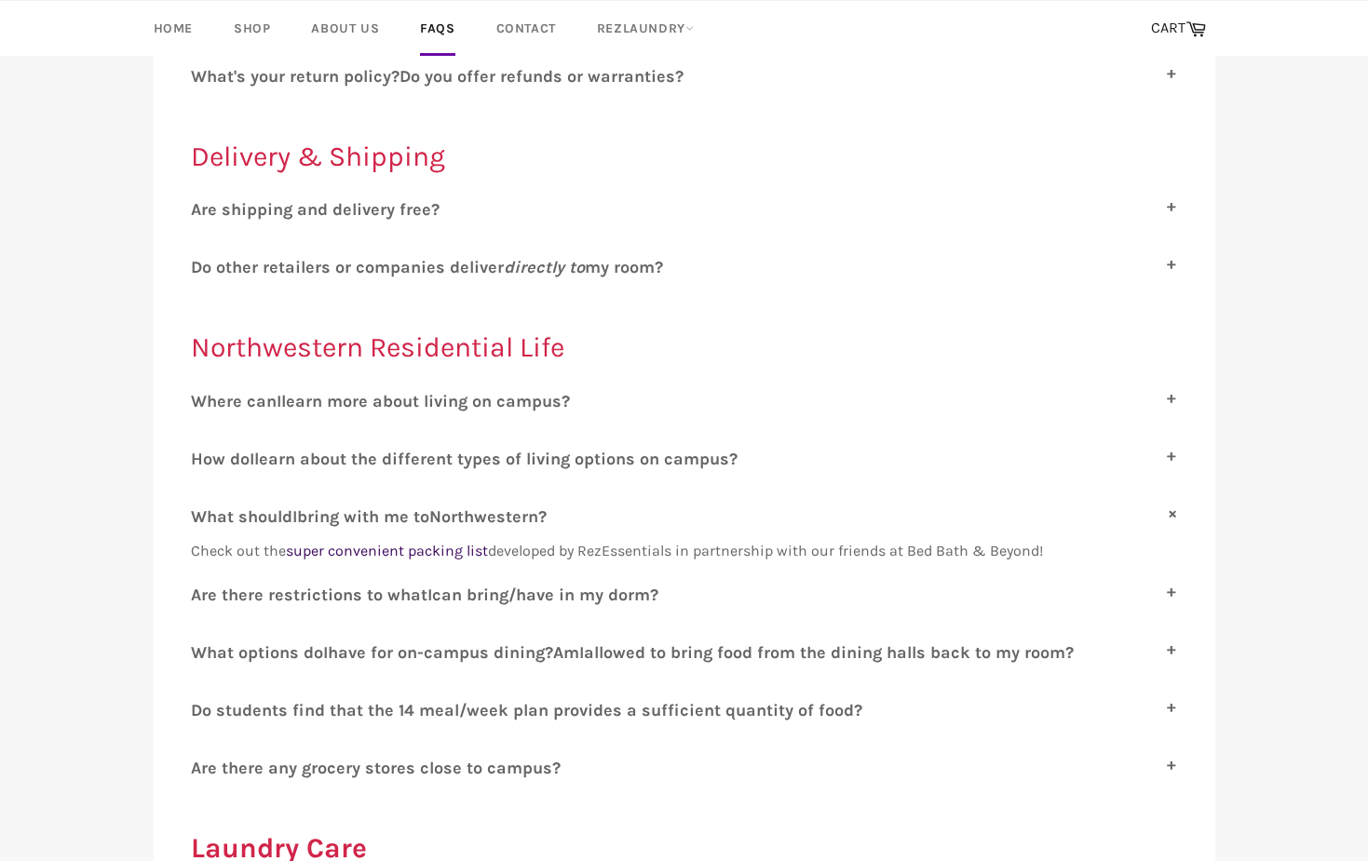
click at [385, 550] on link "super convenient packing list" at bounding box center [387, 551] width 202 height 18
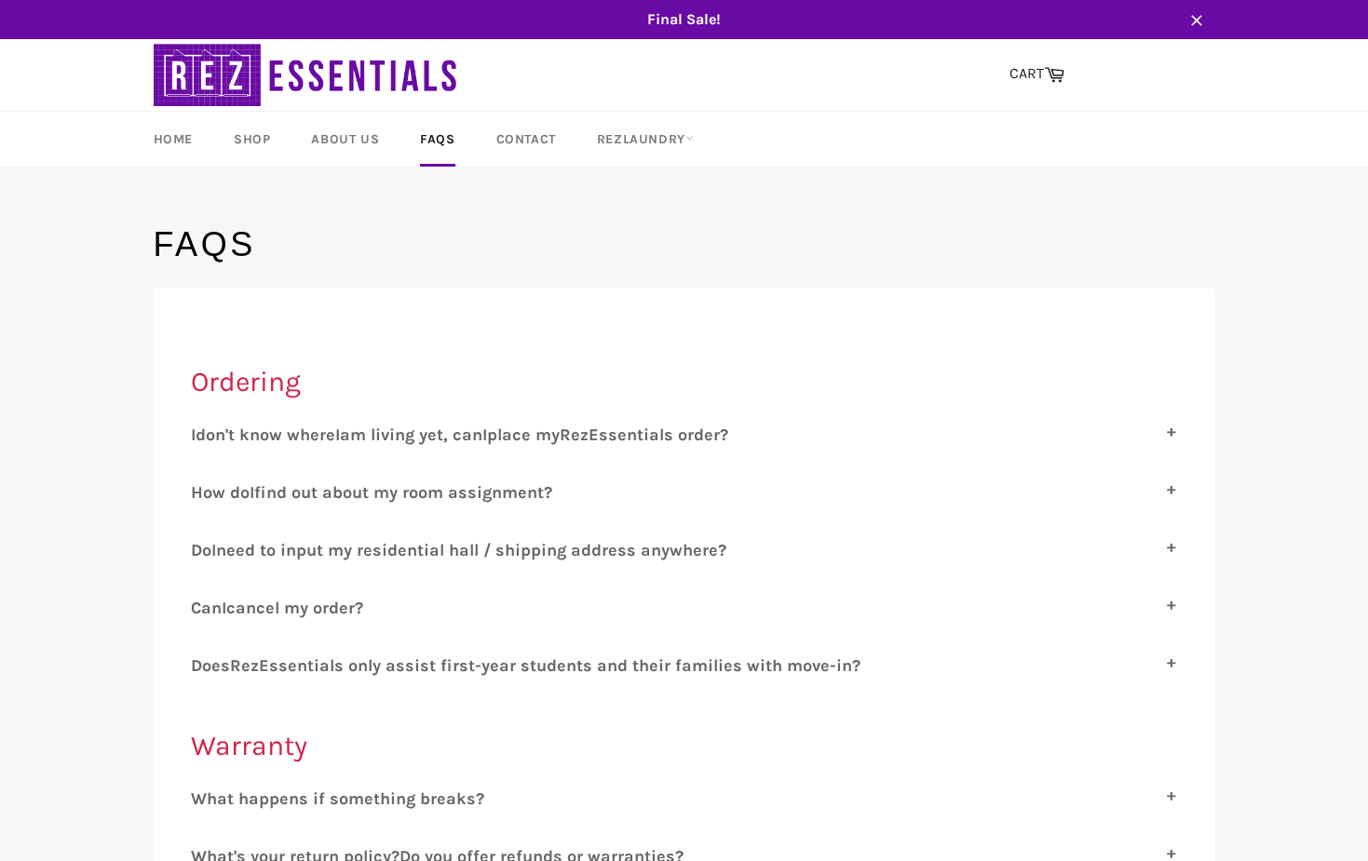
scroll to position [883, 0]
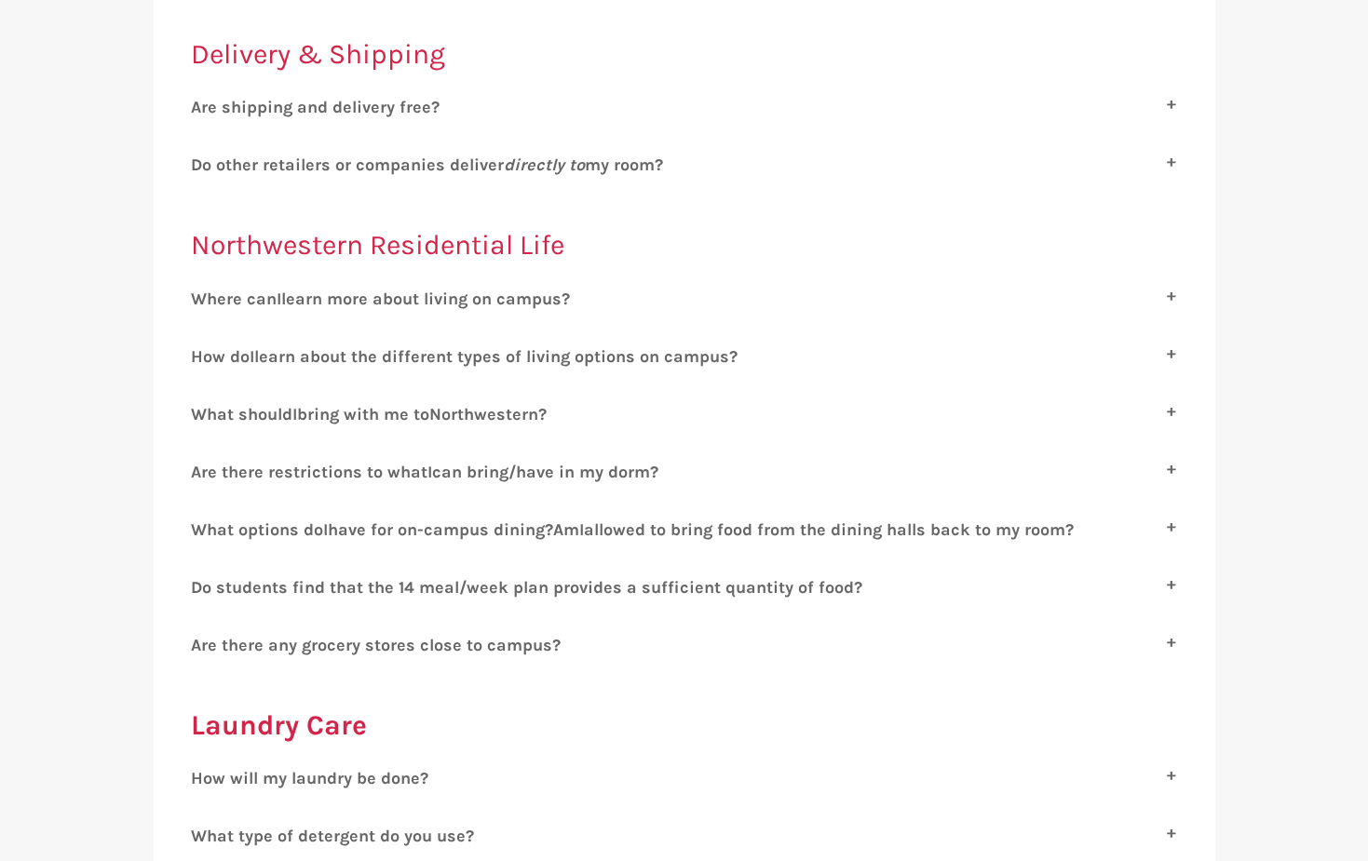
click at [557, 473] on span "can bring/have in my dorm?" at bounding box center [545, 472] width 226 height 20
click at [203, 473] on input "A re there restrictions to what I can bring/have in my dorm?" at bounding box center [197, 468] width 12 height 12
checkbox input "true"
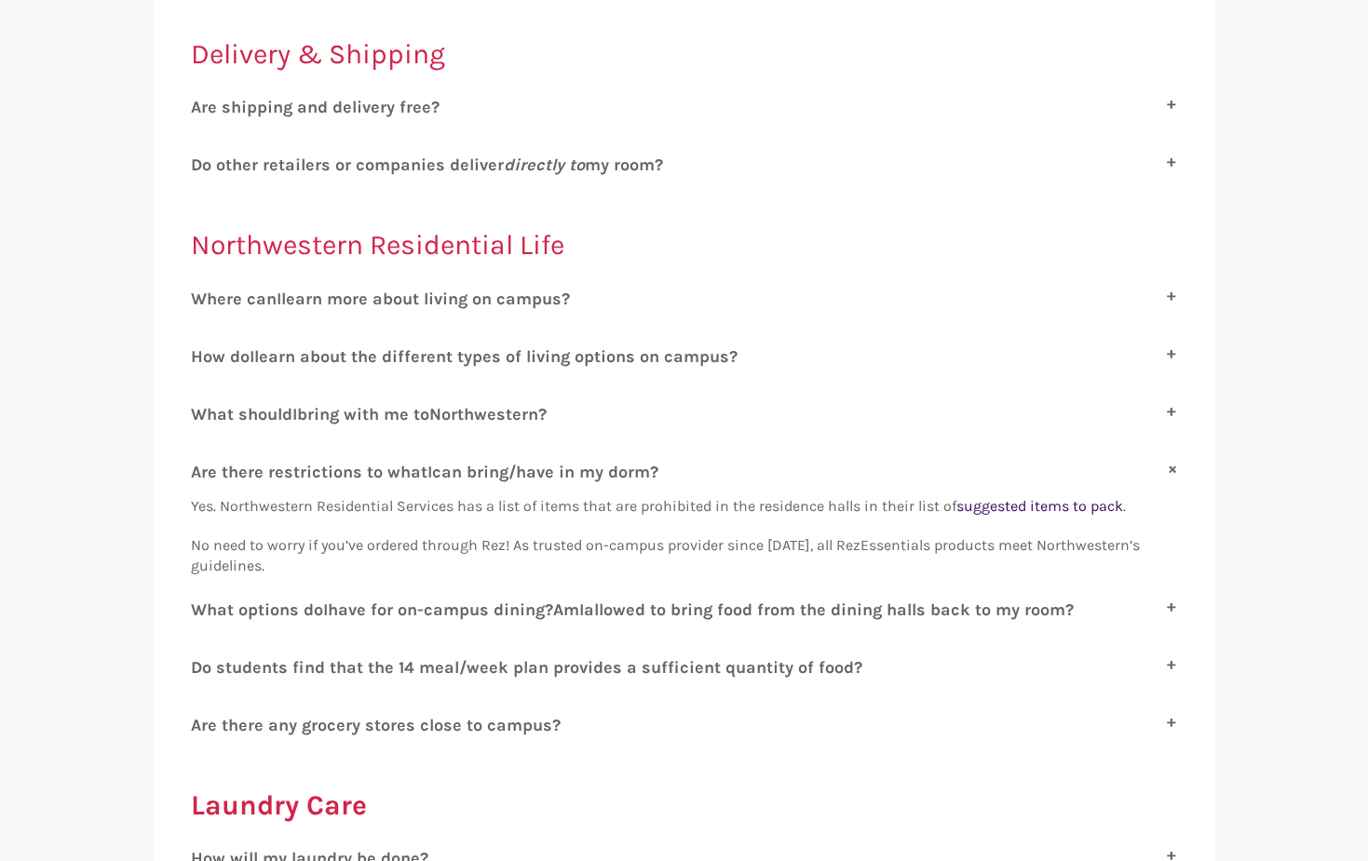
click at [994, 511] on span "suggested items to pack" at bounding box center [1039, 506] width 167 height 18
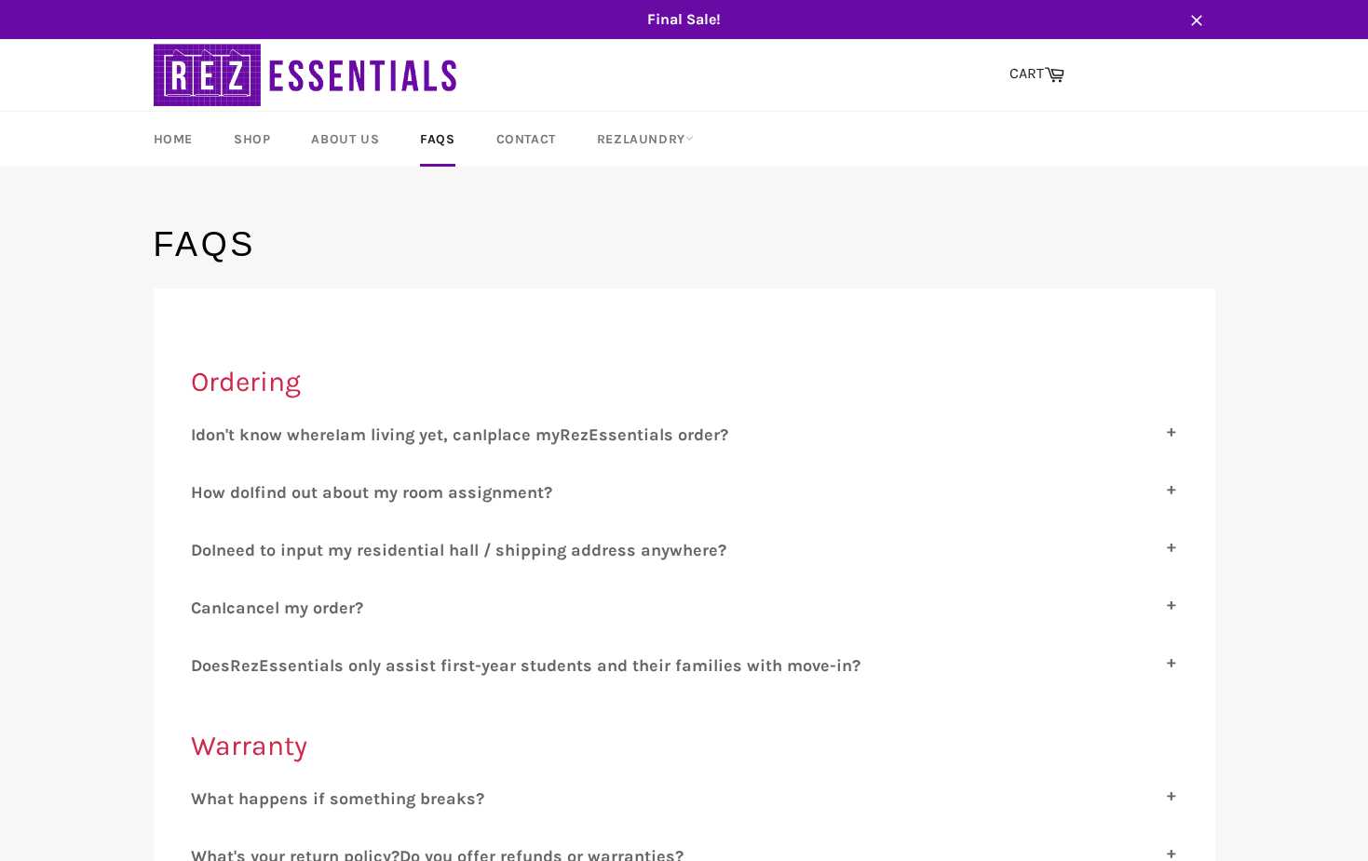
scroll to position [883, 0]
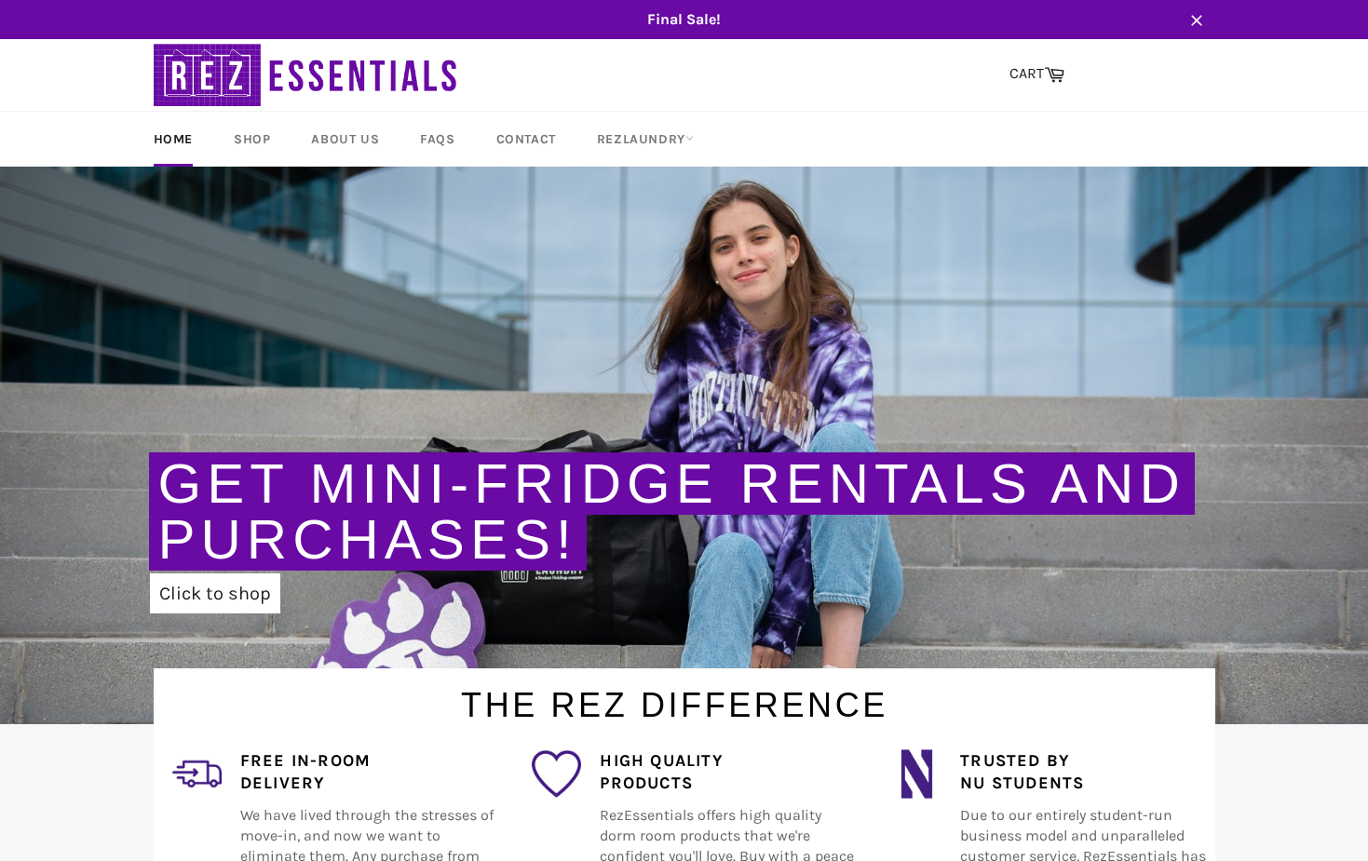
scroll to position [121, 0]
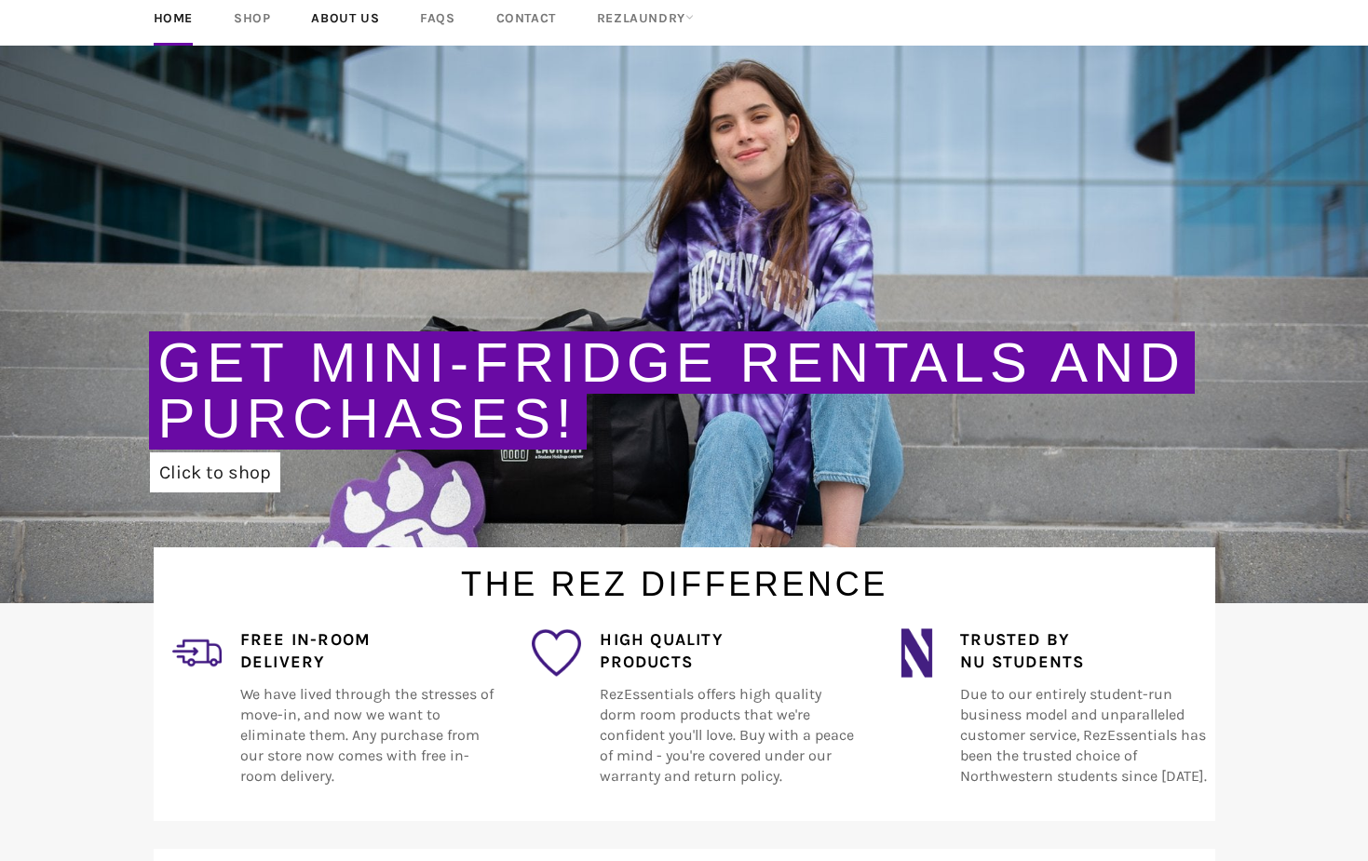
click at [337, 18] on link "About Us" at bounding box center [344, 18] width 105 height 55
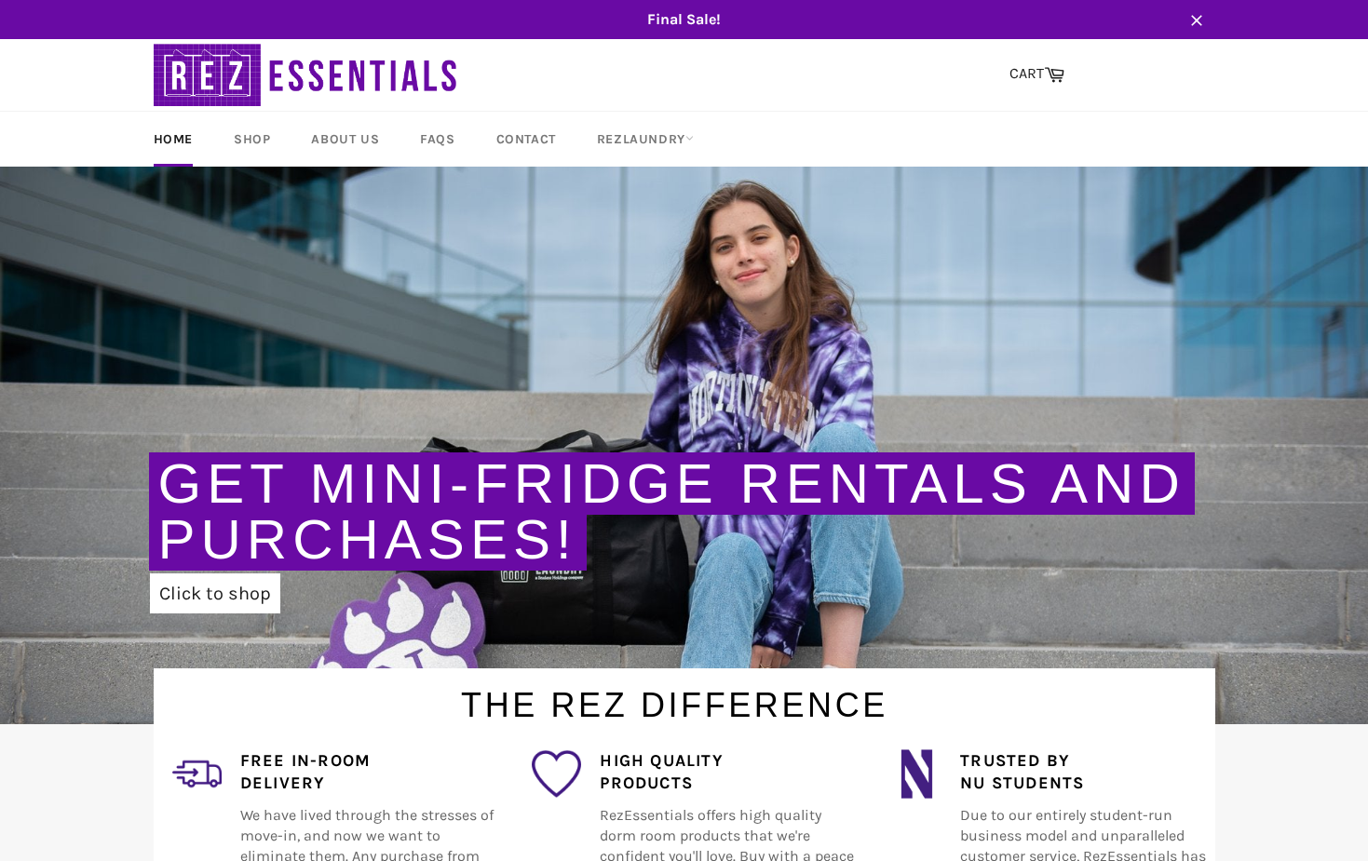
scroll to position [607, 0]
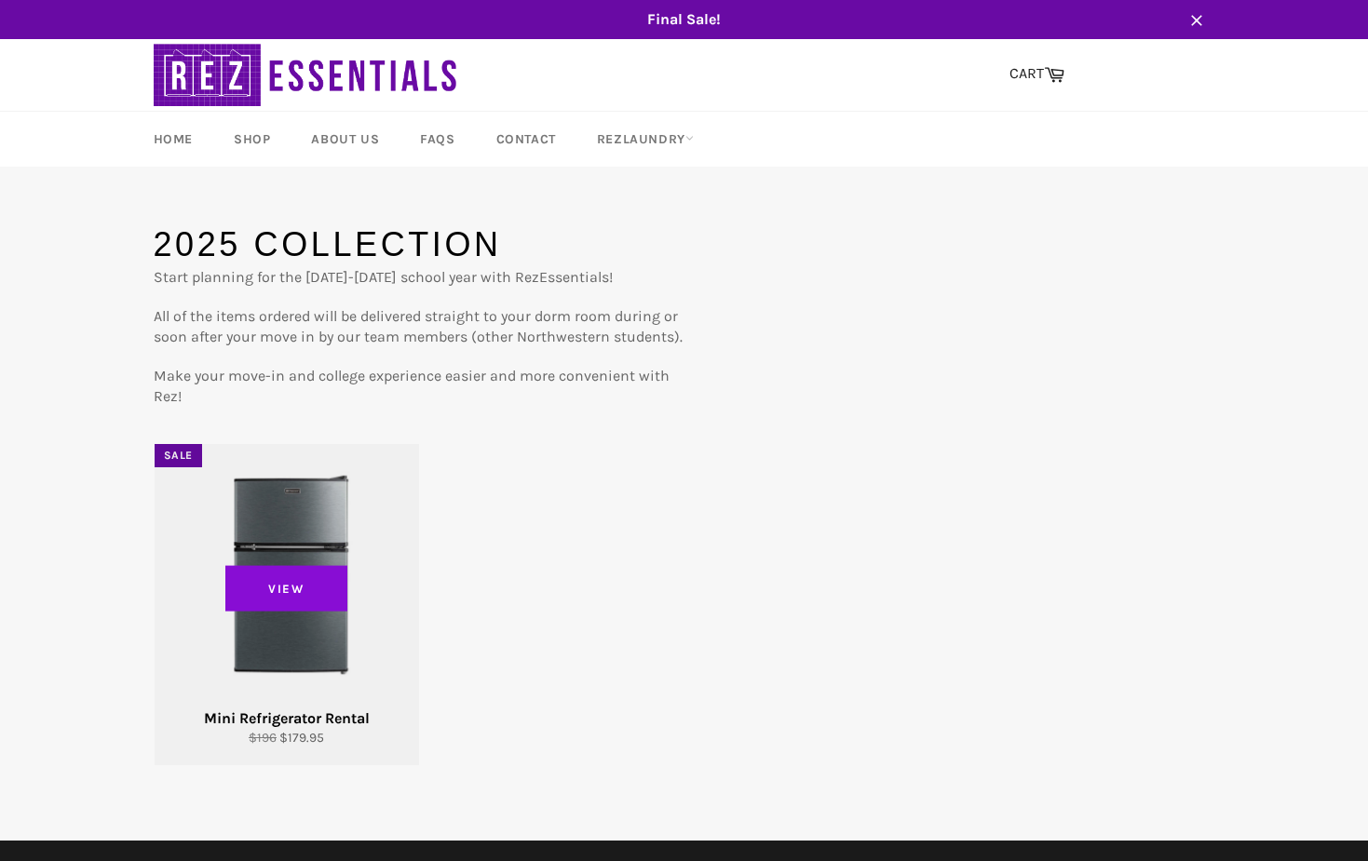
click at [257, 570] on span "View" at bounding box center [286, 588] width 123 height 47
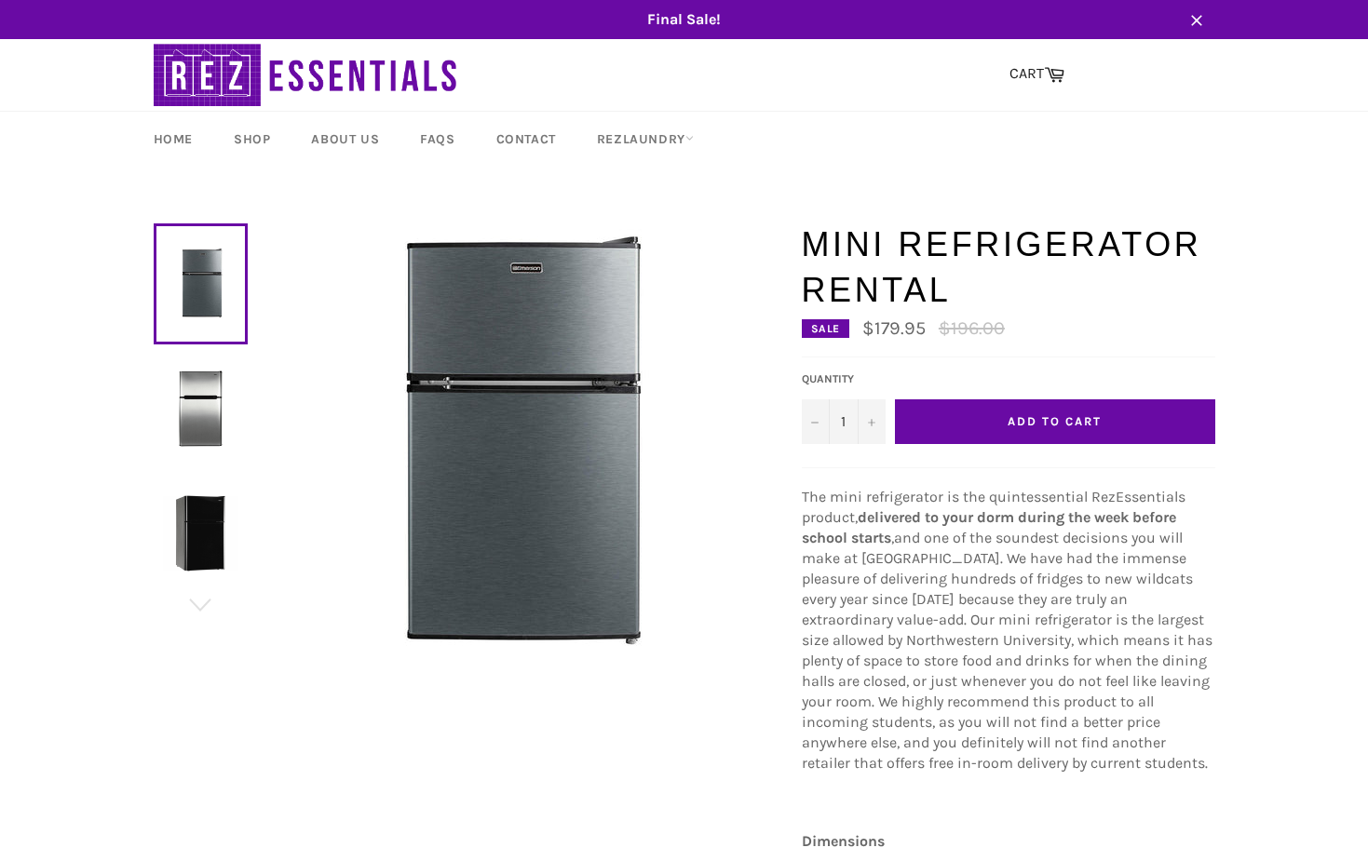
click at [205, 408] on img at bounding box center [200, 408] width 75 height 75
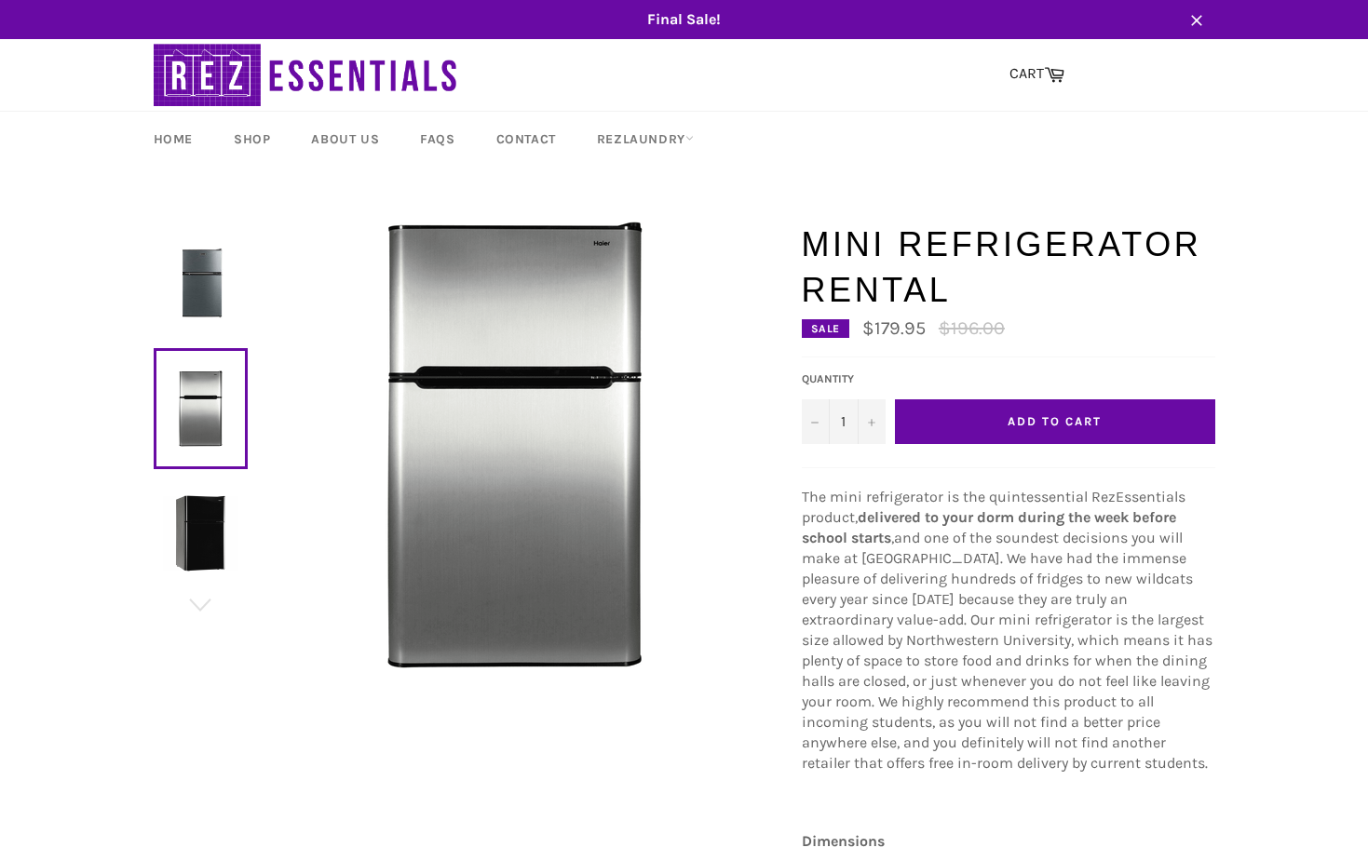
click at [169, 533] on img at bounding box center [200, 532] width 75 height 75
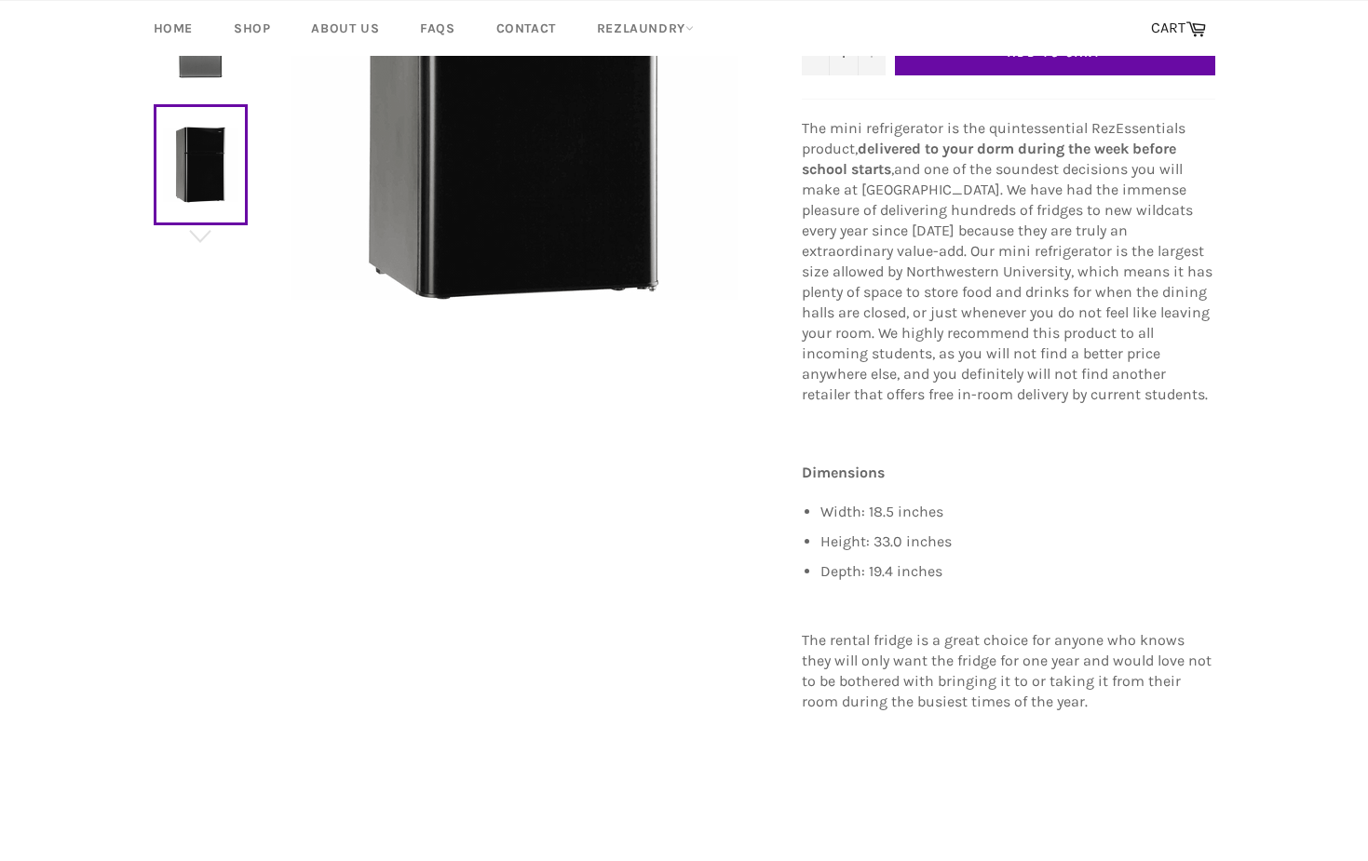
scroll to position [581, 0]
